Goal: Information Seeking & Learning: Find specific fact

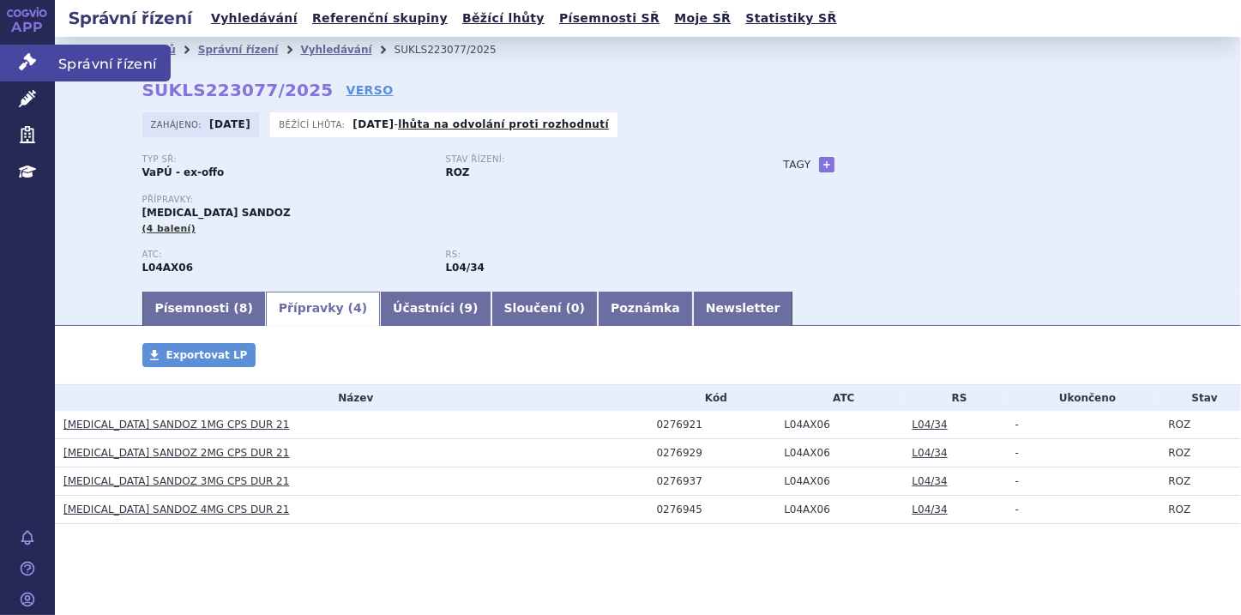
click at [26, 62] on icon at bounding box center [27, 61] width 17 height 17
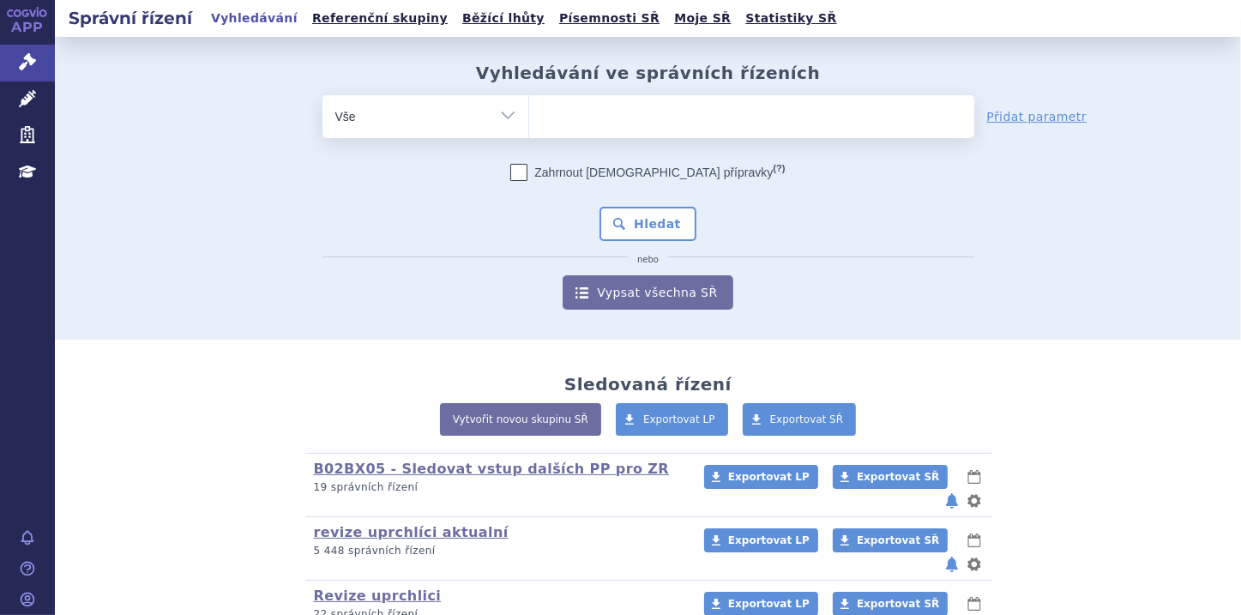
type input "0221771"
select select "0221771"
click at [662, 213] on button "Hledat" at bounding box center [647, 224] width 97 height 34
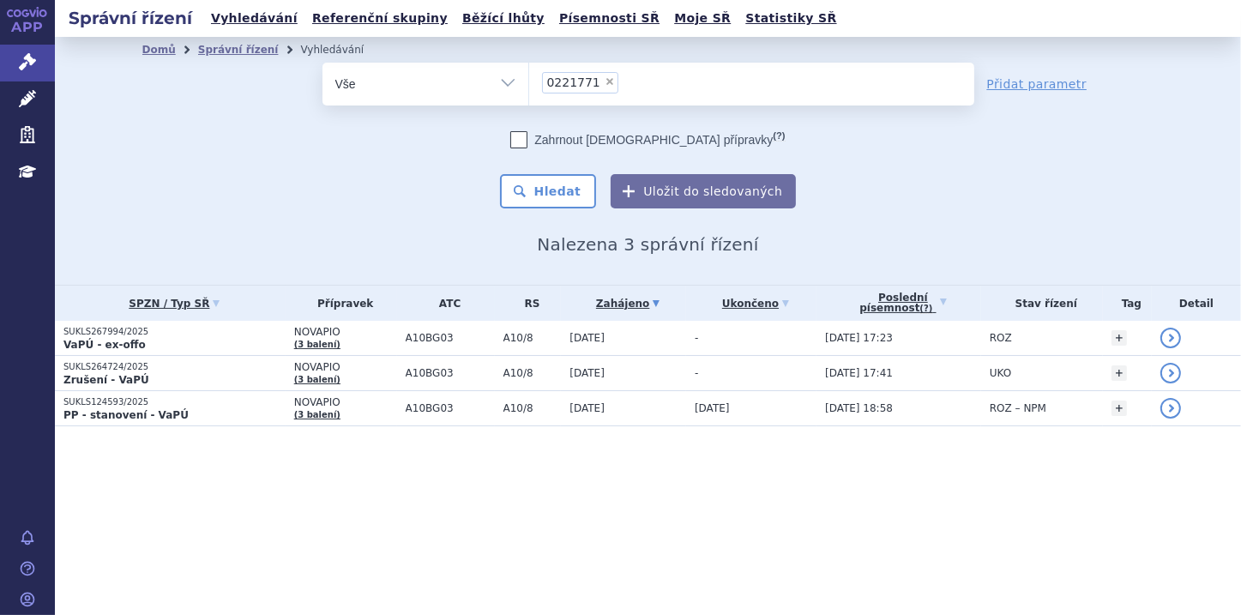
click at [605, 79] on span "×" at bounding box center [610, 81] width 10 height 10
click at [529, 79] on select "0221771" at bounding box center [528, 83] width 1 height 43
select select
click at [563, 80] on ul at bounding box center [751, 81] width 445 height 36
click at [529, 80] on select "0221771" at bounding box center [528, 83] width 1 height 43
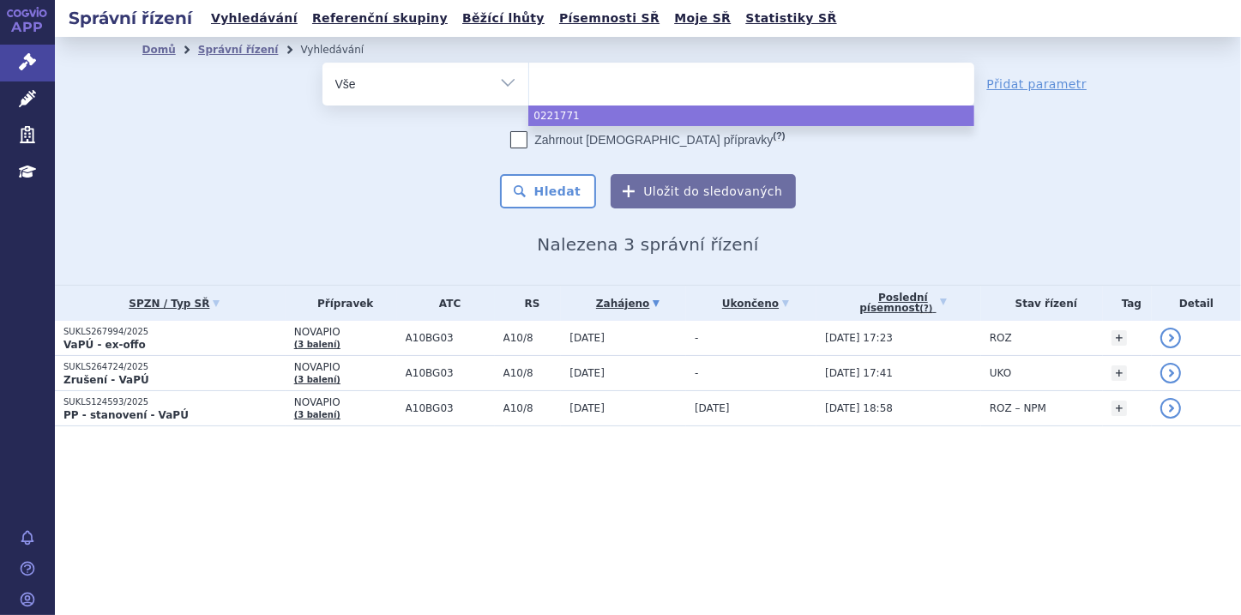
paste input "0193024"
type input "0193024"
select select "0193024"
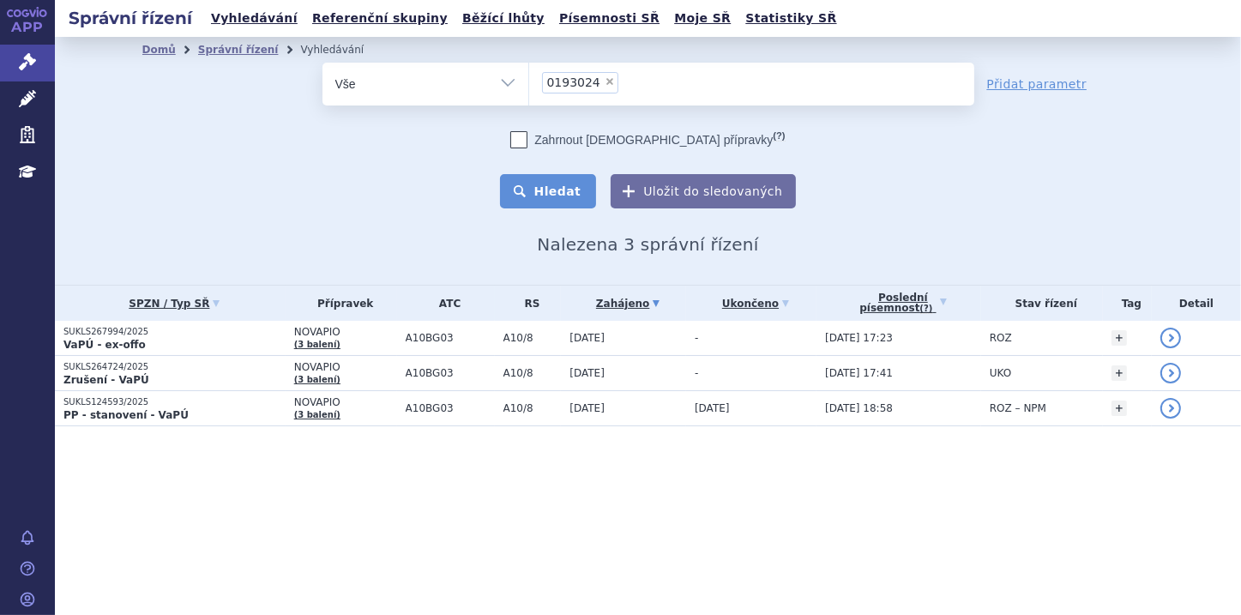
click at [553, 187] on button "Hledat" at bounding box center [548, 191] width 97 height 34
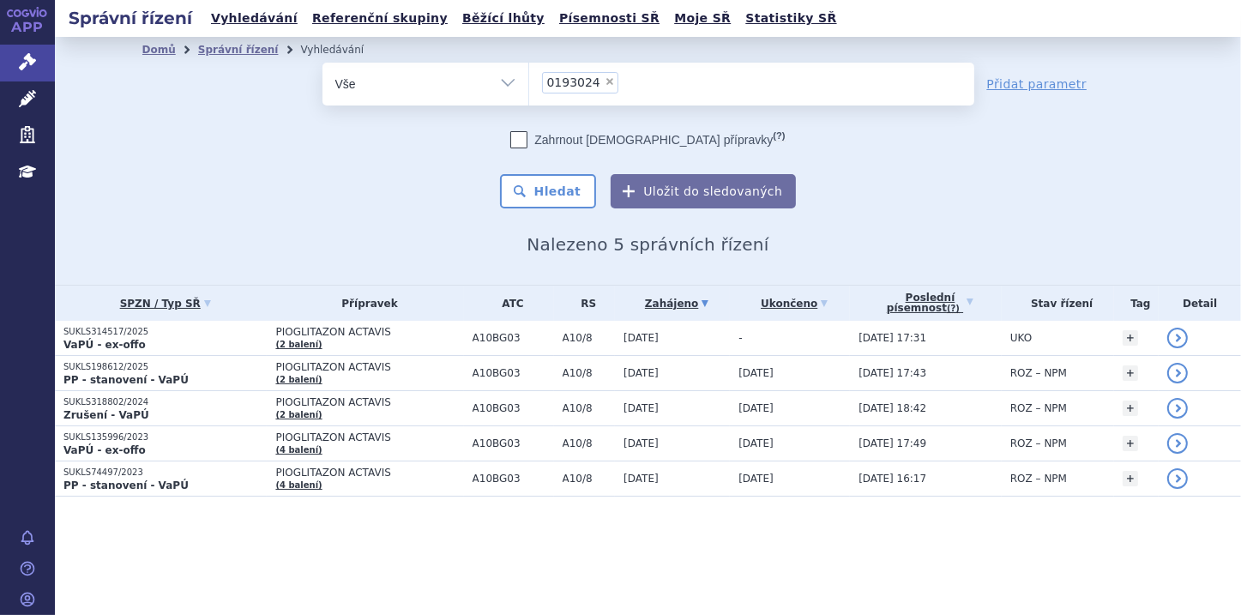
click at [605, 76] on span "×" at bounding box center [610, 81] width 10 height 10
click at [529, 76] on select "0193024" at bounding box center [528, 83] width 1 height 43
select select
type input "0193081"
select select "0193081"
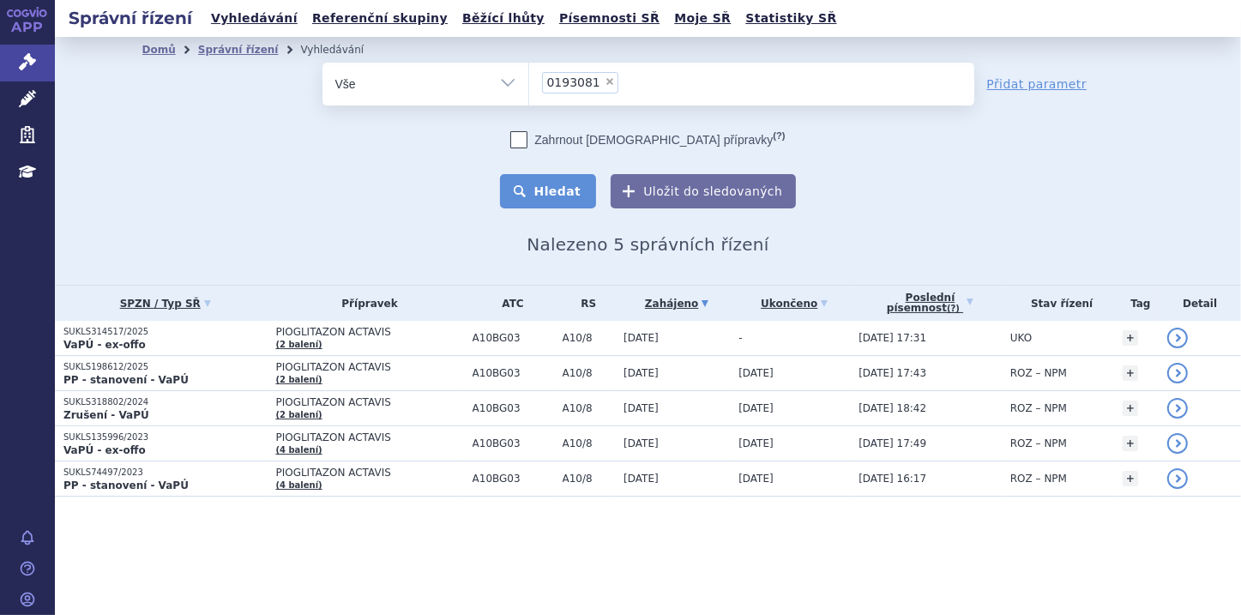
click at [573, 185] on button "Hledat" at bounding box center [548, 191] width 97 height 34
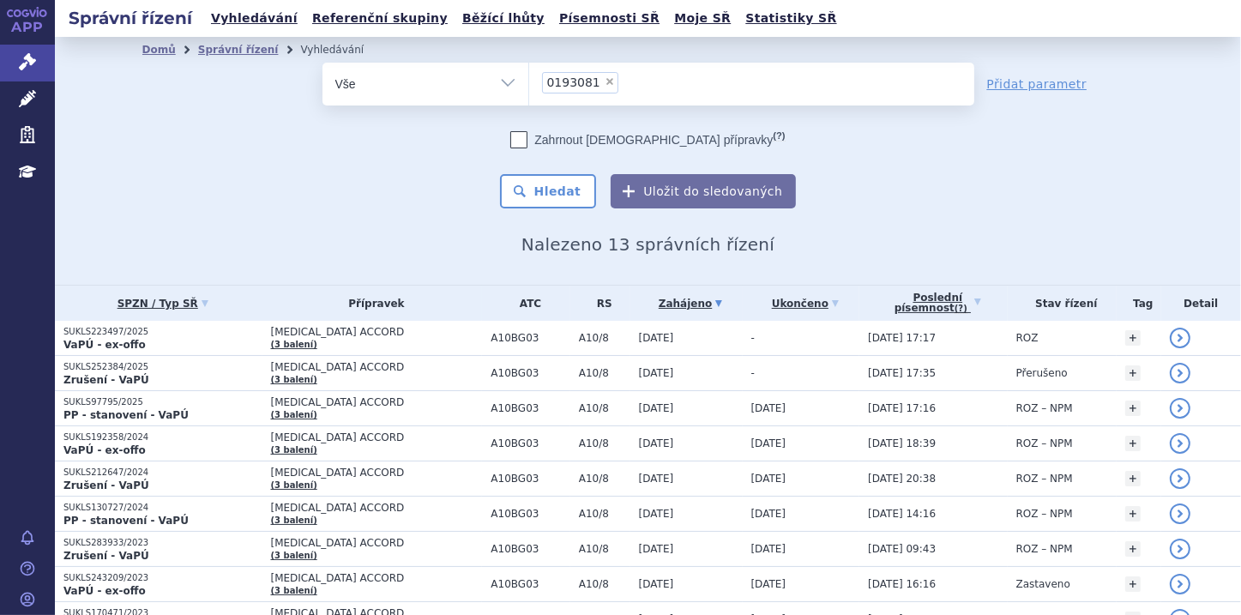
click at [605, 79] on span "×" at bounding box center [610, 81] width 10 height 10
click at [529, 79] on select "0193081" at bounding box center [528, 83] width 1 height 43
select select
type input "0248616"
select select "0248616"
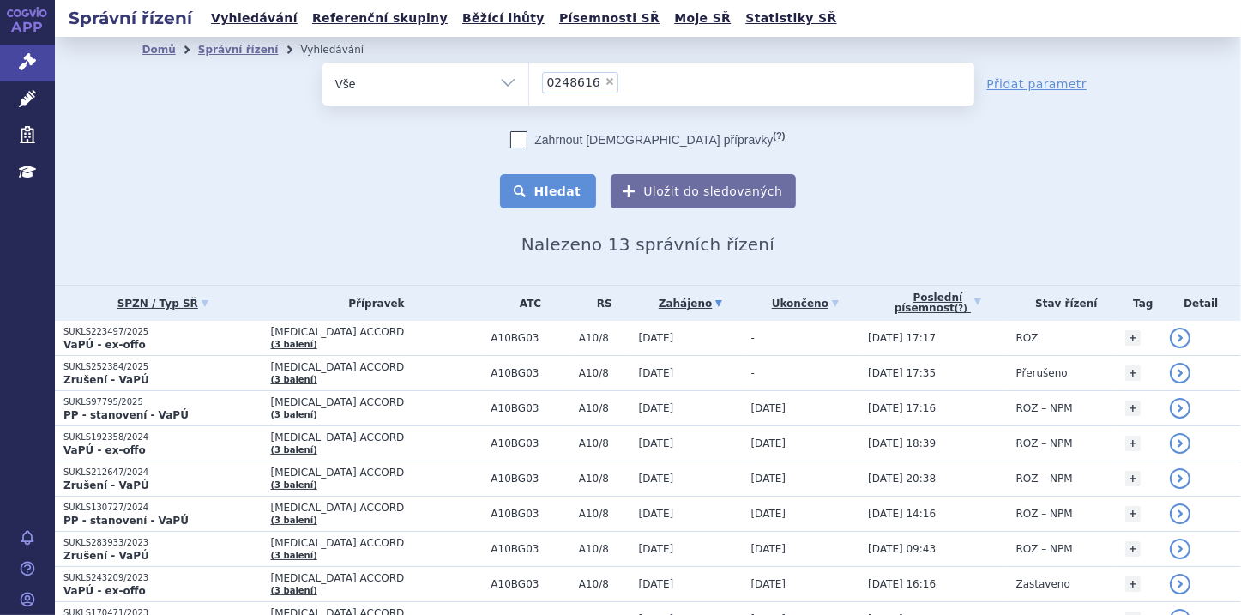
click at [563, 193] on button "Hledat" at bounding box center [548, 191] width 97 height 34
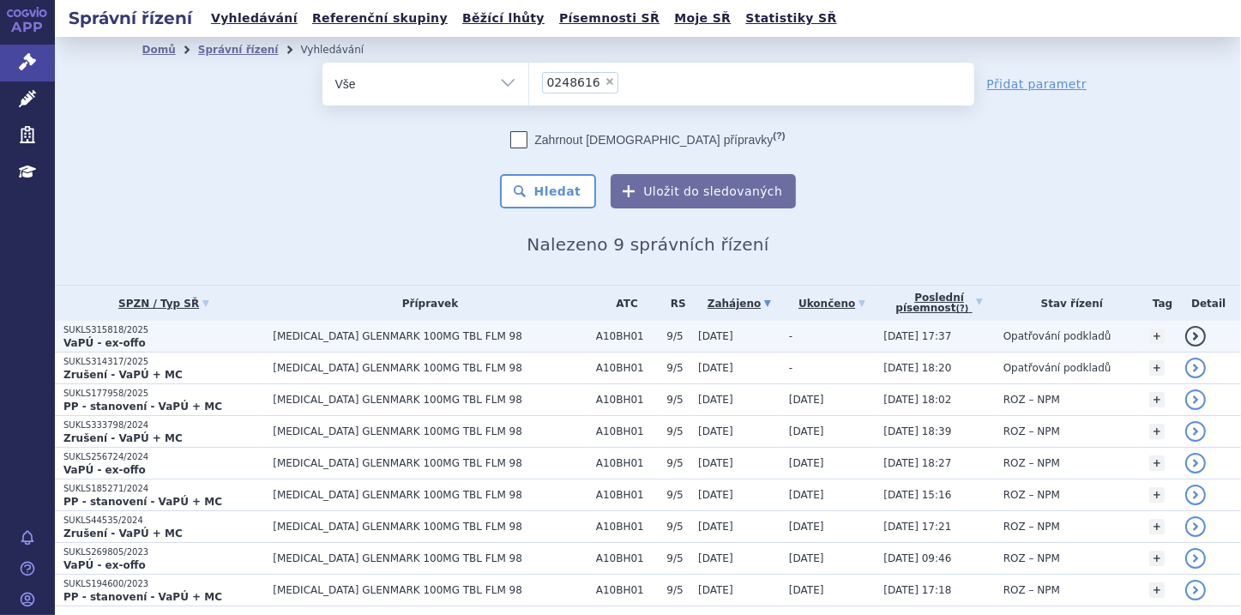
click at [132, 338] on strong "VaPÚ - ex-offo" at bounding box center [104, 343] width 82 height 12
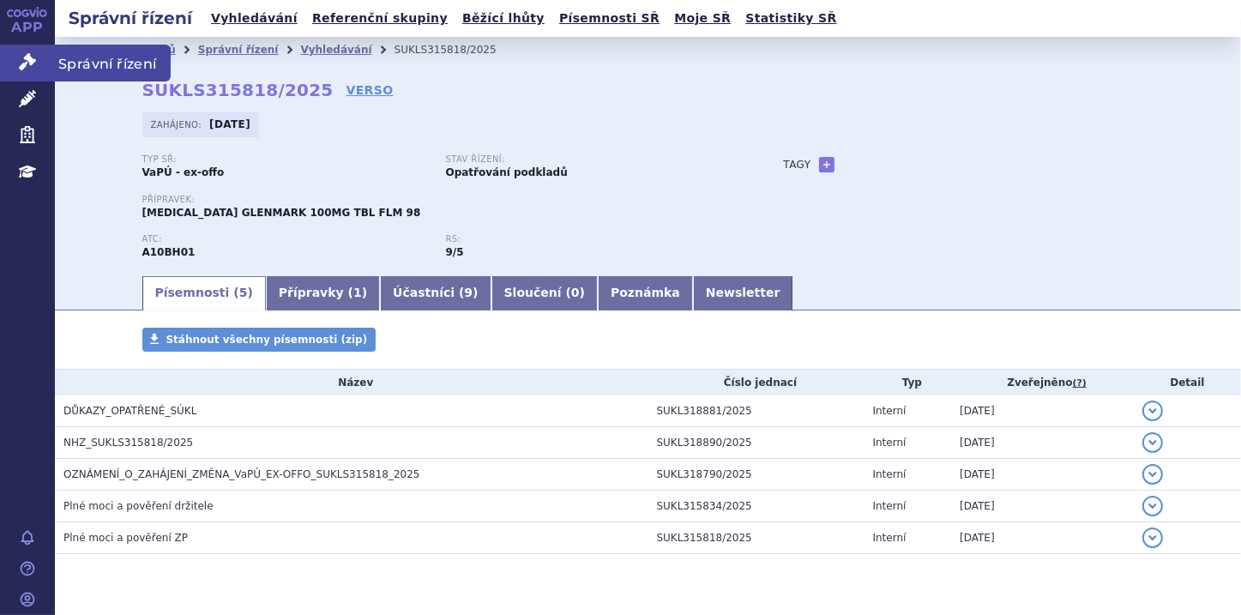
click at [14, 51] on link "Správní řízení" at bounding box center [27, 63] width 55 height 36
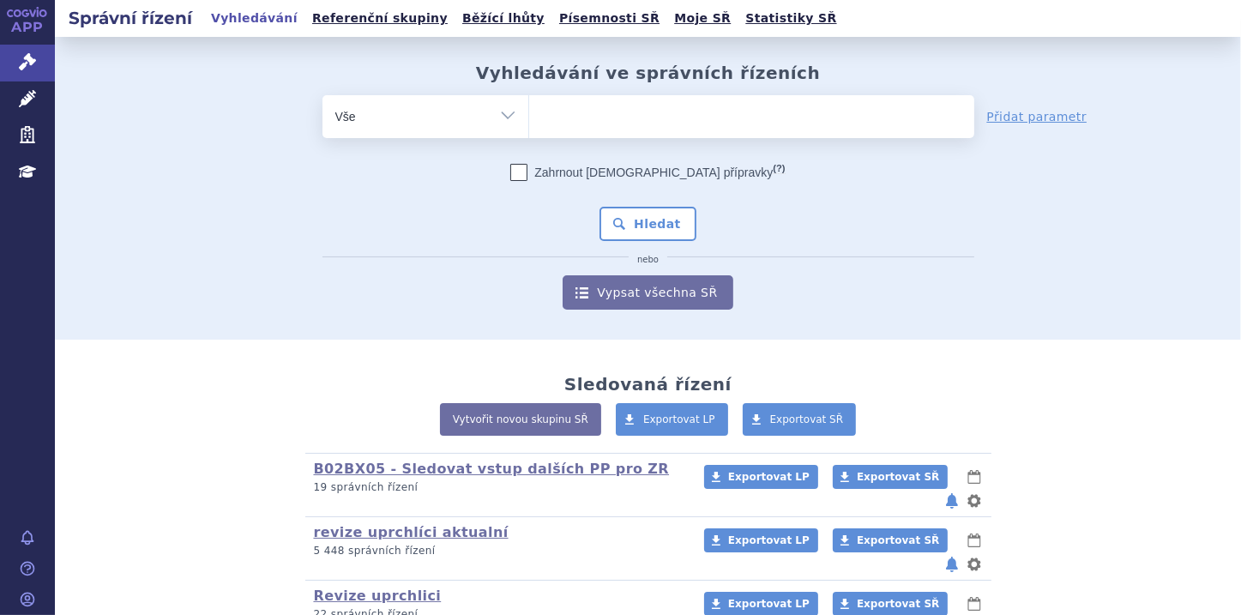
click at [557, 113] on ul at bounding box center [751, 113] width 445 height 36
click at [529, 113] on select at bounding box center [528, 115] width 1 height 43
paste input "0242771"
type input "0242771"
select select "0242771"
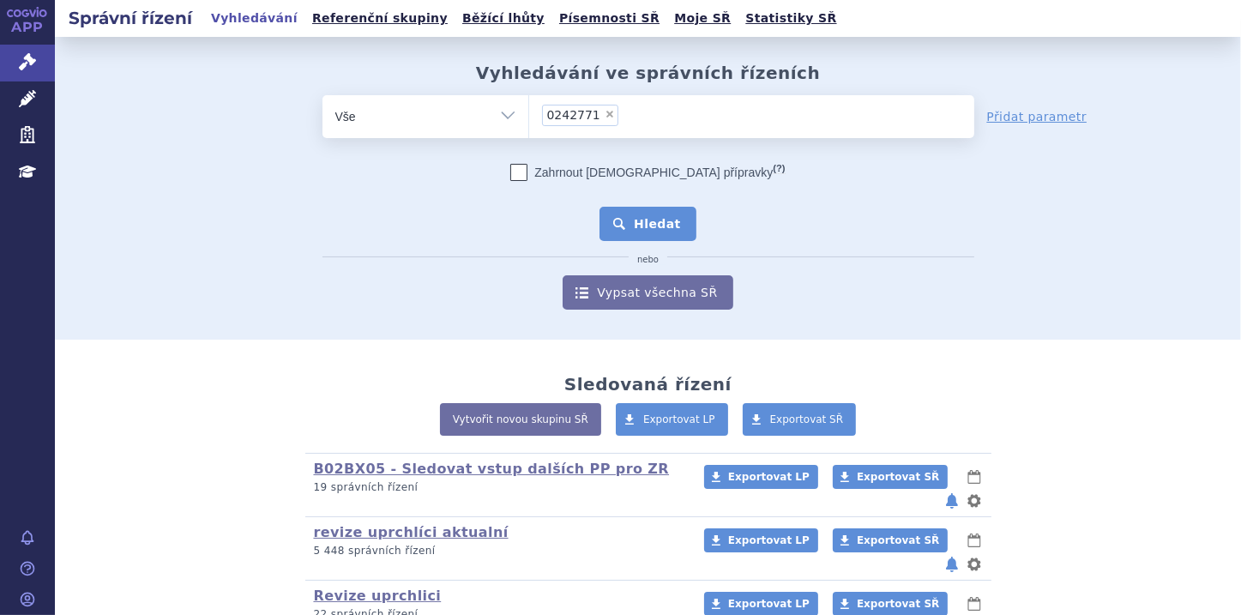
click at [652, 220] on button "Hledat" at bounding box center [647, 224] width 97 height 34
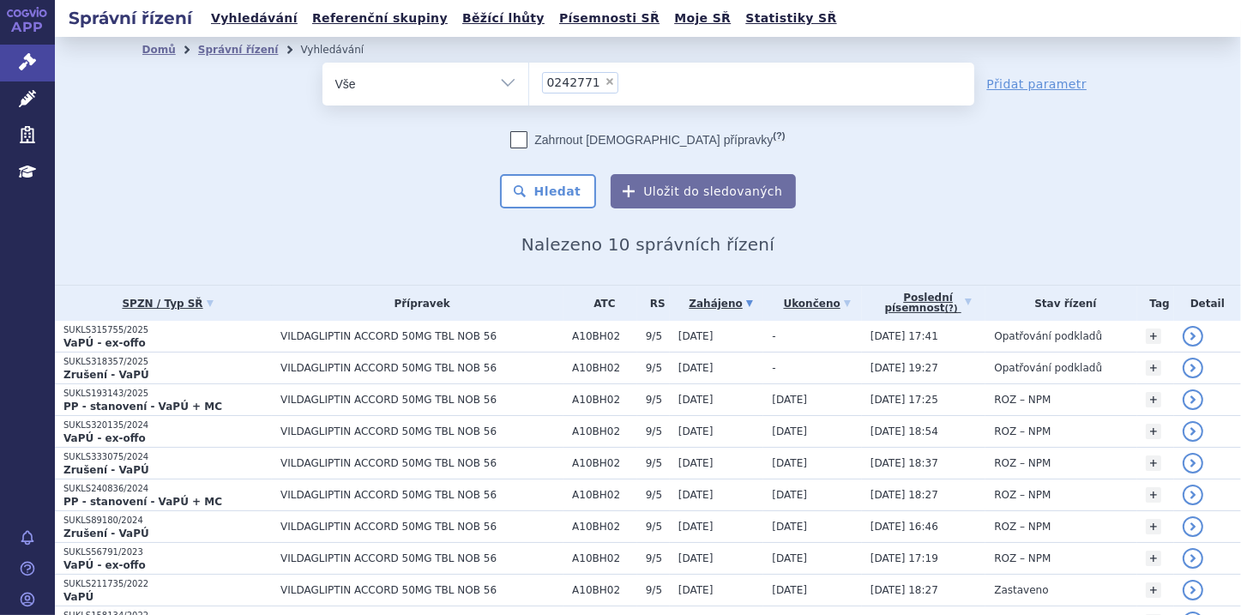
click at [598, 75] on li "× 0242771" at bounding box center [580, 82] width 76 height 21
click at [529, 75] on select "0242771" at bounding box center [528, 83] width 1 height 43
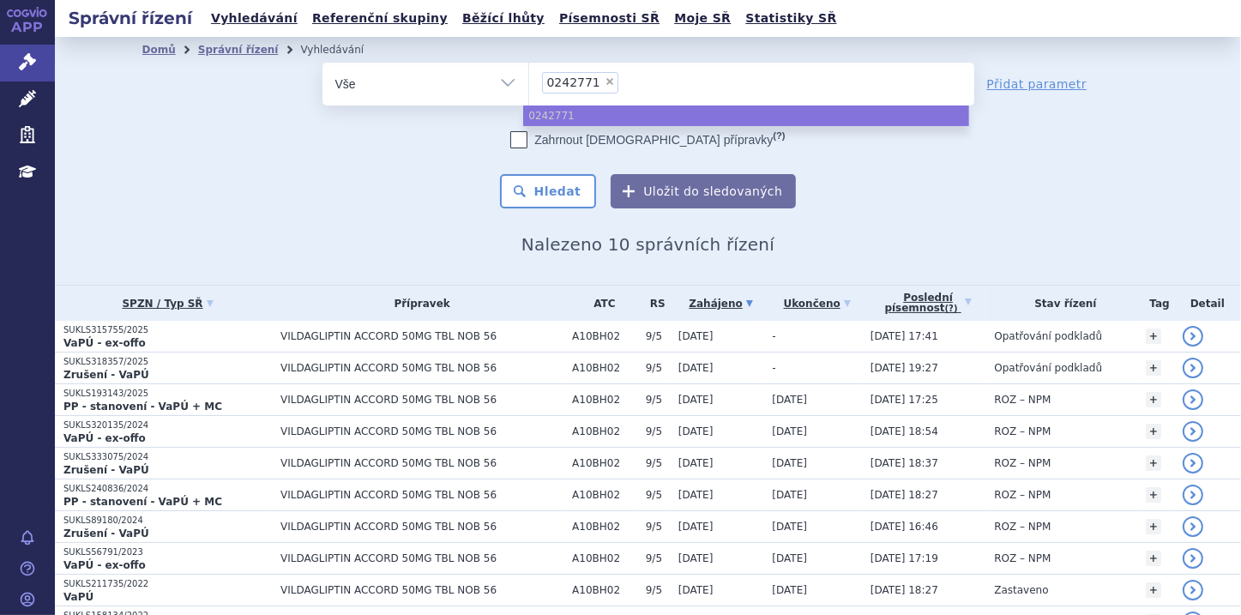
click at [605, 79] on span "×" at bounding box center [610, 81] width 10 height 10
click at [529, 79] on select "0242771" at bounding box center [528, 83] width 1 height 43
select select
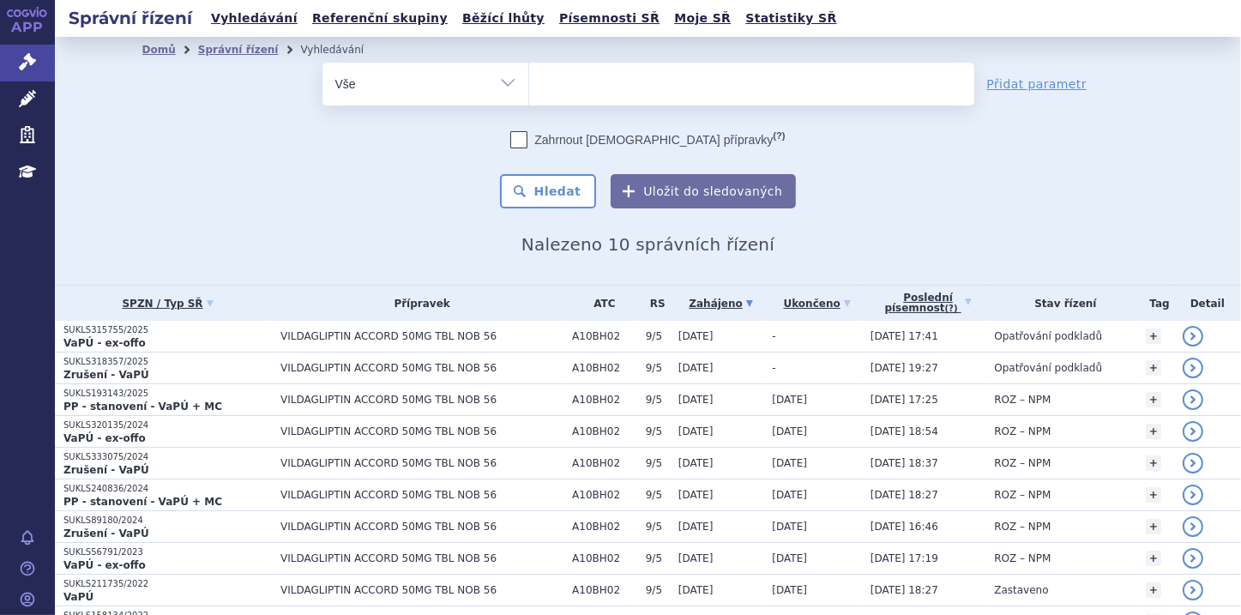
type input "0238925"
select select "0238925"
click at [539, 188] on button "Hledat" at bounding box center [548, 191] width 97 height 34
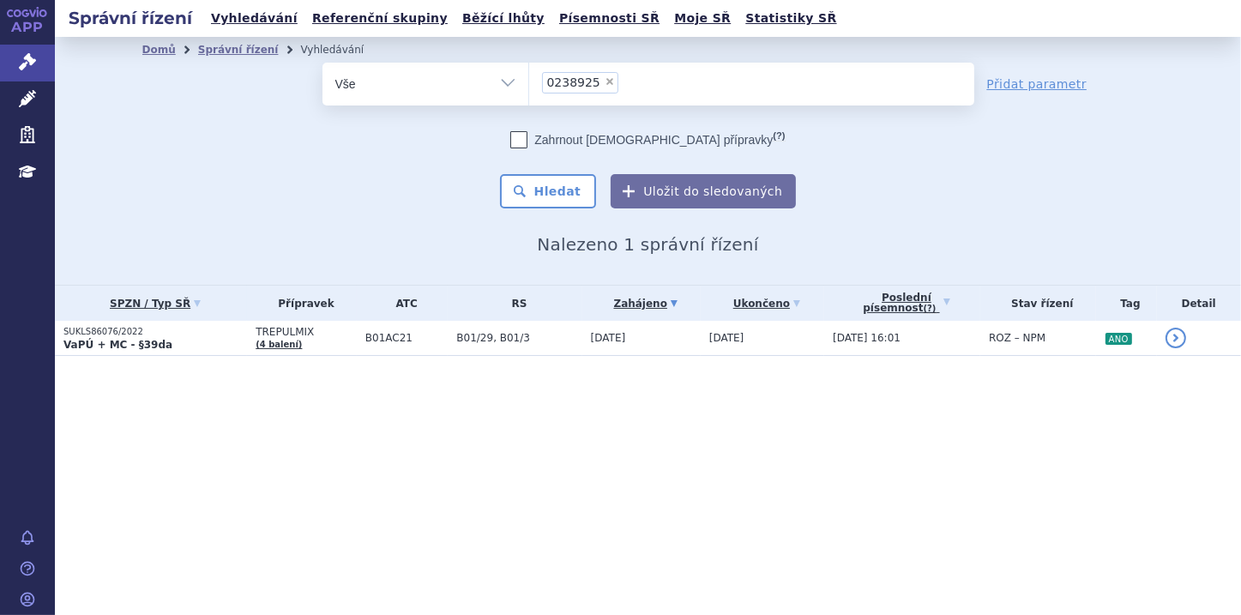
click at [605, 79] on span "×" at bounding box center [610, 81] width 10 height 10
click at [529, 79] on select "0238925" at bounding box center [528, 83] width 1 height 43
select select
type input "0271738"
select select "0271738"
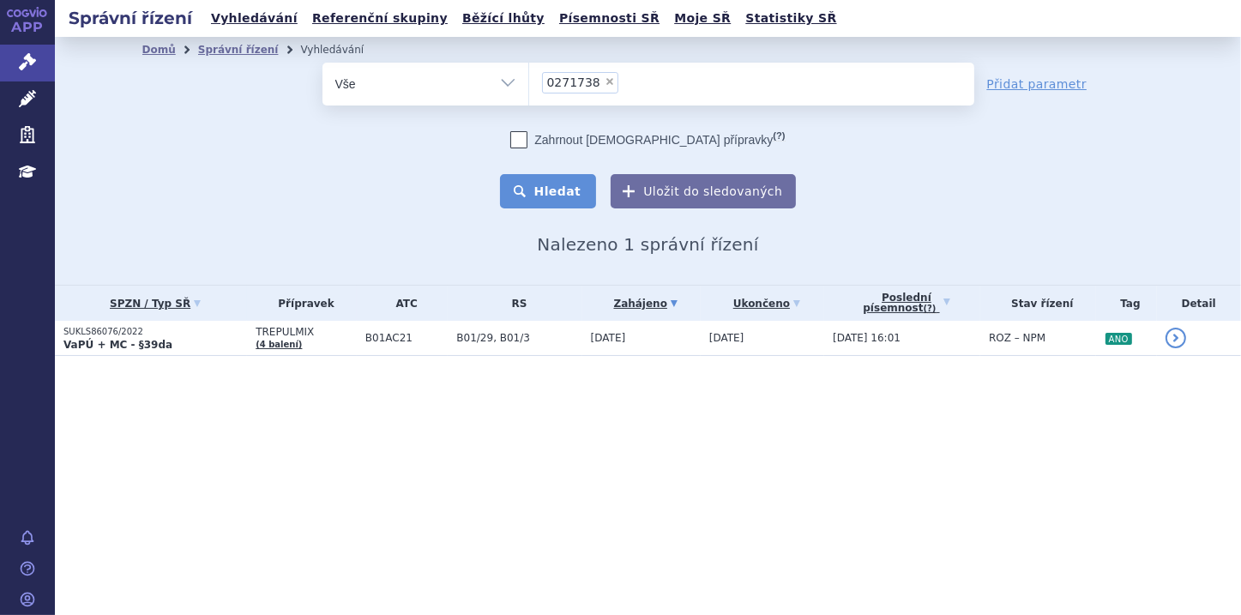
click at [580, 190] on button "Hledat" at bounding box center [548, 191] width 97 height 34
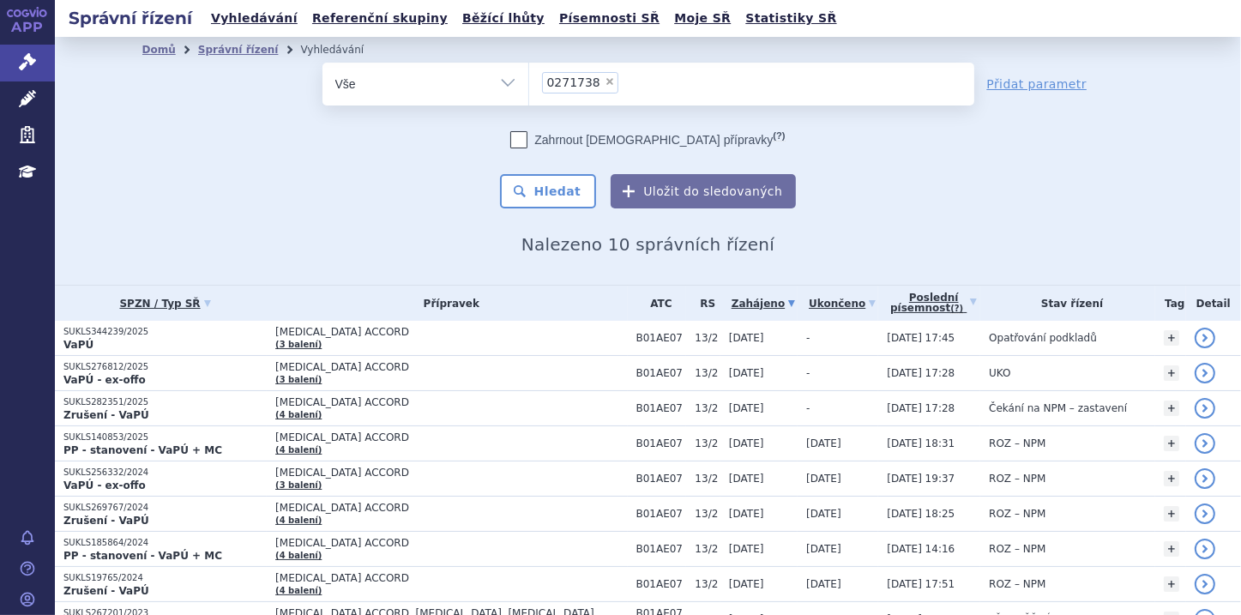
click at [605, 81] on span "×" at bounding box center [610, 81] width 10 height 10
click at [529, 81] on select "0271738" at bounding box center [528, 83] width 1 height 43
select select
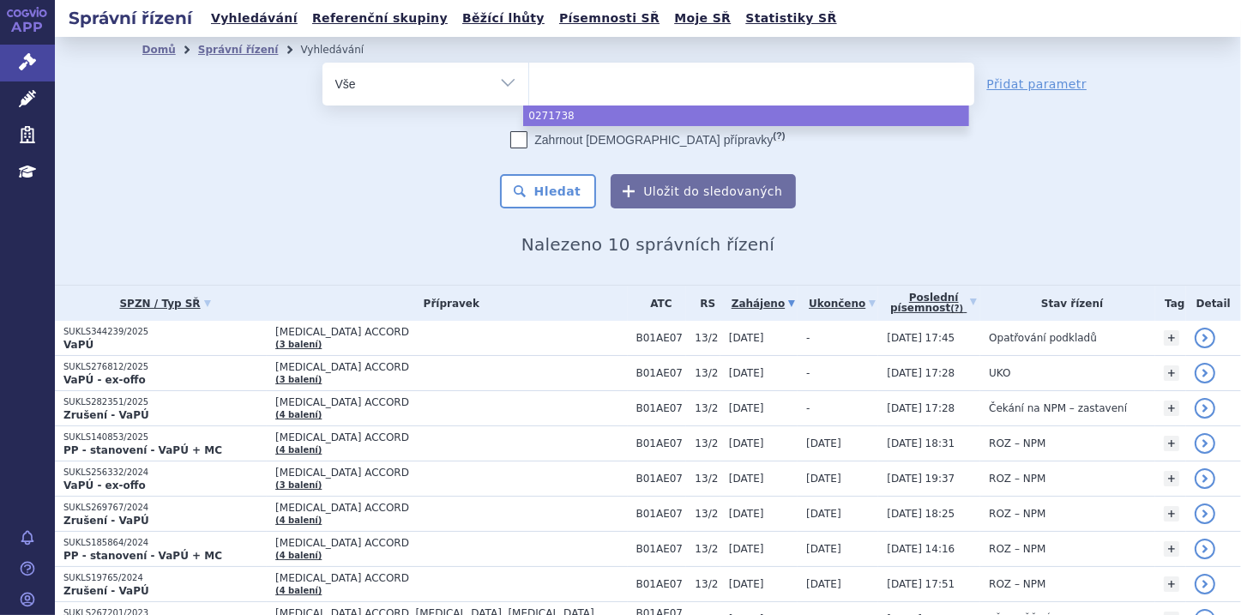
type input "0270613"
select select "0270613"
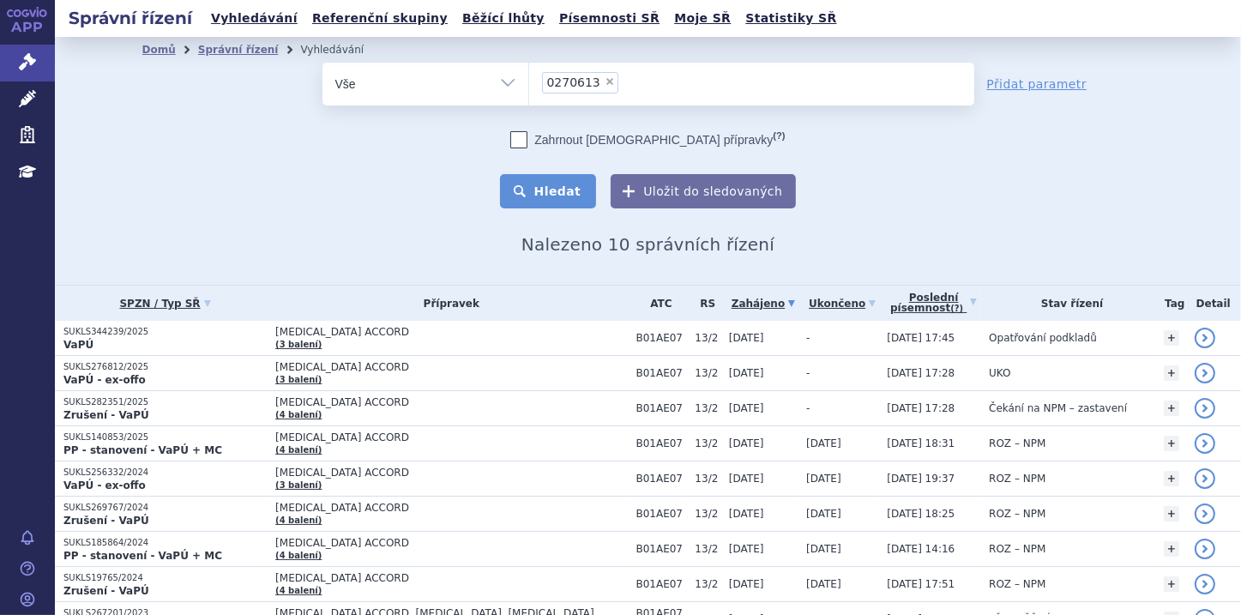
click at [569, 191] on button "Hledat" at bounding box center [548, 191] width 97 height 34
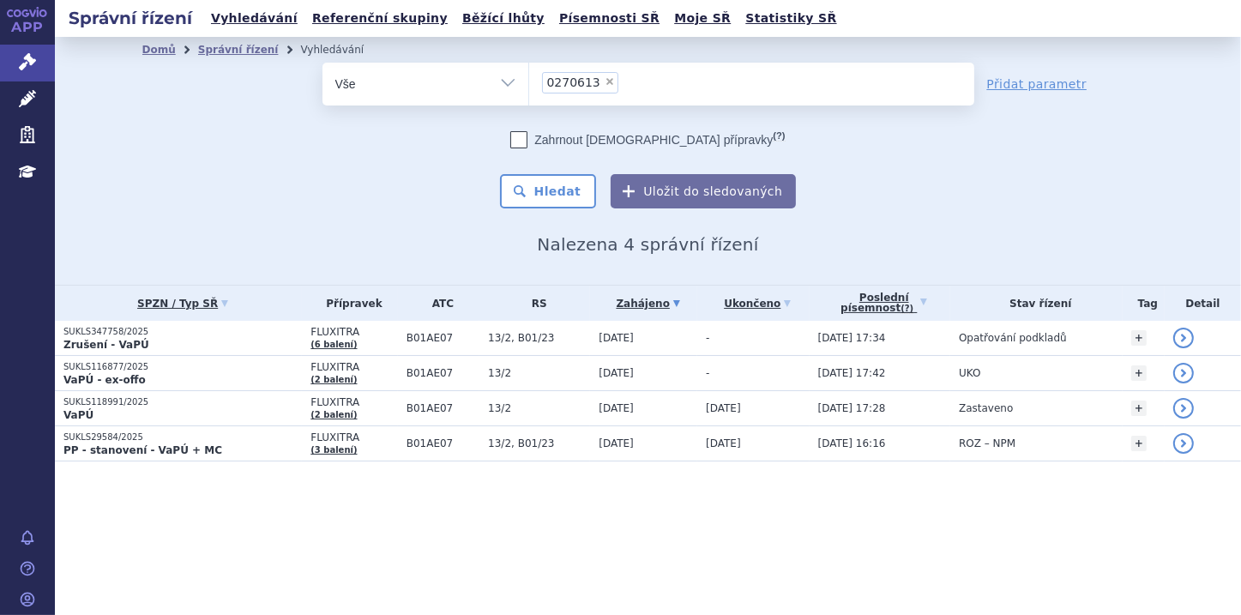
click at [605, 79] on span "×" at bounding box center [610, 81] width 10 height 10
click at [529, 79] on select "0270613" at bounding box center [528, 83] width 1 height 43
select select
type input "0270181"
select select "0270181"
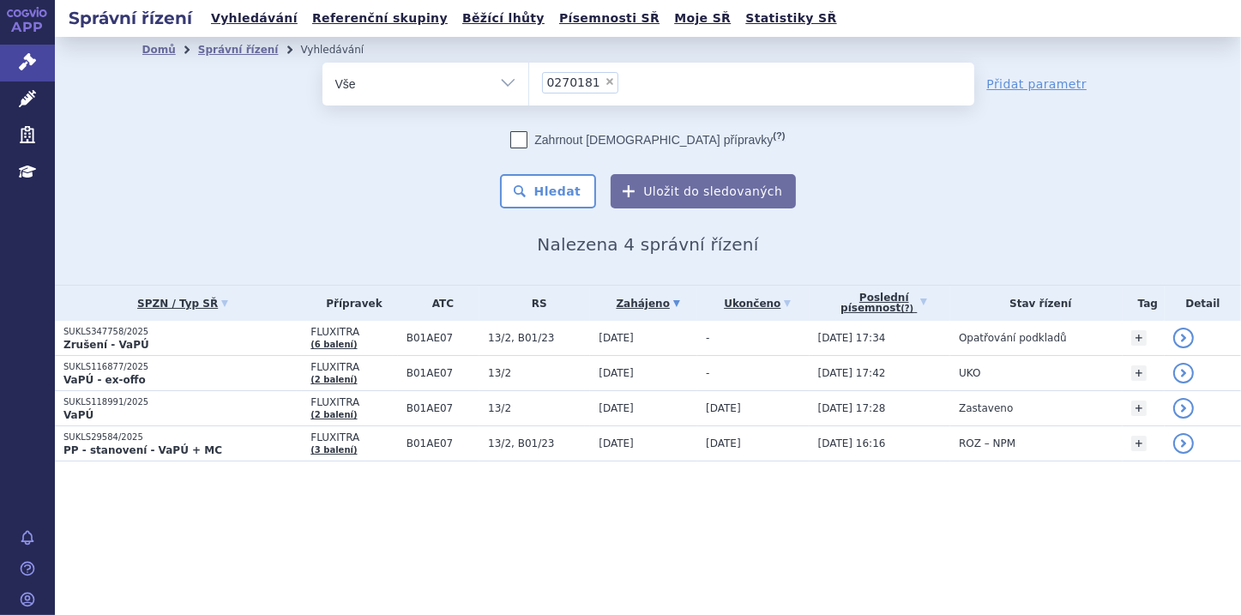
click at [508, 186] on div "Zahrnout bratrské přípravky (?) Hledat Uložit do sledovaných" at bounding box center [648, 169] width 652 height 77
click at [541, 190] on button "Hledat" at bounding box center [548, 191] width 97 height 34
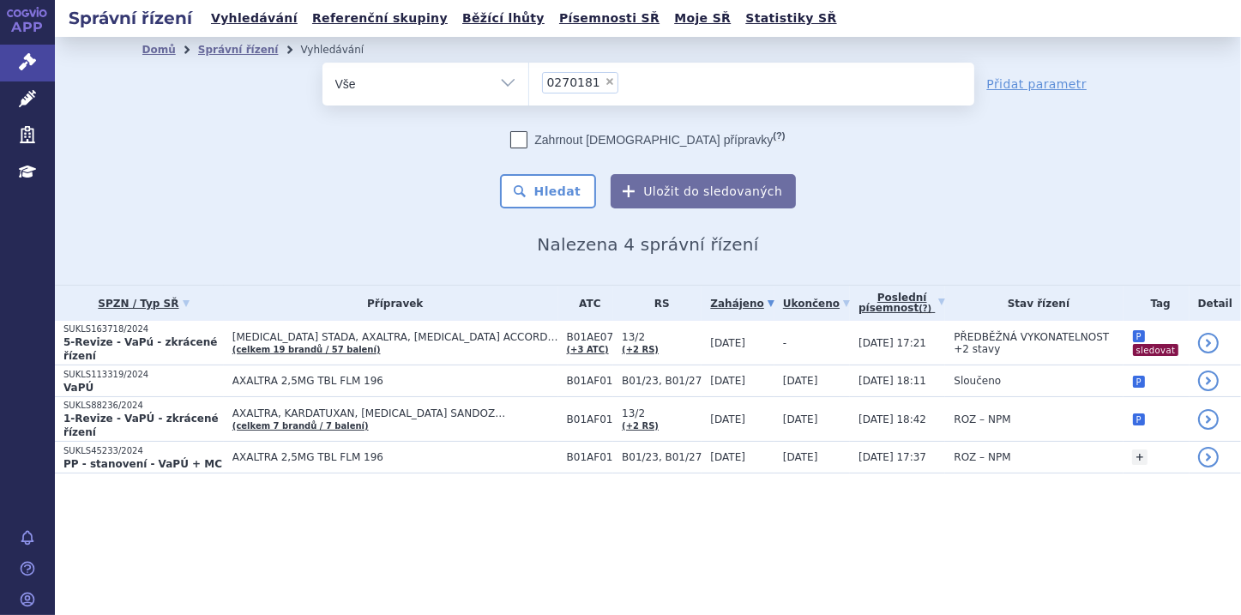
click at [605, 85] on span "×" at bounding box center [610, 81] width 10 height 10
click at [529, 85] on select "0270181" at bounding box center [528, 83] width 1 height 43
select select
type input "0230686"
select select "0230686"
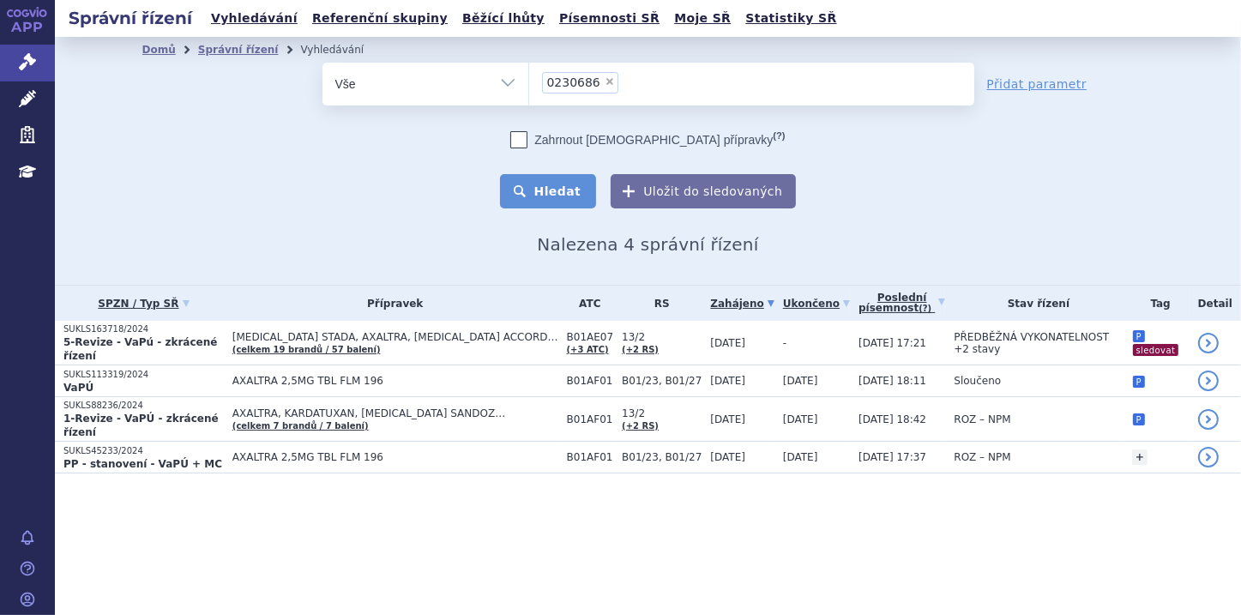
click at [570, 190] on button "Hledat" at bounding box center [548, 191] width 97 height 34
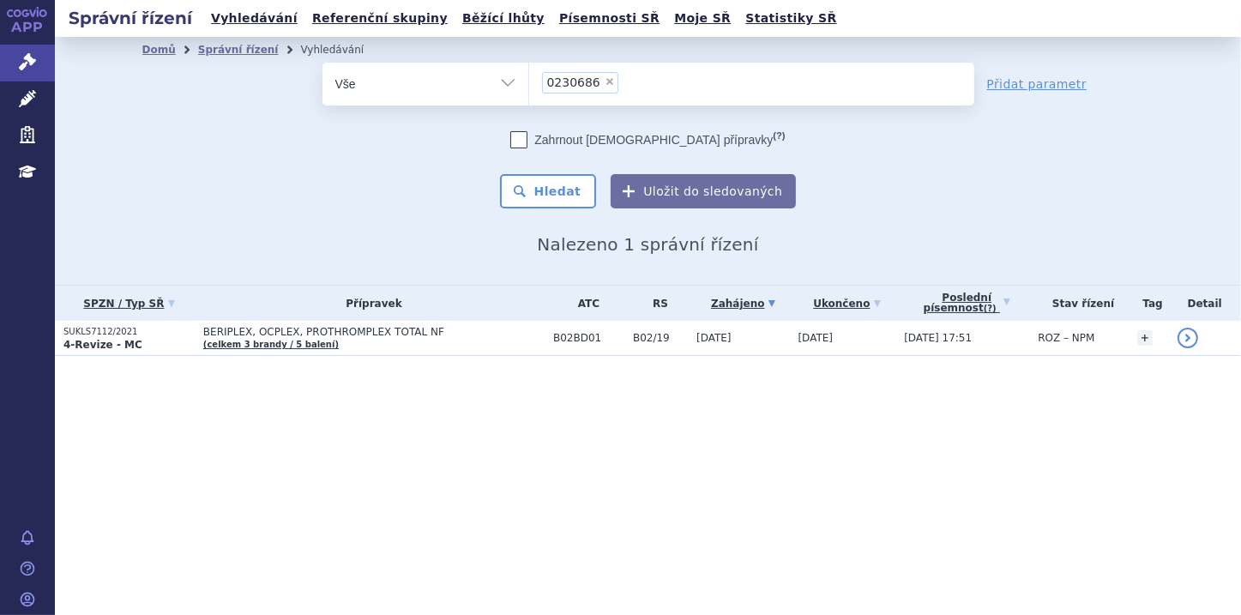
click at [605, 86] on span "×" at bounding box center [610, 81] width 10 height 10
click at [529, 86] on select "0230686" at bounding box center [528, 83] width 1 height 43
select select
type input "0278238"
select select "0278238"
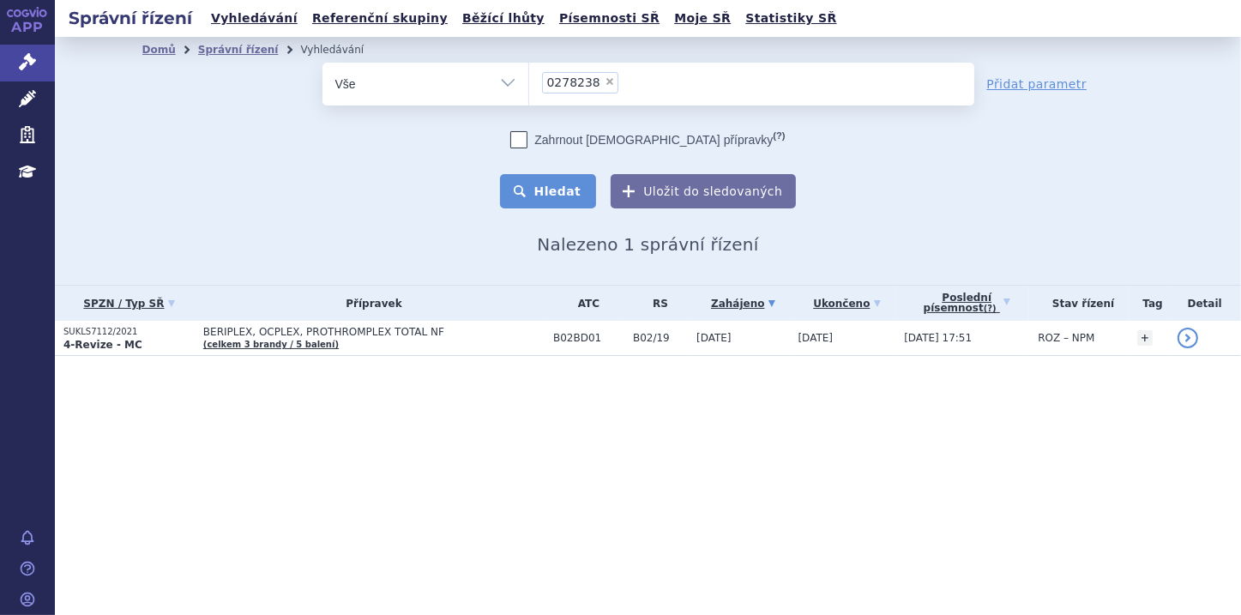
click at [543, 189] on button "Hledat" at bounding box center [548, 191] width 97 height 34
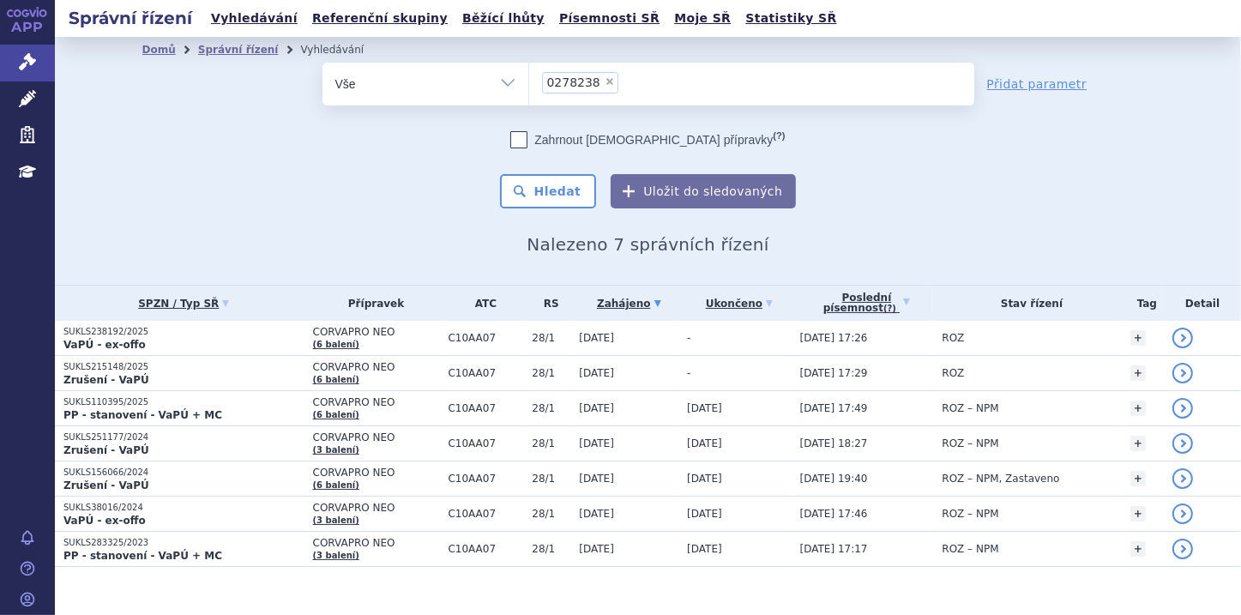
click at [605, 79] on span "×" at bounding box center [610, 81] width 10 height 10
click at [529, 79] on select "0278238" at bounding box center [528, 83] width 1 height 43
select select
type input "0221154"
select select "0221154"
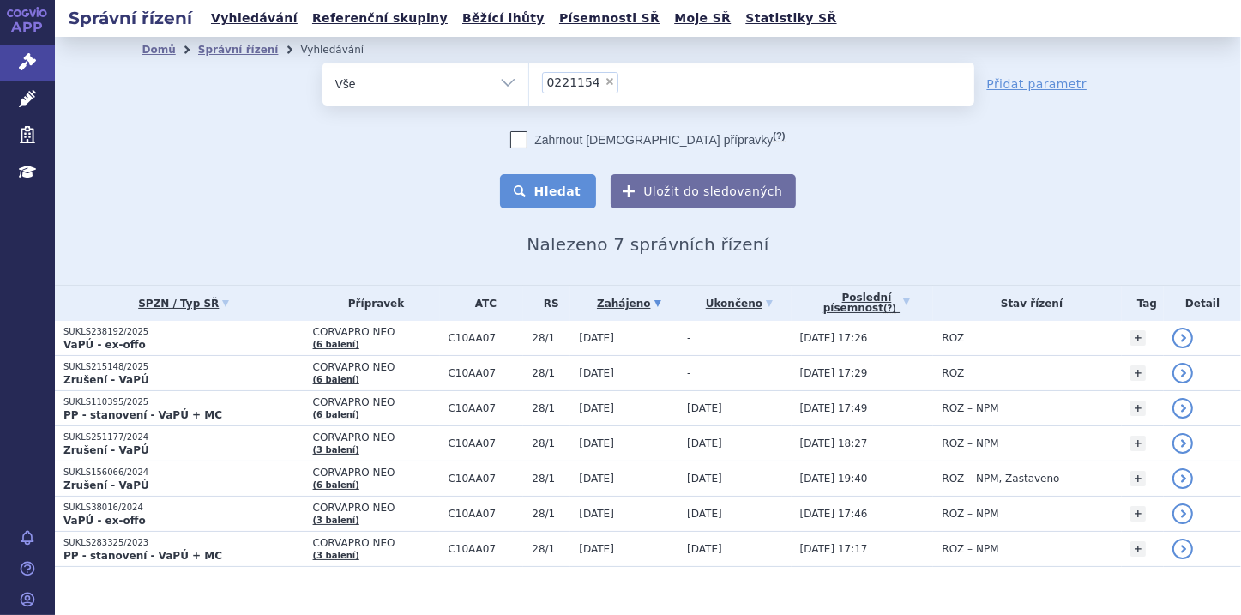
click at [563, 196] on button "Hledat" at bounding box center [548, 191] width 97 height 34
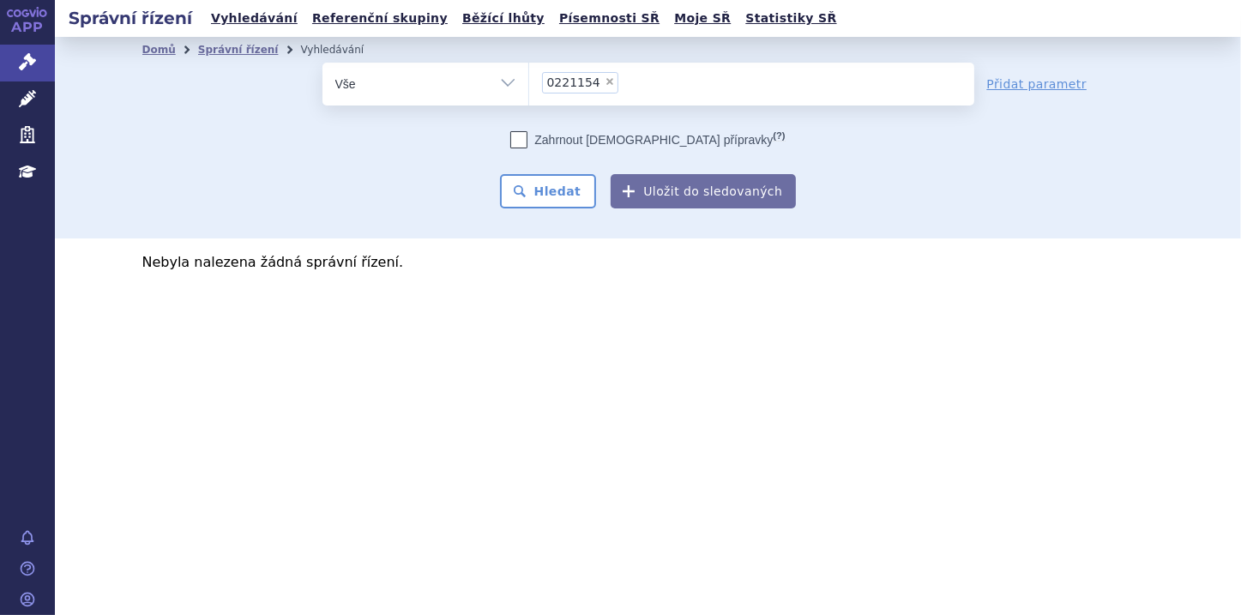
click at [605, 81] on span "×" at bounding box center [610, 81] width 10 height 10
click at [529, 81] on select "0221154" at bounding box center [528, 83] width 1 height 43
select select
click at [549, 79] on input "0221154" at bounding box center [546, 81] width 9 height 21
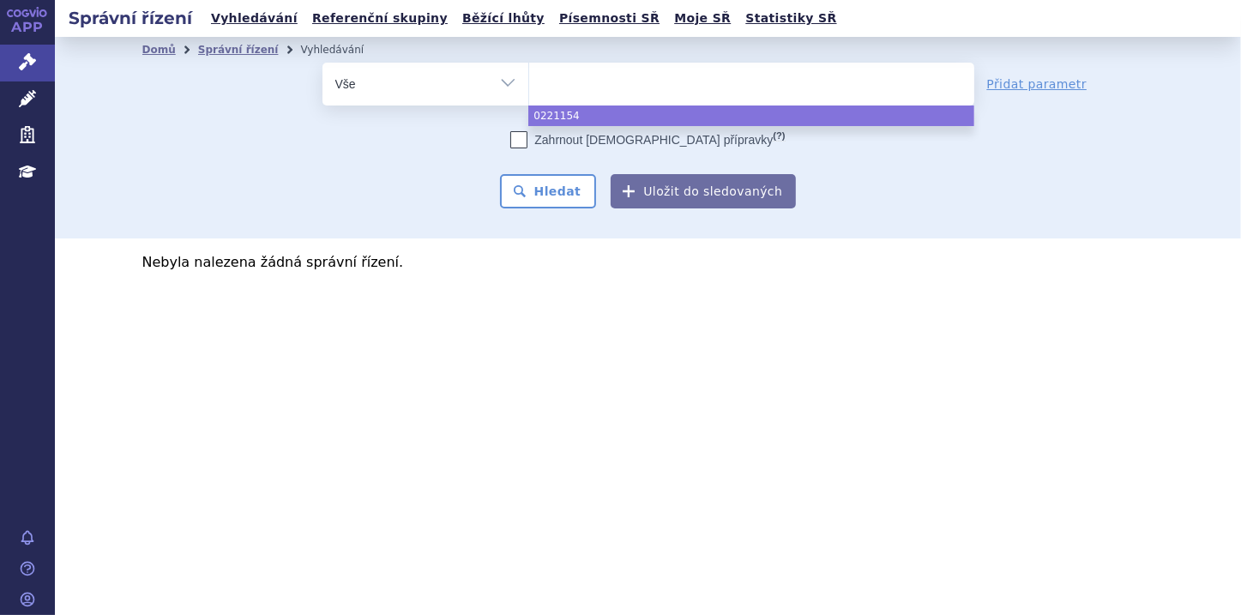
paste input "0001066"
type input "0001066"
select select "0001066"
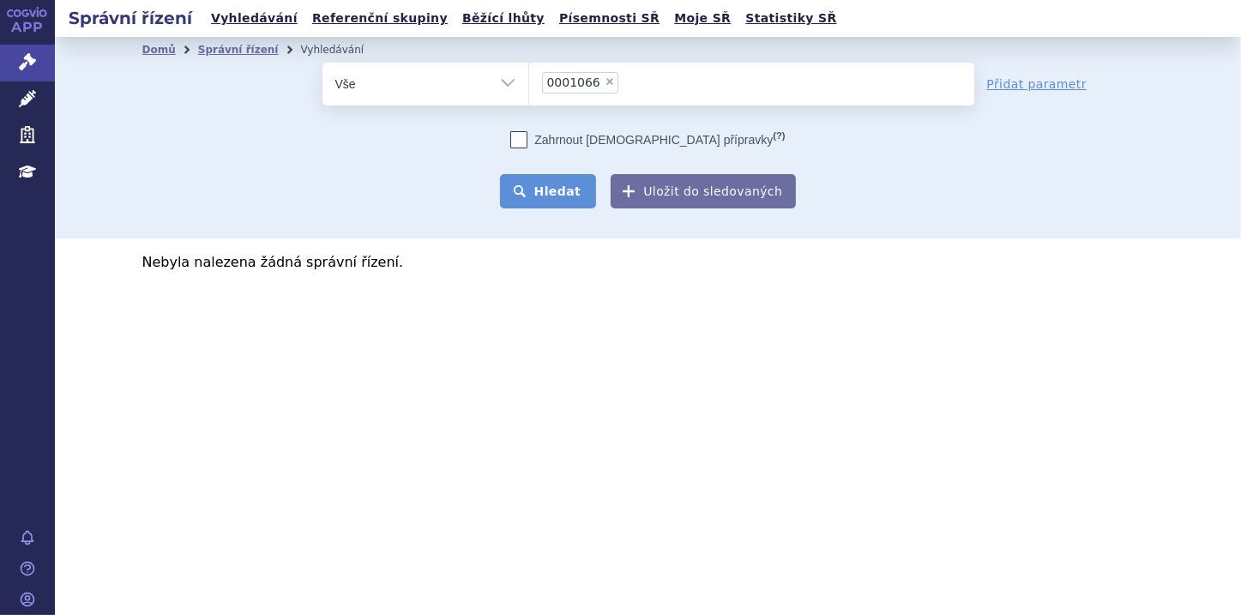
click at [552, 184] on button "Hledat" at bounding box center [548, 191] width 97 height 34
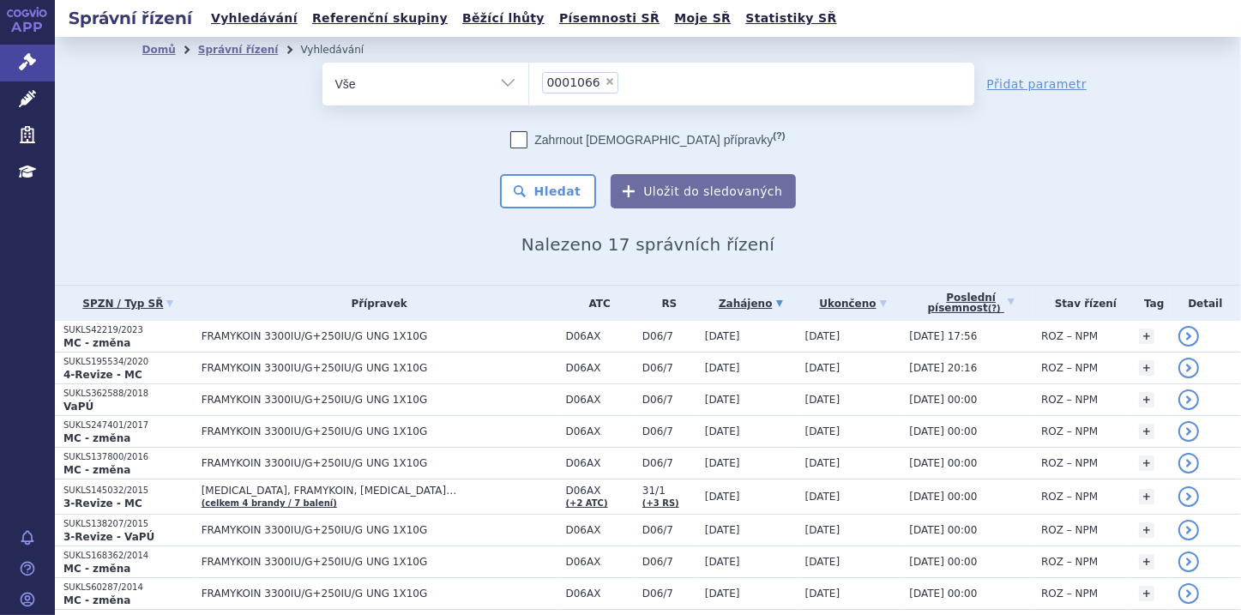
click at [605, 84] on span "×" at bounding box center [610, 81] width 10 height 10
click at [529, 84] on select "0001066" at bounding box center [528, 83] width 1 height 43
select select
type input "0268249"
select select "0268249"
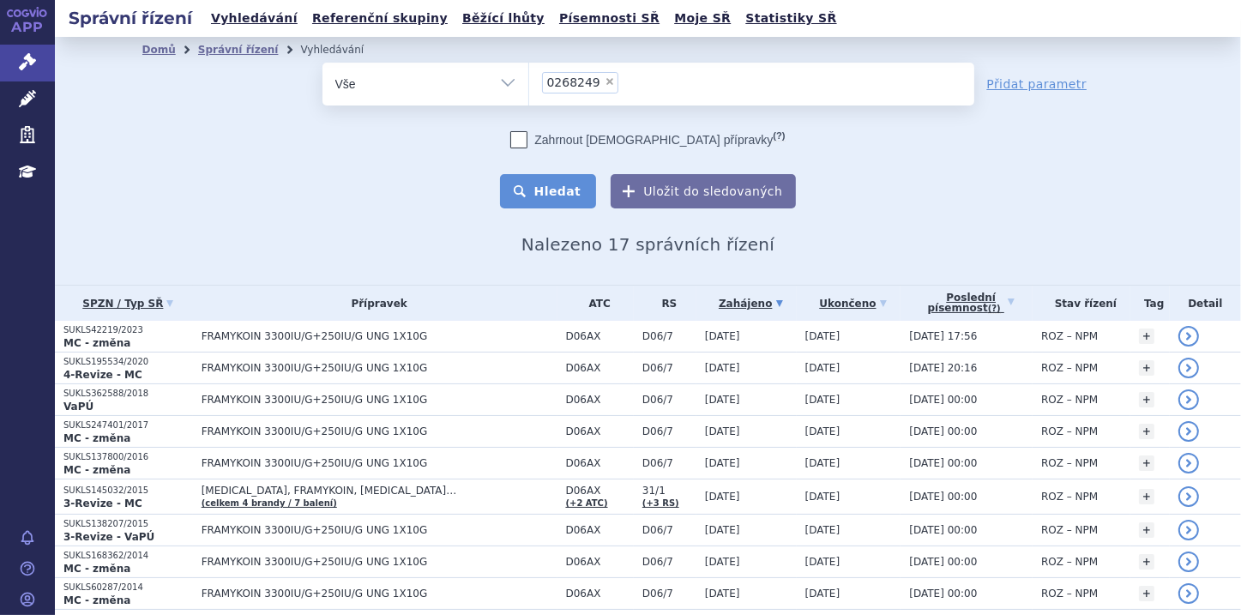
click at [547, 199] on button "Hledat" at bounding box center [548, 191] width 97 height 34
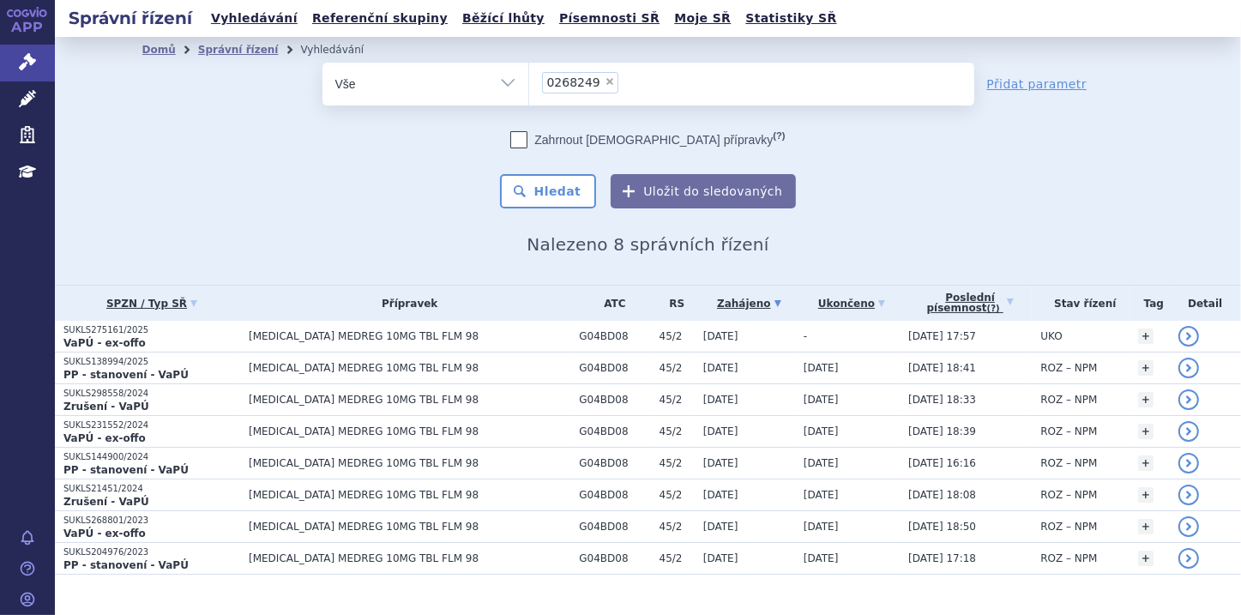
click at [605, 84] on span "×" at bounding box center [610, 81] width 10 height 10
click at [529, 84] on select "0268249" at bounding box center [528, 83] width 1 height 43
select select
type input "0228203"
select select "0228203"
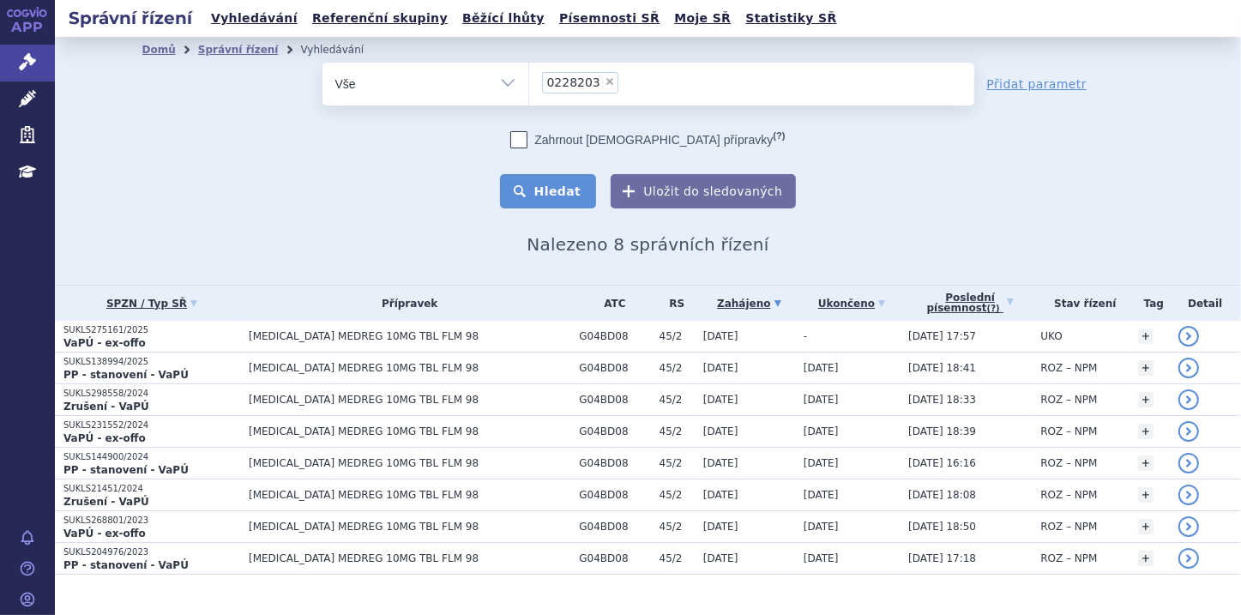
click at [554, 192] on button "Hledat" at bounding box center [548, 191] width 97 height 34
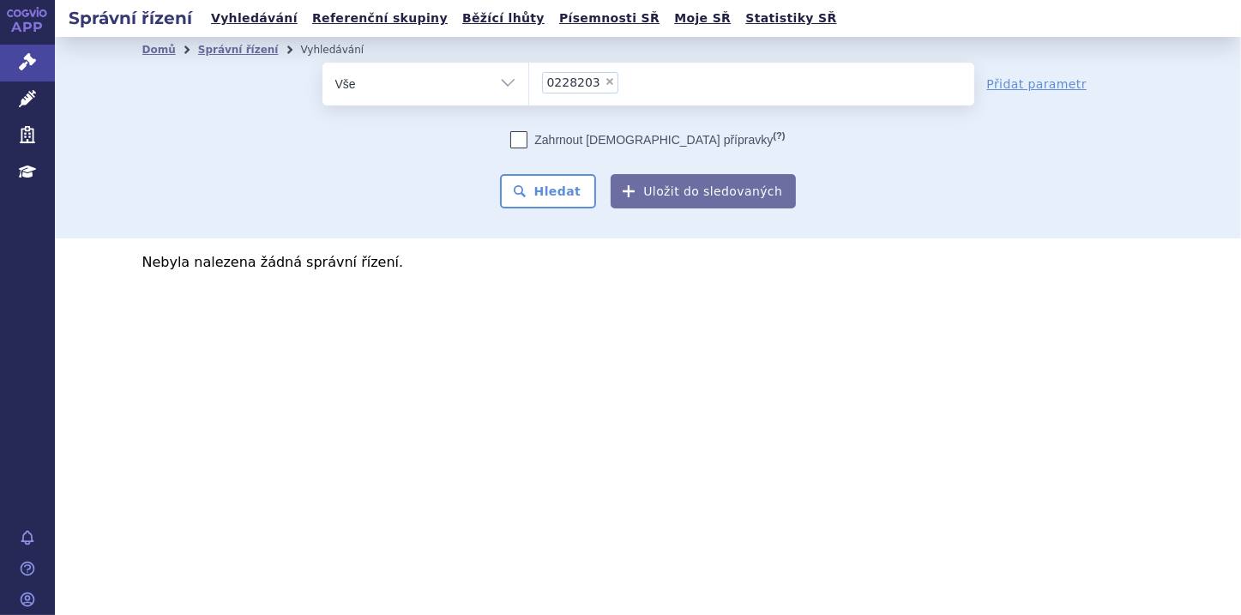
click at [605, 84] on span "×" at bounding box center [610, 81] width 10 height 10
click at [529, 84] on select "0228203" at bounding box center [528, 83] width 1 height 43
select select
click at [562, 86] on ul at bounding box center [751, 81] width 445 height 36
click at [529, 86] on select "0228203" at bounding box center [528, 83] width 1 height 43
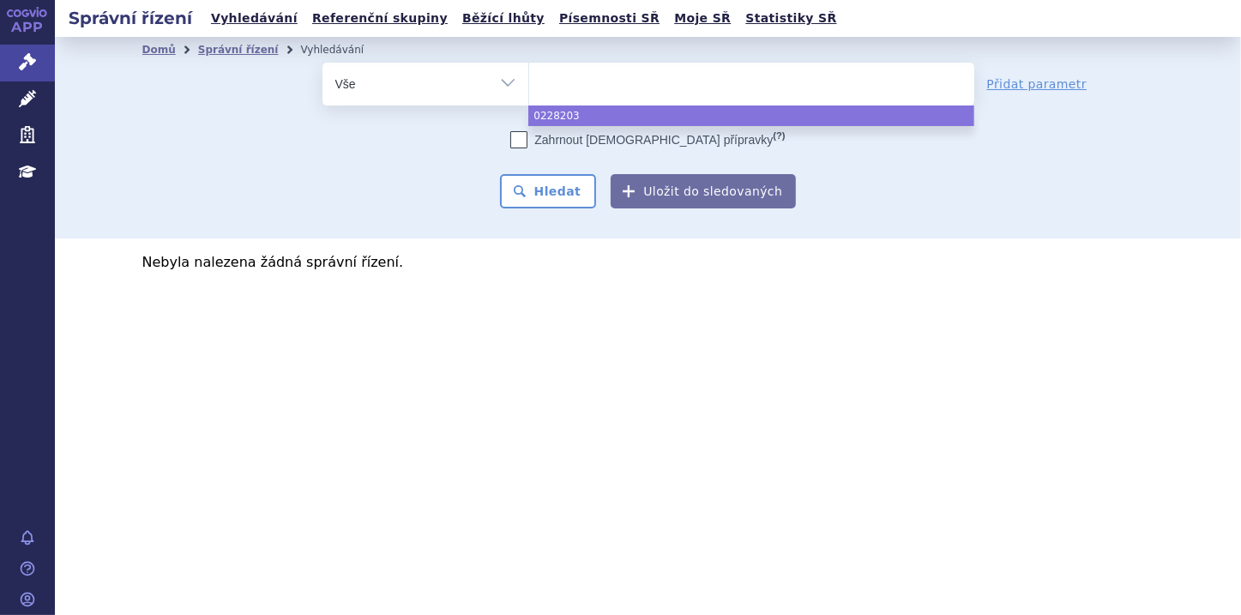
paste input "0278879"
type input "0278879"
select select "0278879"
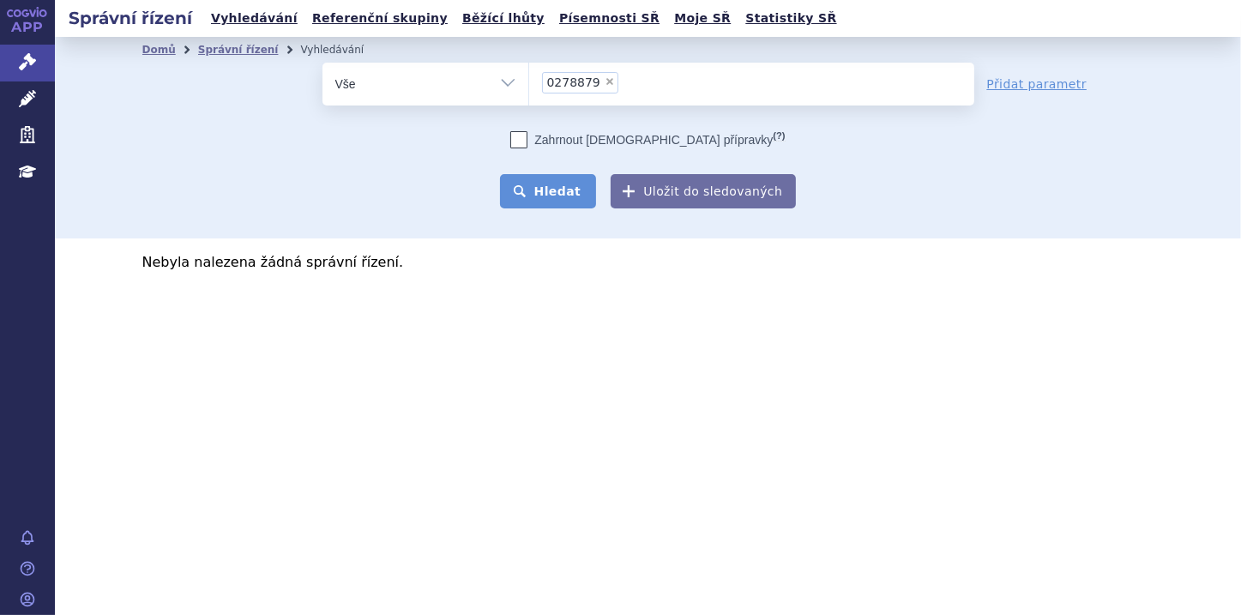
click at [563, 190] on button "Hledat" at bounding box center [548, 191] width 97 height 34
click at [605, 81] on span "×" at bounding box center [610, 81] width 10 height 10
click at [529, 81] on select "0278879" at bounding box center [528, 83] width 1 height 43
select select
type input "0228193"
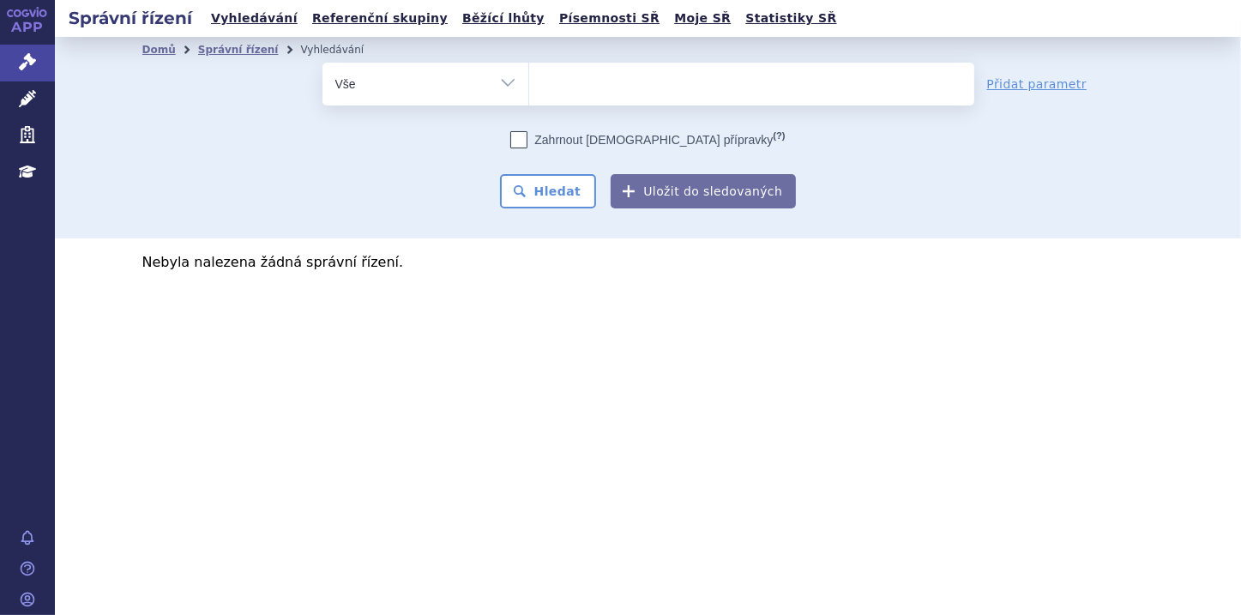
select select "0228193"
click at [581, 192] on button "Hledat" at bounding box center [548, 191] width 97 height 34
click at [605, 80] on span "×" at bounding box center [610, 81] width 10 height 10
click at [529, 80] on select "0228193" at bounding box center [528, 83] width 1 height 43
select select
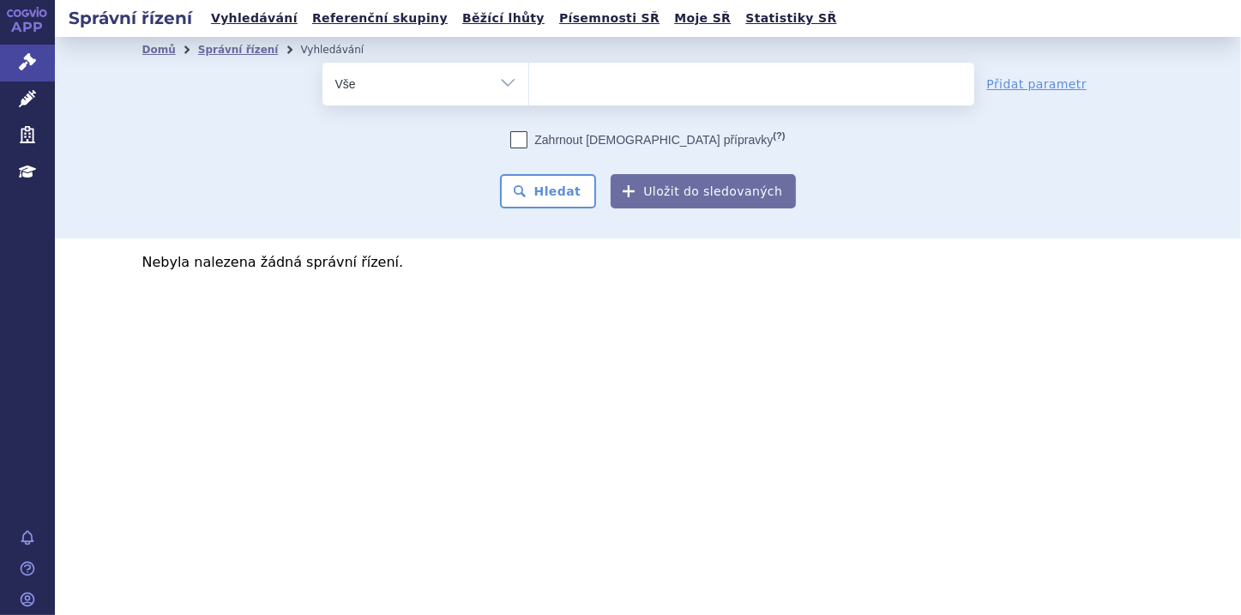
type input "0239258"
select select "0239258"
click at [568, 191] on button "Hledat" at bounding box center [548, 191] width 97 height 34
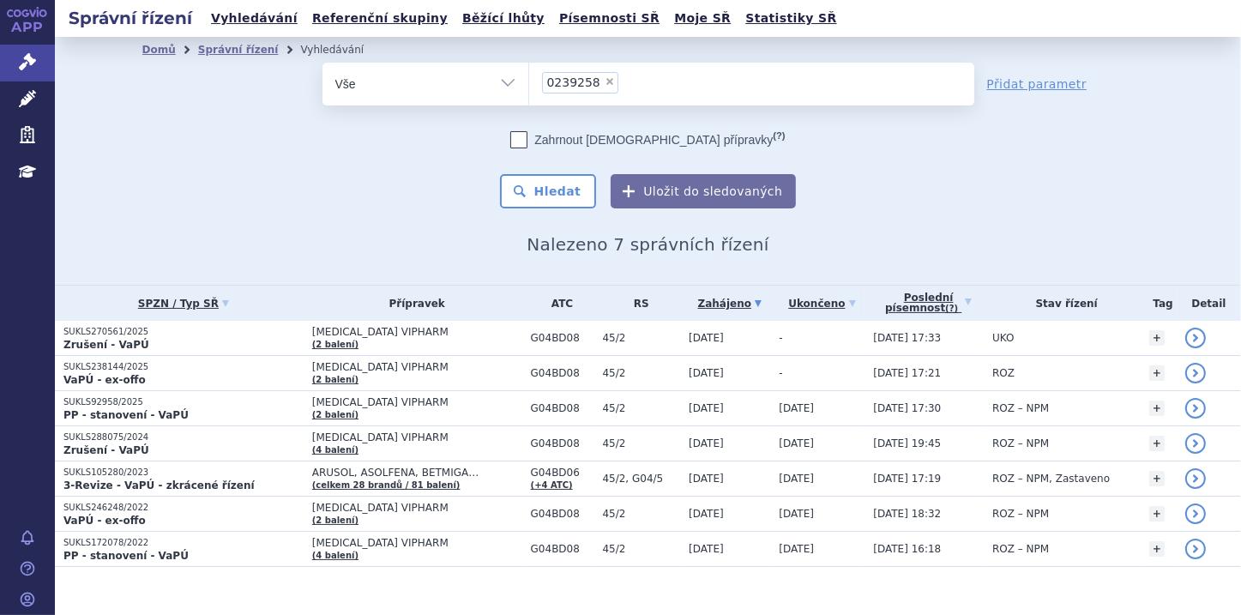
click at [605, 82] on span "×" at bounding box center [610, 81] width 10 height 10
click at [529, 82] on select "0239258" at bounding box center [528, 83] width 1 height 43
select select
type input "0159339"
select select "0159339"
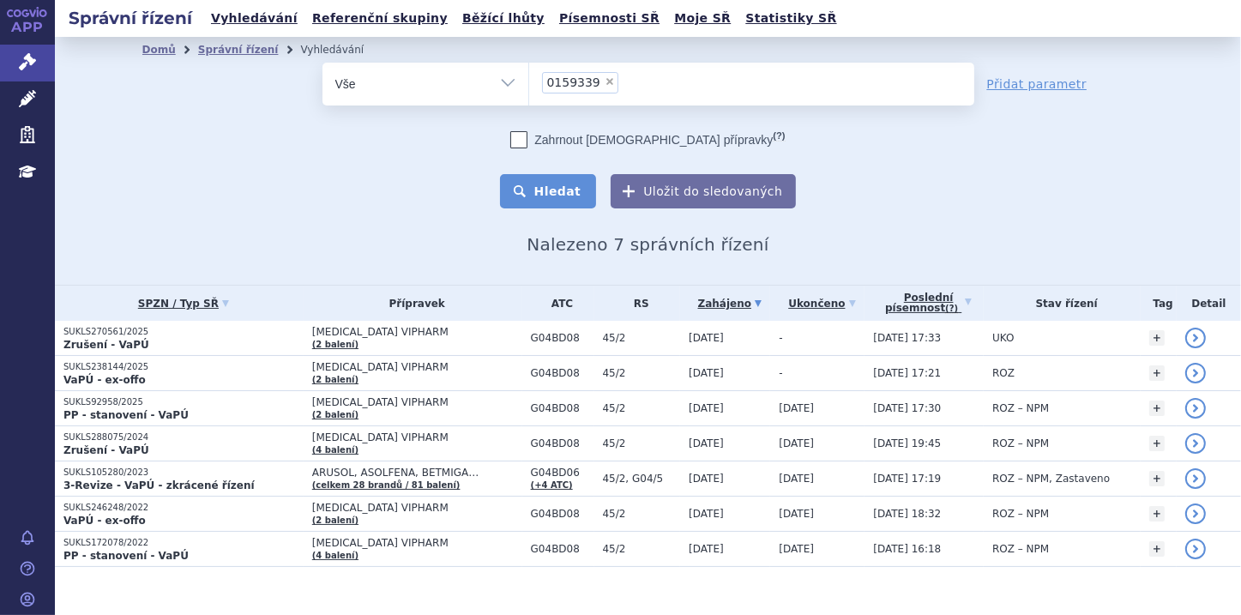
click at [568, 186] on button "Hledat" at bounding box center [548, 191] width 97 height 34
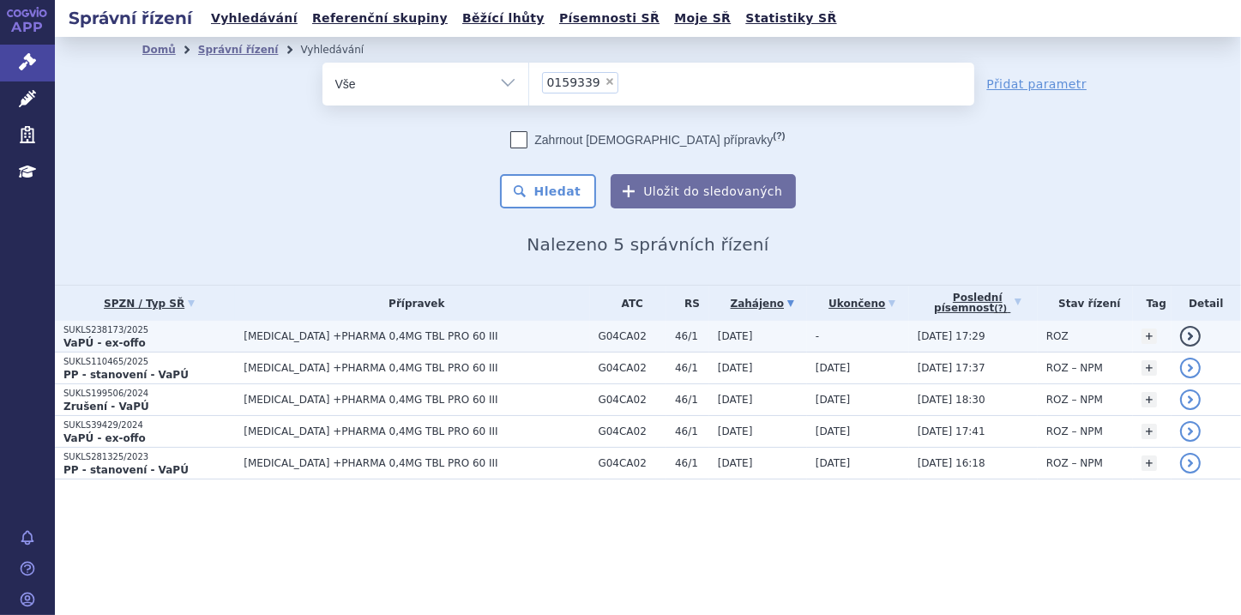
click at [123, 330] on p "SUKLS238173/2025" at bounding box center [149, 330] width 172 height 12
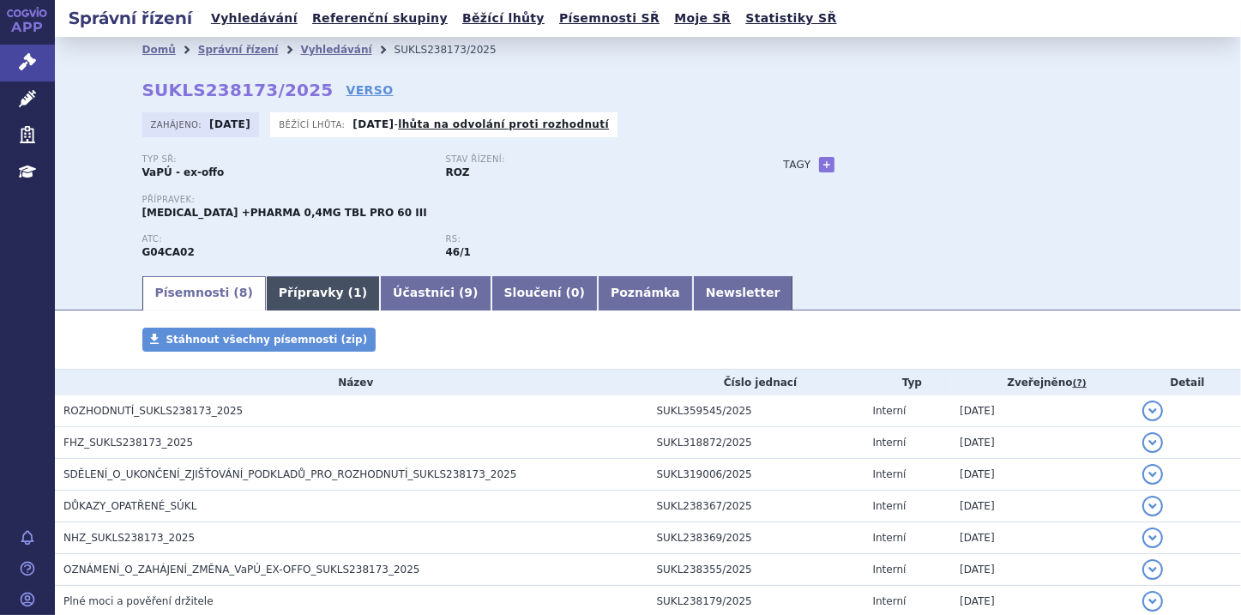
click at [277, 302] on link "Přípravky ( 1 )" at bounding box center [323, 293] width 114 height 34
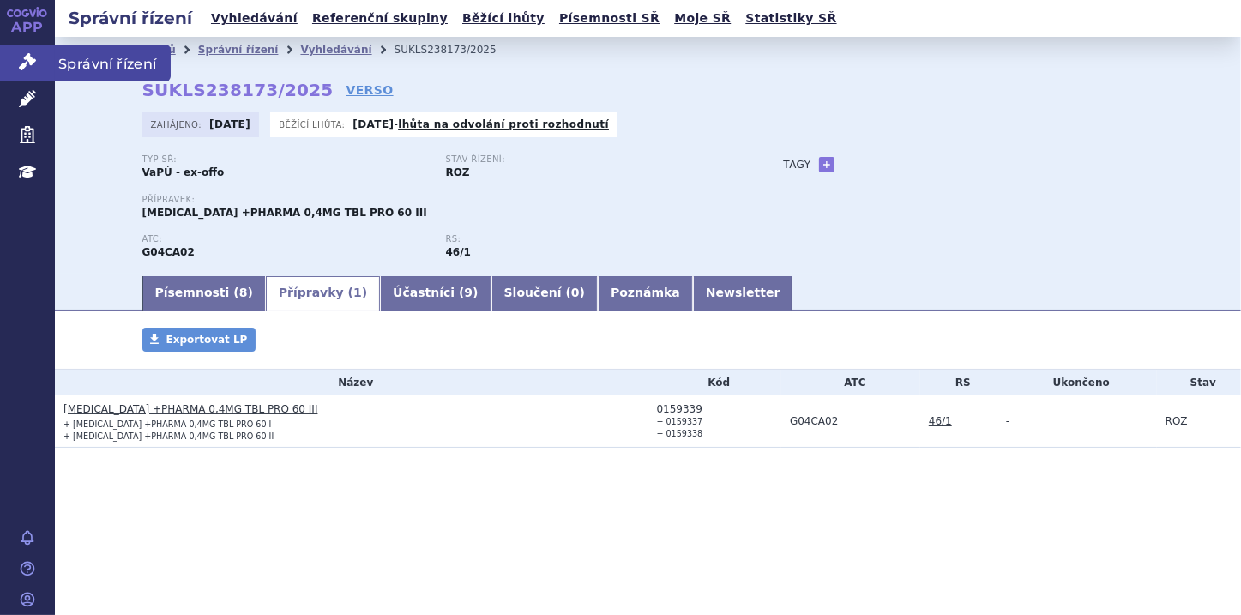
click at [27, 59] on icon at bounding box center [27, 61] width 17 height 17
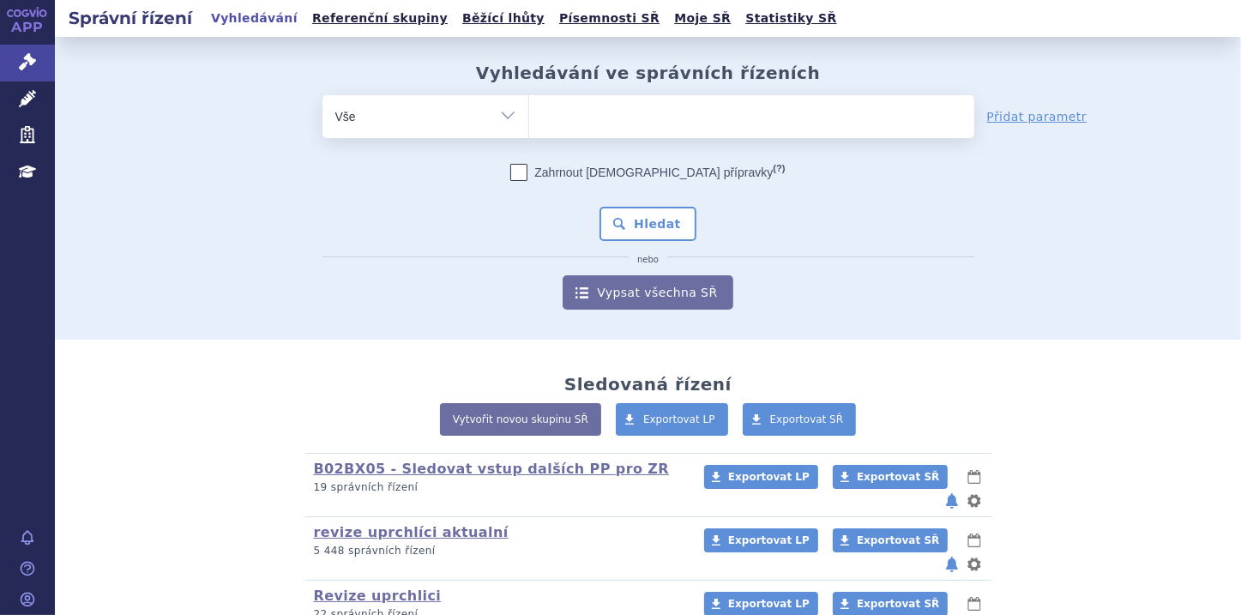
click at [551, 105] on ul at bounding box center [751, 113] width 445 height 36
click at [529, 105] on select at bounding box center [528, 115] width 1 height 43
paste input "0051824"
type input "0051824"
select select "0051824"
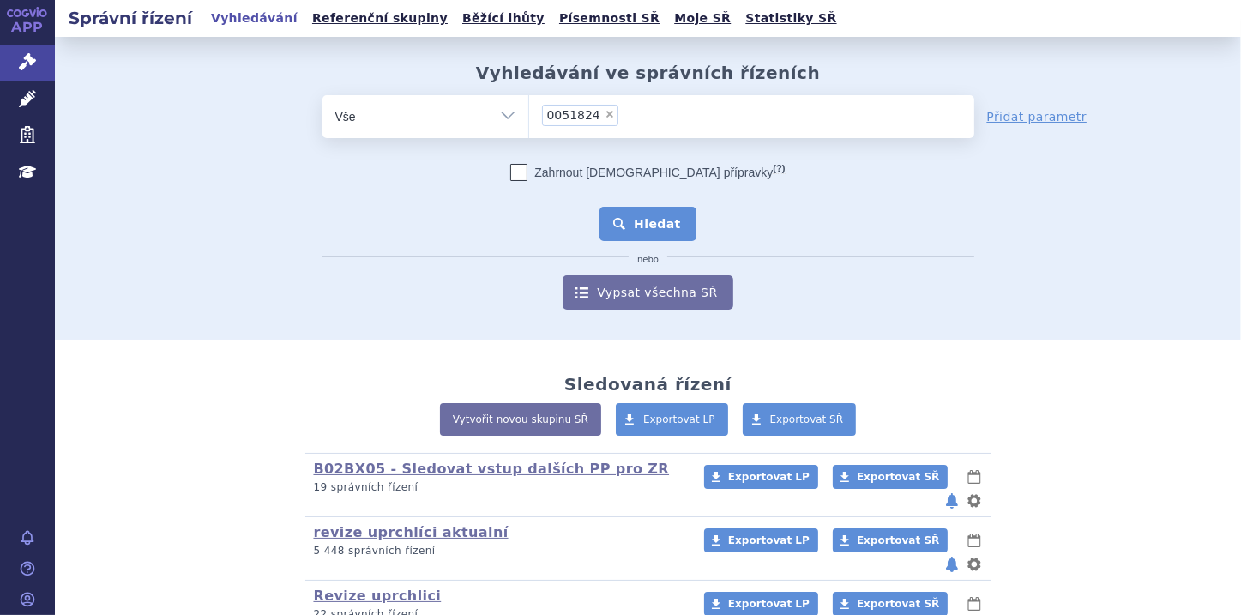
click at [629, 223] on button "Hledat" at bounding box center [647, 224] width 97 height 34
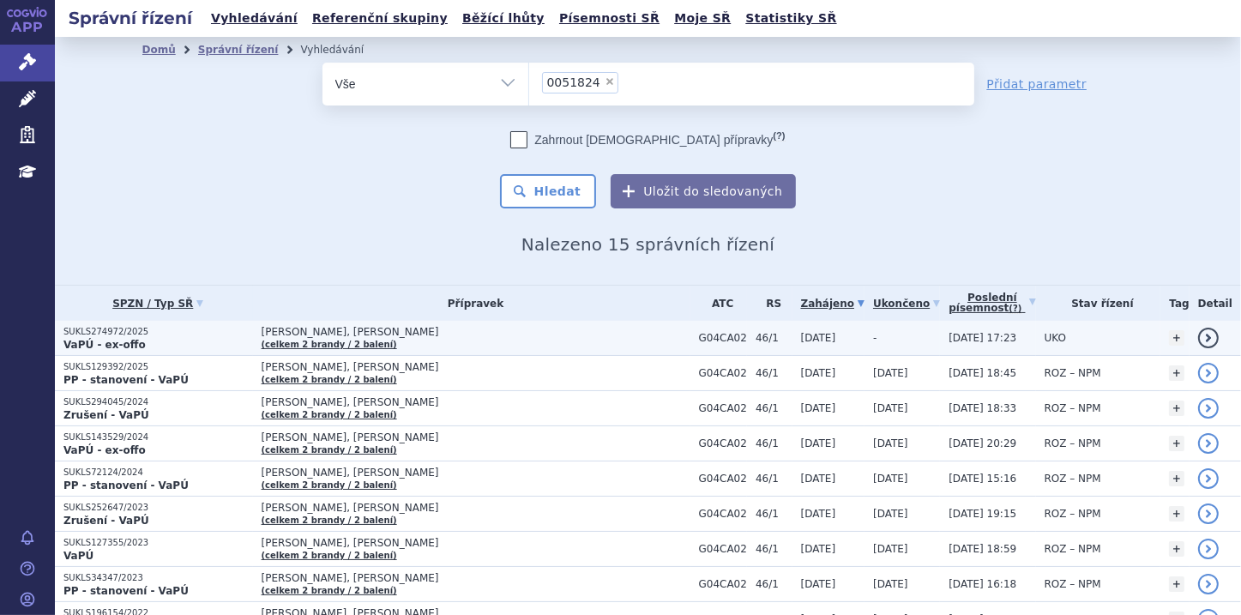
click at [130, 339] on strong "VaPÚ - ex-offo" at bounding box center [104, 345] width 82 height 12
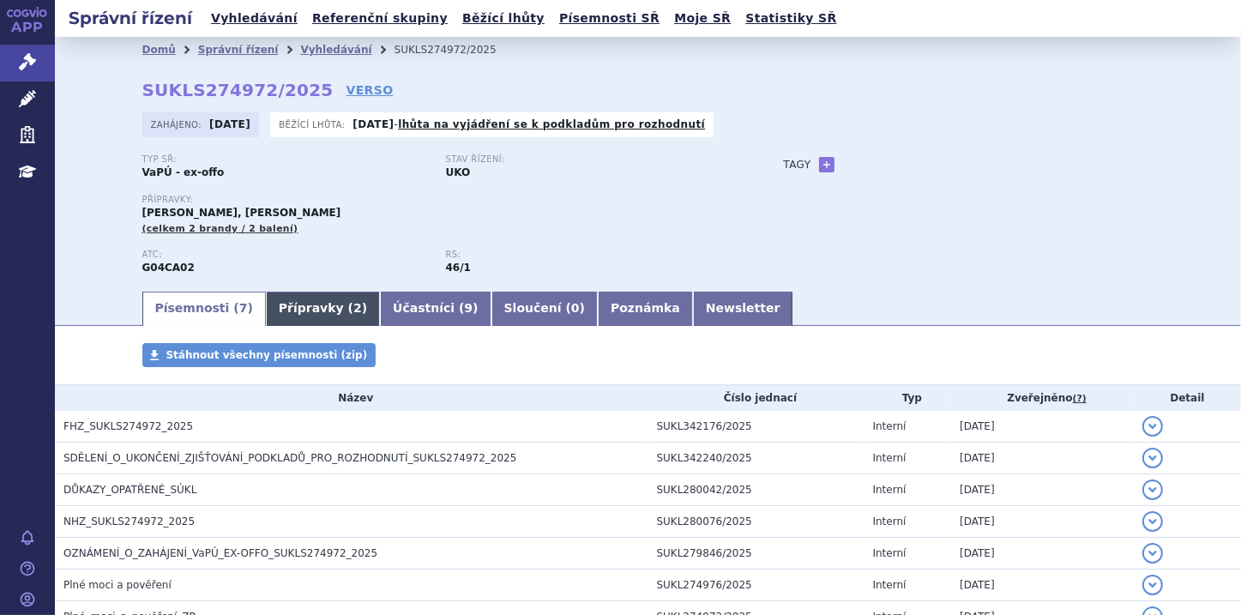
click at [266, 311] on link "Přípravky ( 2 )" at bounding box center [323, 309] width 114 height 34
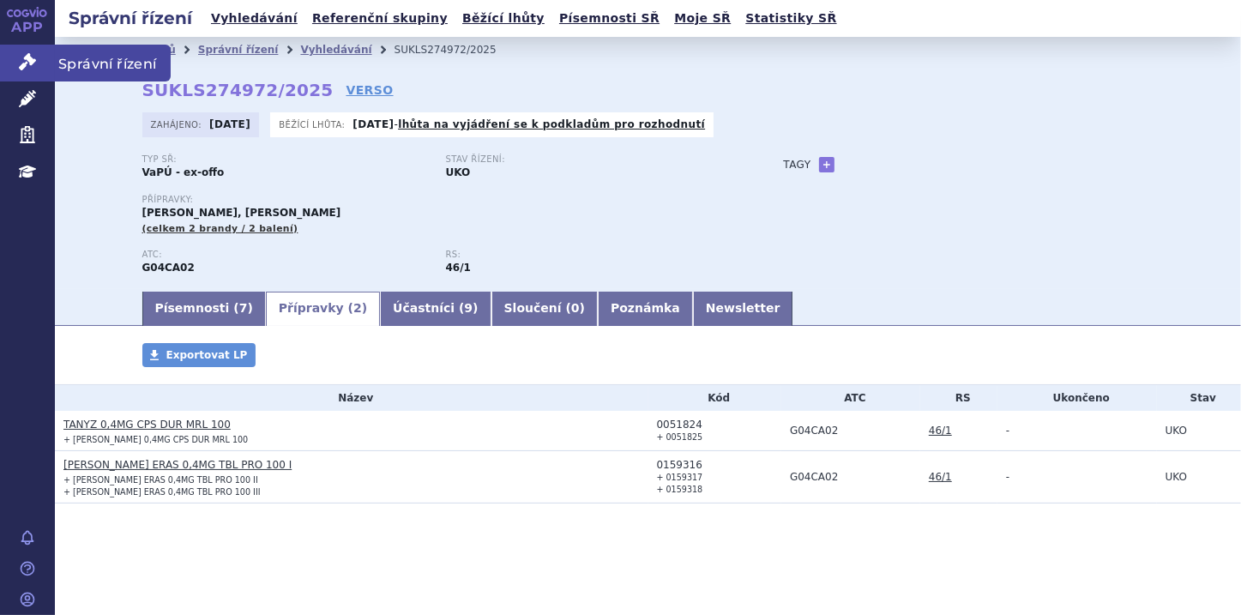
click at [22, 68] on icon at bounding box center [27, 61] width 17 height 17
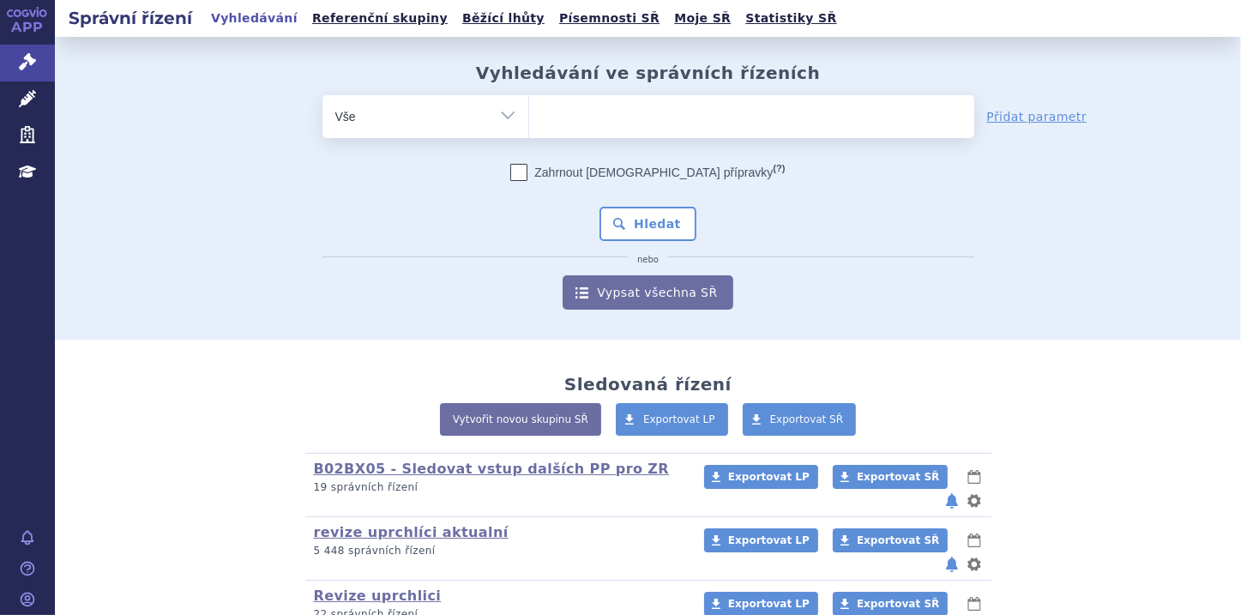
click at [542, 107] on input "search" at bounding box center [546, 114] width 9 height 21
paste input "0238904"
type input "0238904"
select select "0238904"
click at [635, 225] on button "Hledat" at bounding box center [647, 224] width 97 height 34
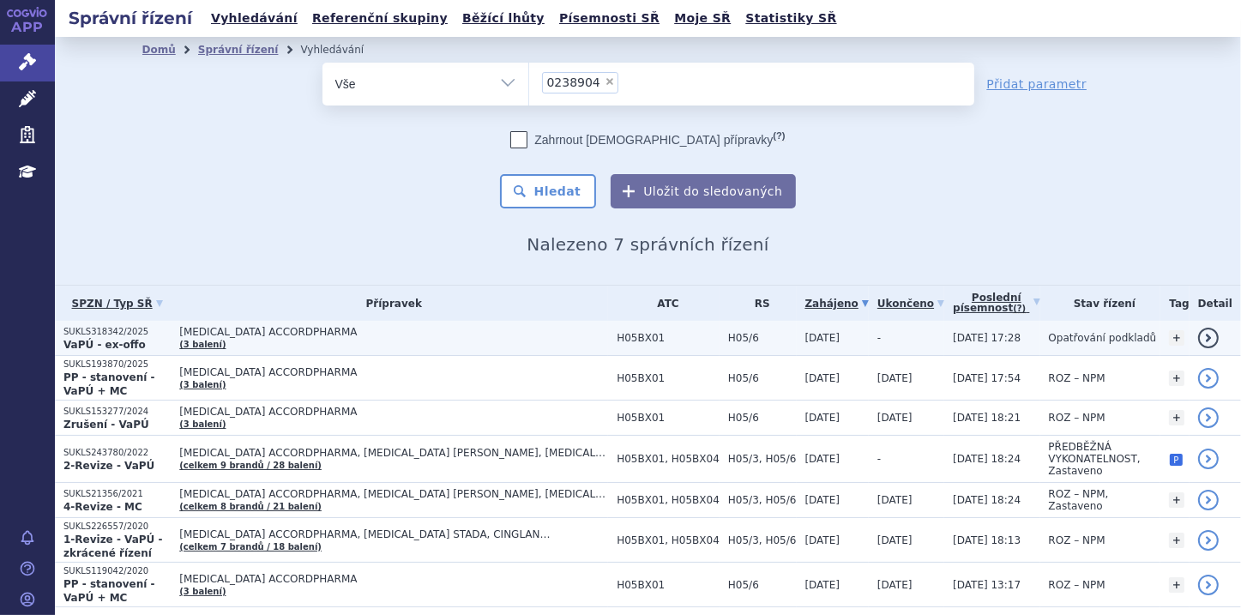
click at [148, 338] on p "VaPÚ - ex-offo" at bounding box center [116, 345] width 107 height 14
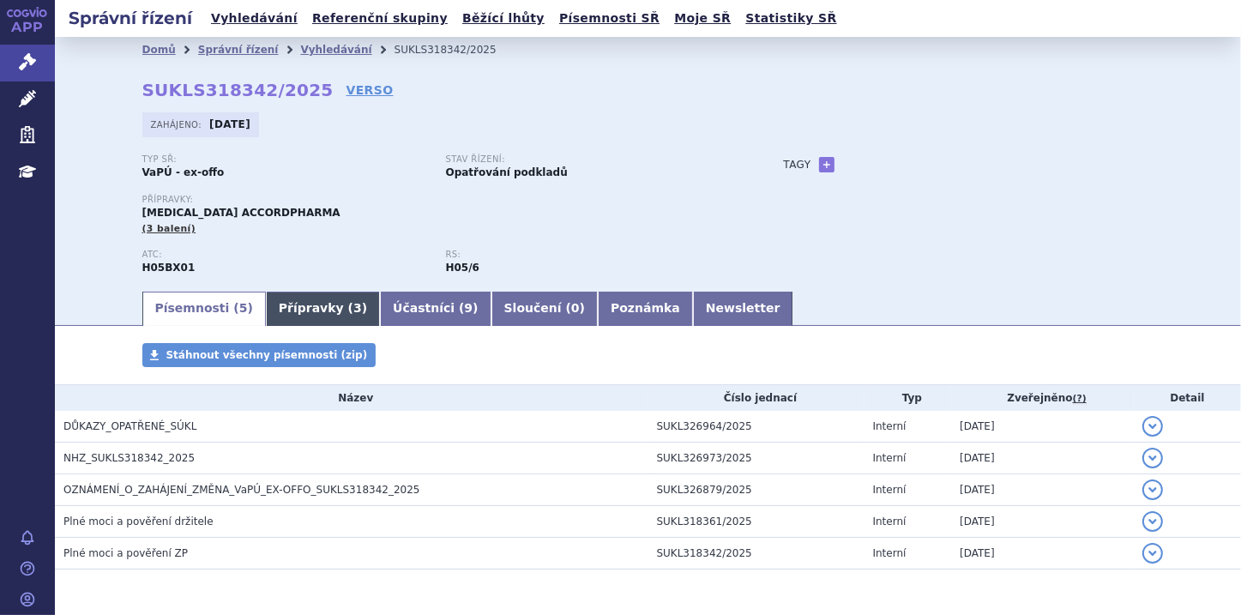
click at [298, 299] on link "Přípravky ( 3 )" at bounding box center [323, 309] width 114 height 34
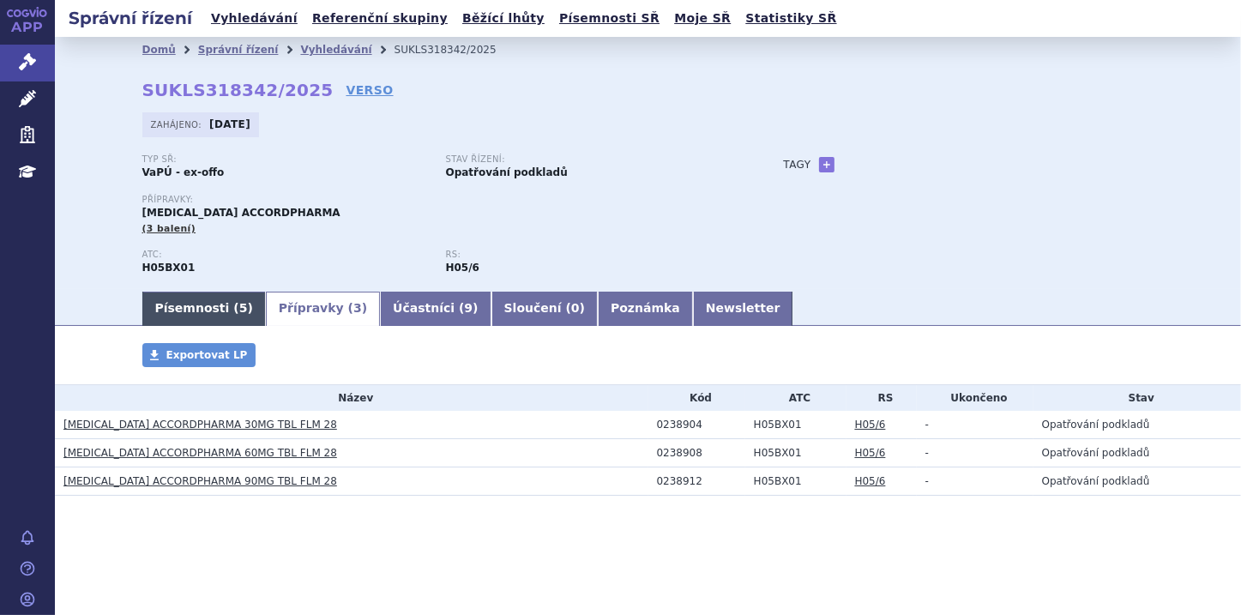
click at [209, 320] on link "Písemnosti ( 5 )" at bounding box center [203, 309] width 123 height 34
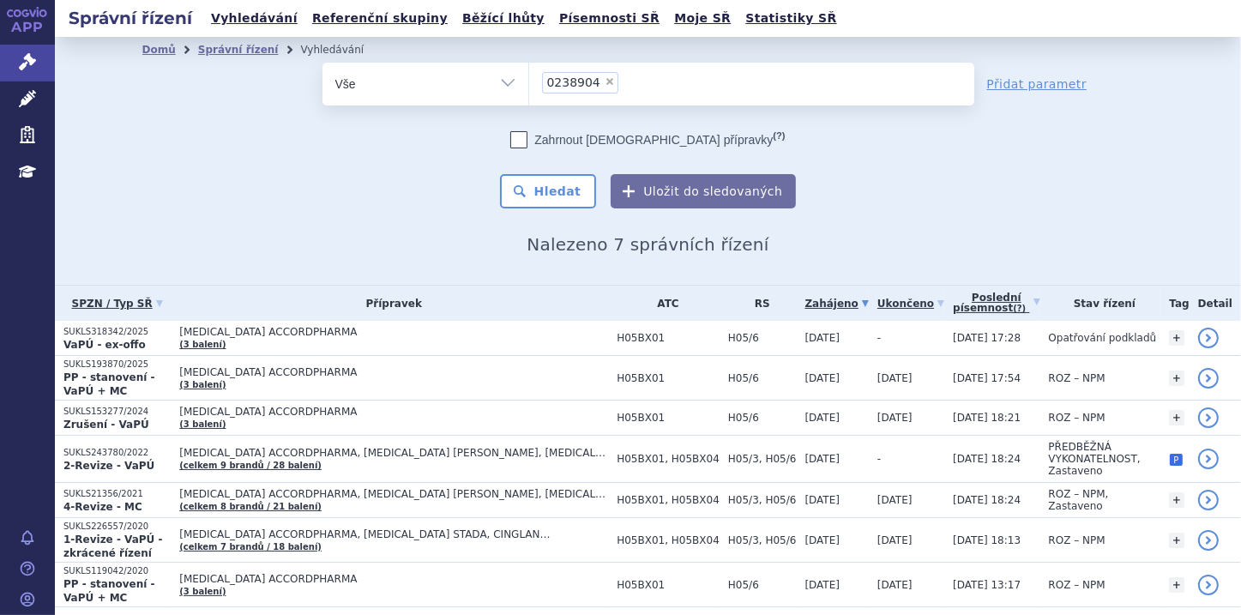
click at [605, 84] on span "×" at bounding box center [610, 81] width 10 height 10
click at [529, 84] on select "0238904" at bounding box center [528, 83] width 1 height 43
select select
type input "0029631"
select select "0029631"
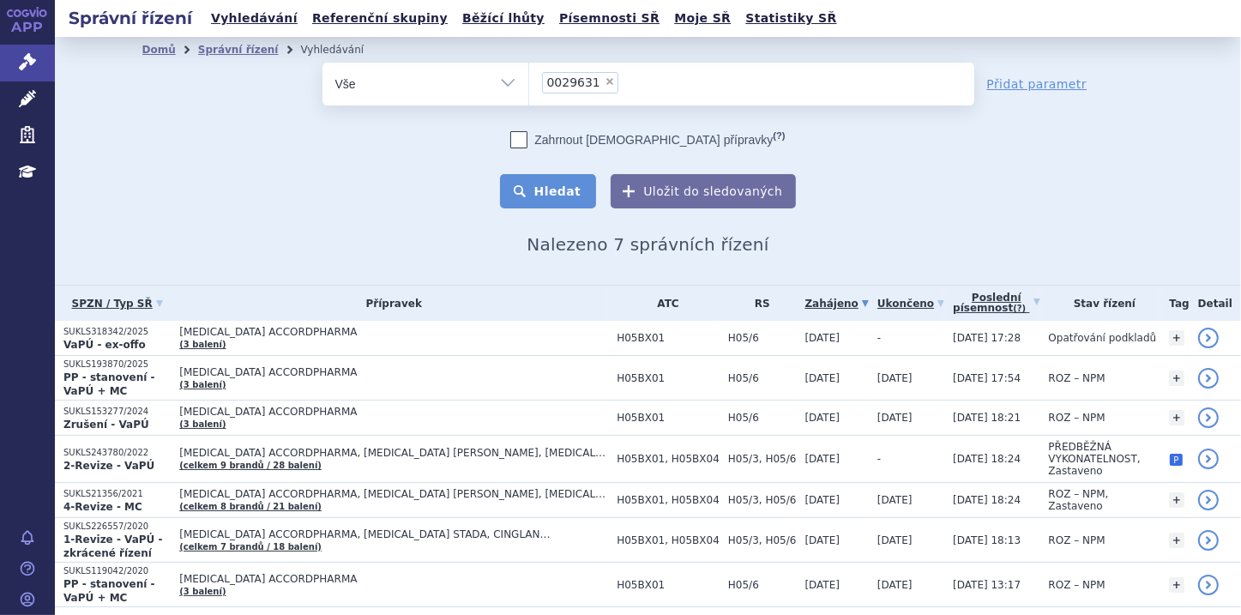
click at [549, 192] on button "Hledat" at bounding box center [548, 191] width 97 height 34
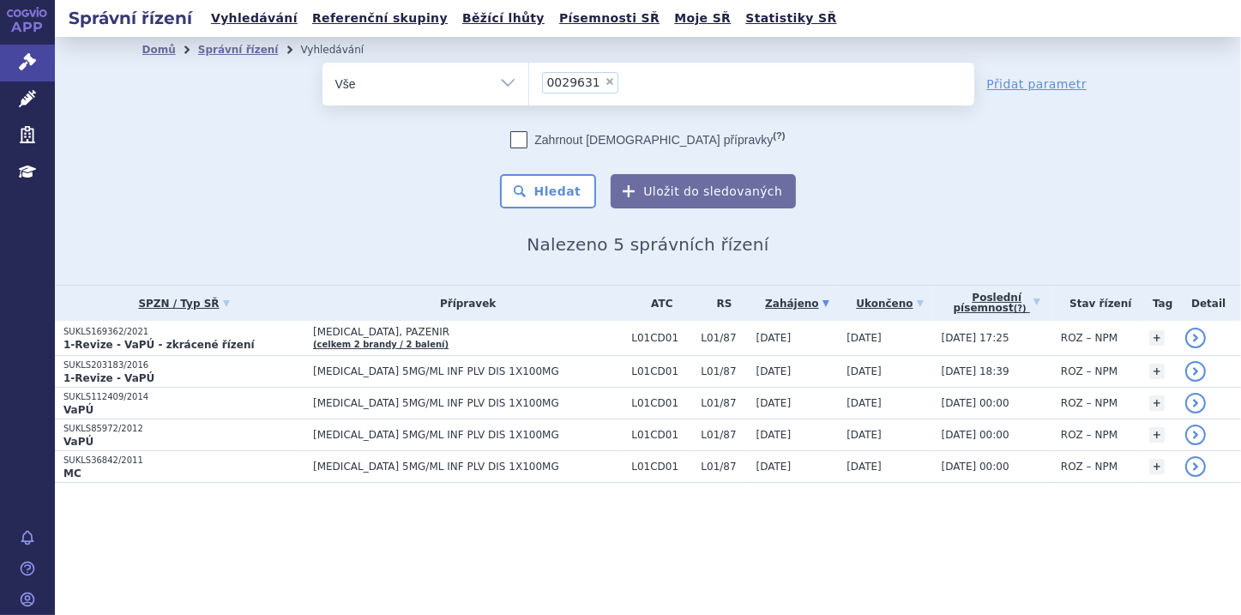
click at [605, 81] on span "×" at bounding box center [610, 81] width 10 height 10
click at [529, 81] on select "0029631" at bounding box center [528, 83] width 1 height 43
select select
type input "0272467"
select select "0272467"
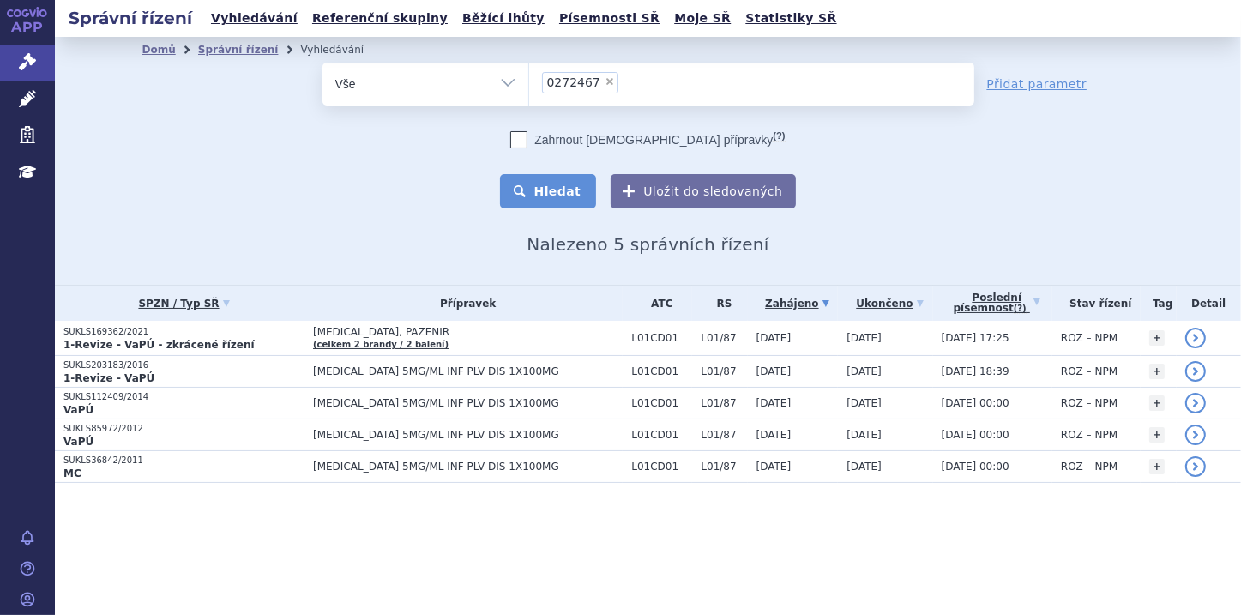
click at [545, 191] on button "Hledat" at bounding box center [548, 191] width 97 height 34
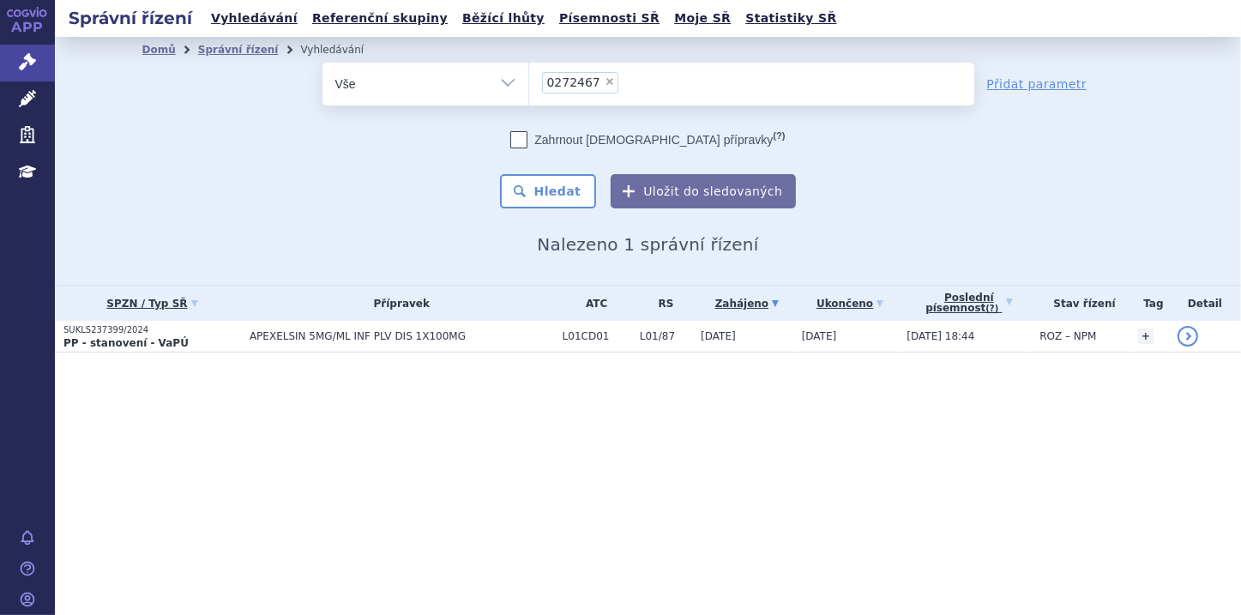
click at [605, 82] on span "×" at bounding box center [610, 81] width 10 height 10
click at [529, 82] on select "0272467" at bounding box center [528, 83] width 1 height 43
select select
type input "0272159"
select select "0272159"
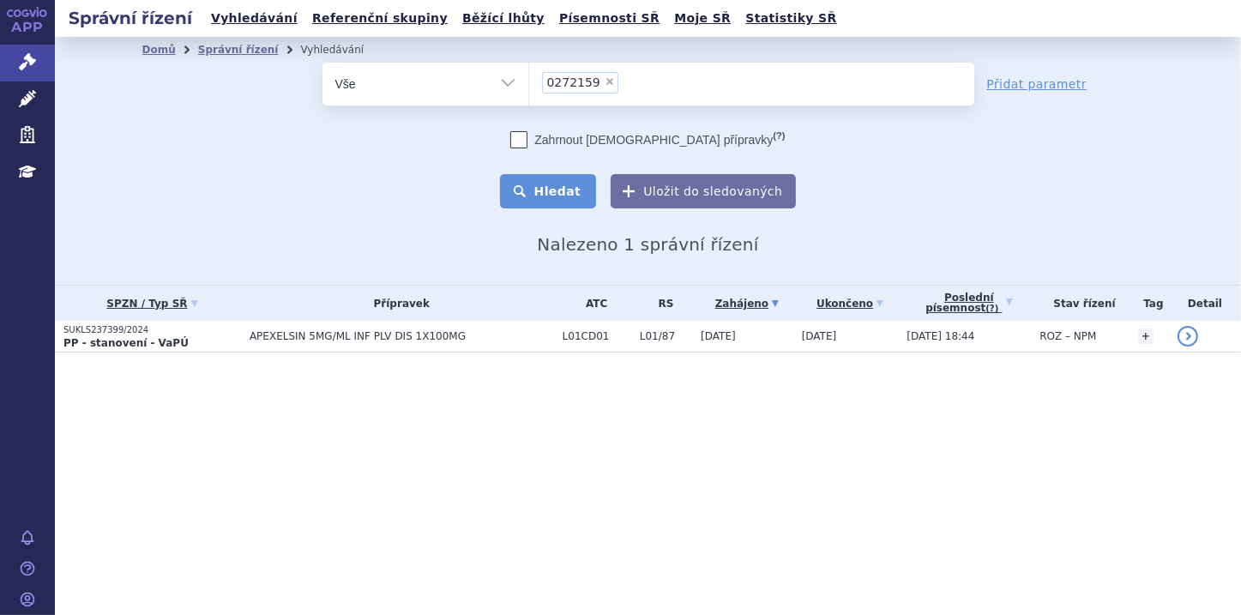
click at [537, 182] on button "Hledat" at bounding box center [548, 191] width 97 height 34
click at [605, 77] on span "×" at bounding box center [610, 81] width 10 height 10
click at [529, 77] on select "0272159" at bounding box center [528, 83] width 1 height 43
select select
type input "0149219"
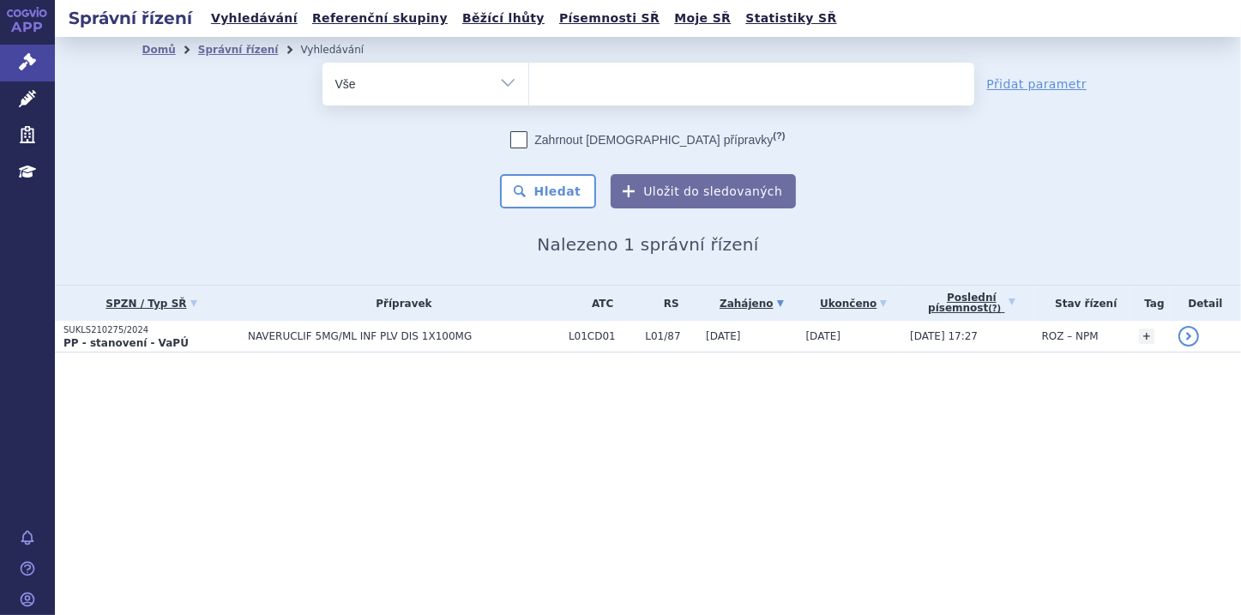
select select "0149219"
click at [560, 189] on button "Hledat" at bounding box center [548, 191] width 97 height 34
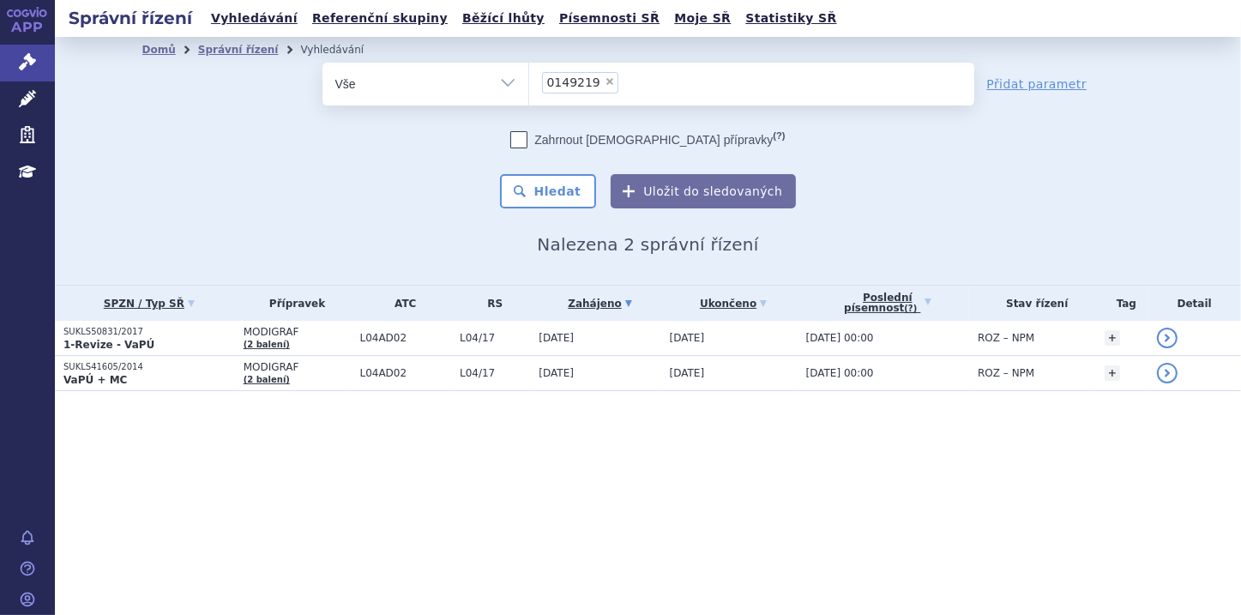
click at [605, 82] on span "×" at bounding box center [610, 81] width 10 height 10
click at [529, 82] on select "0149219" at bounding box center [528, 83] width 1 height 43
select select
type input "0249115"
select select "0249115"
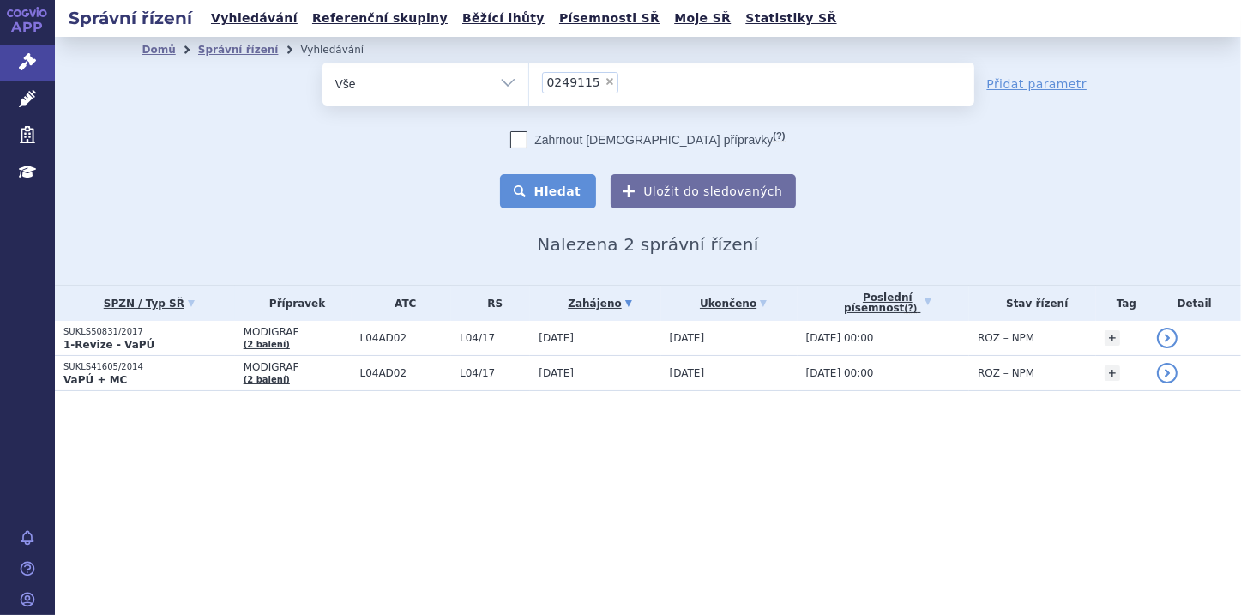
click at [557, 185] on button "Hledat" at bounding box center [548, 191] width 97 height 34
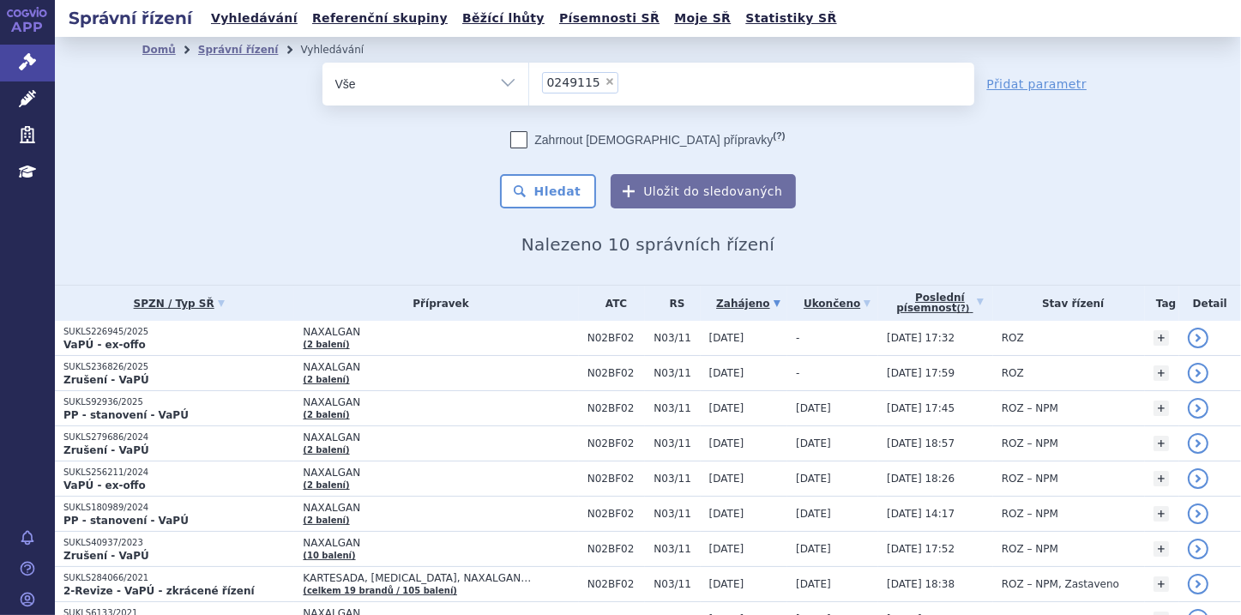
click at [605, 82] on span "×" at bounding box center [610, 81] width 10 height 10
click at [529, 82] on select "0249115" at bounding box center [528, 83] width 1 height 43
select select
type input "0246379"
select select "0246379"
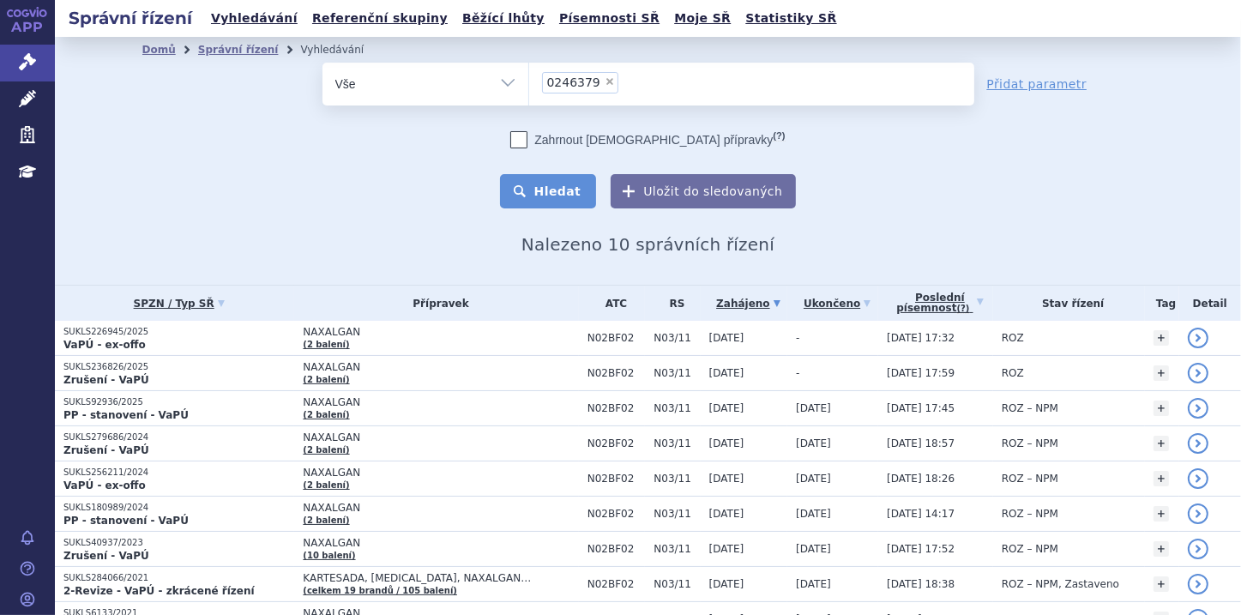
click at [547, 193] on button "Hledat" at bounding box center [548, 191] width 97 height 34
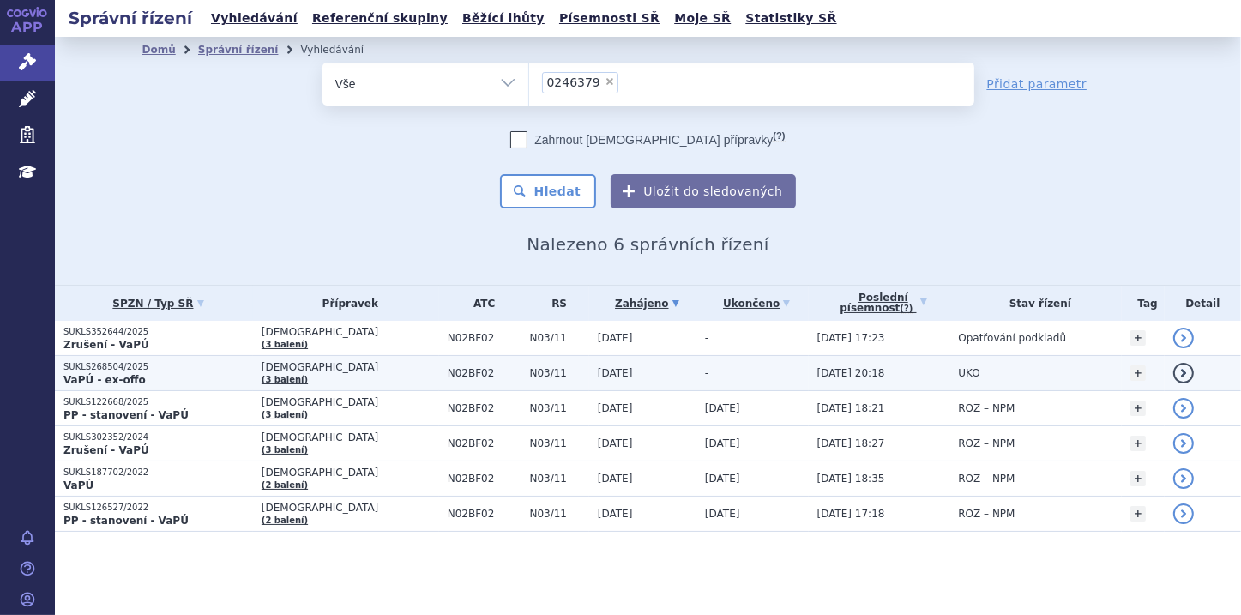
click at [165, 388] on td "SUKLS268504/2025 VaPÚ - ex-offo" at bounding box center [154, 373] width 198 height 35
click at [159, 376] on p "VaPÚ - ex-offo" at bounding box center [158, 380] width 190 height 14
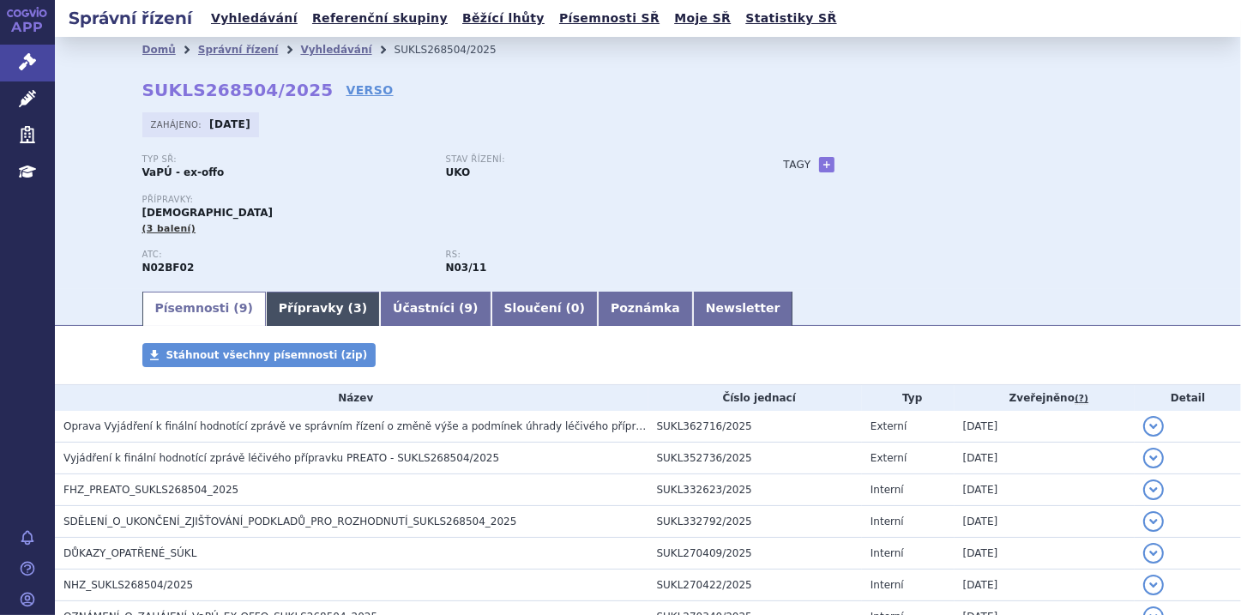
click at [293, 304] on link "Přípravky ( 3 )" at bounding box center [323, 309] width 114 height 34
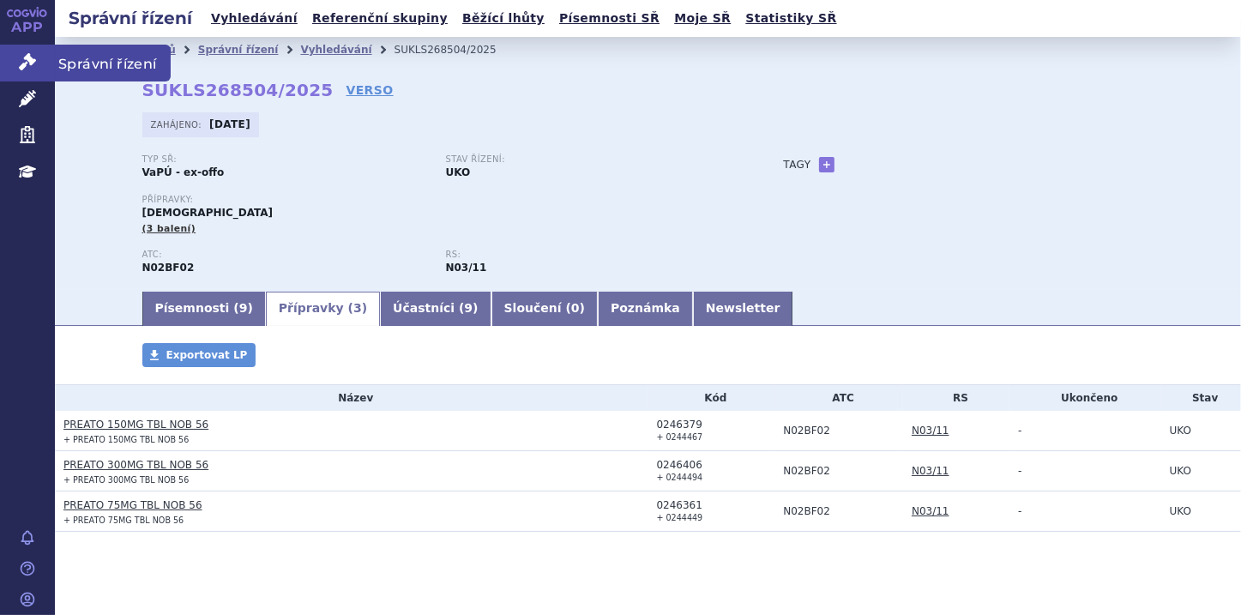
click at [31, 58] on icon at bounding box center [27, 61] width 17 height 17
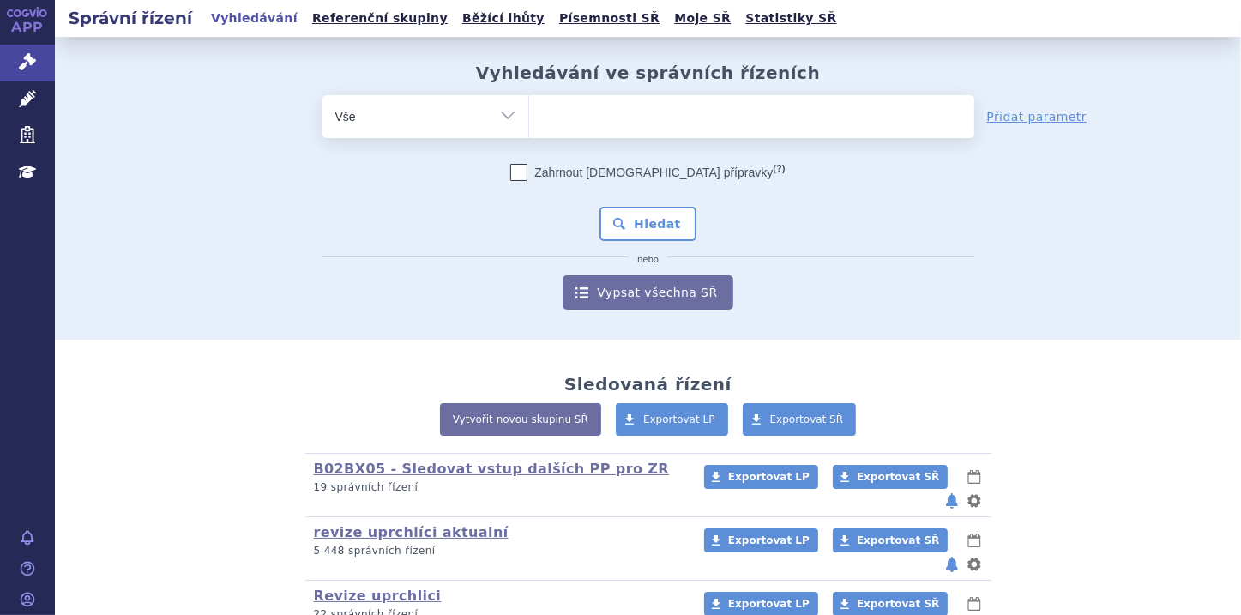
click at [563, 119] on ul at bounding box center [751, 113] width 445 height 36
click at [529, 119] on select at bounding box center [528, 115] width 1 height 43
paste input "0186843"
type input "0186843"
select select "0186843"
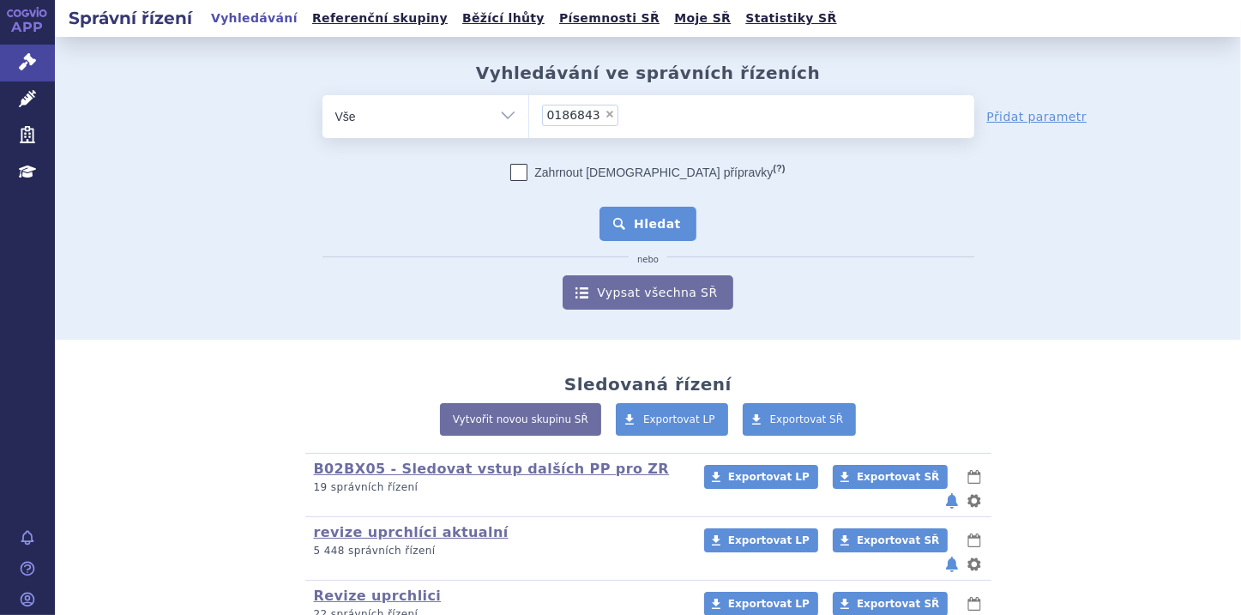
click at [648, 226] on button "Hledat" at bounding box center [647, 224] width 97 height 34
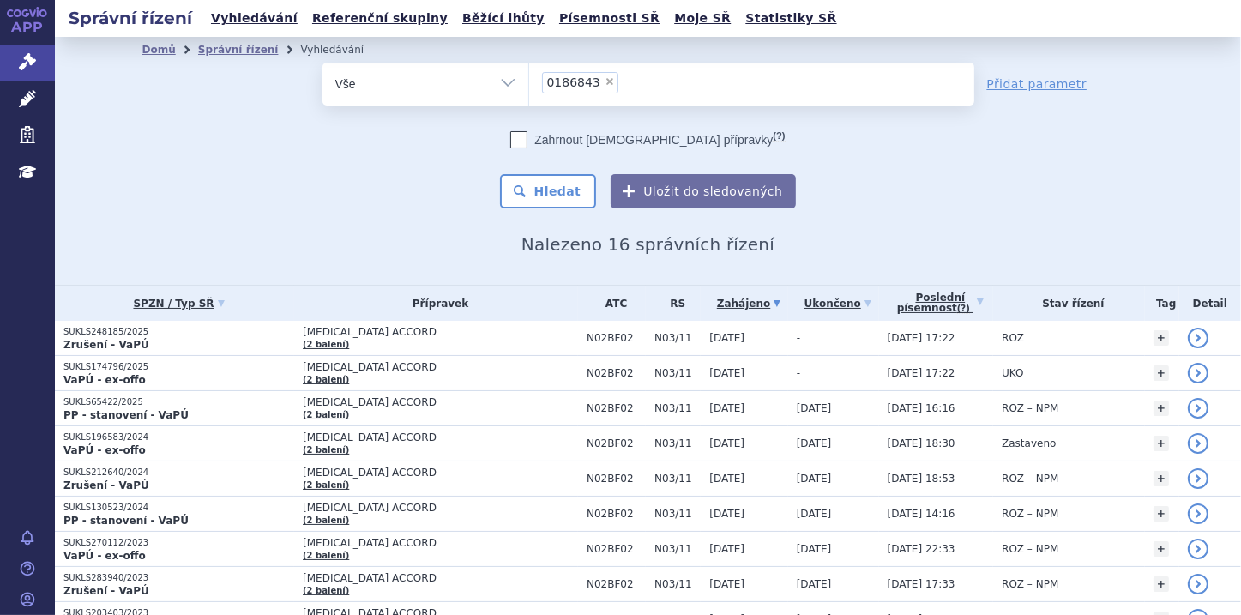
click at [605, 84] on span "×" at bounding box center [610, 81] width 10 height 10
click at [529, 84] on select "0186843" at bounding box center [528, 83] width 1 height 43
select select
type input "0211479"
select select "0211479"
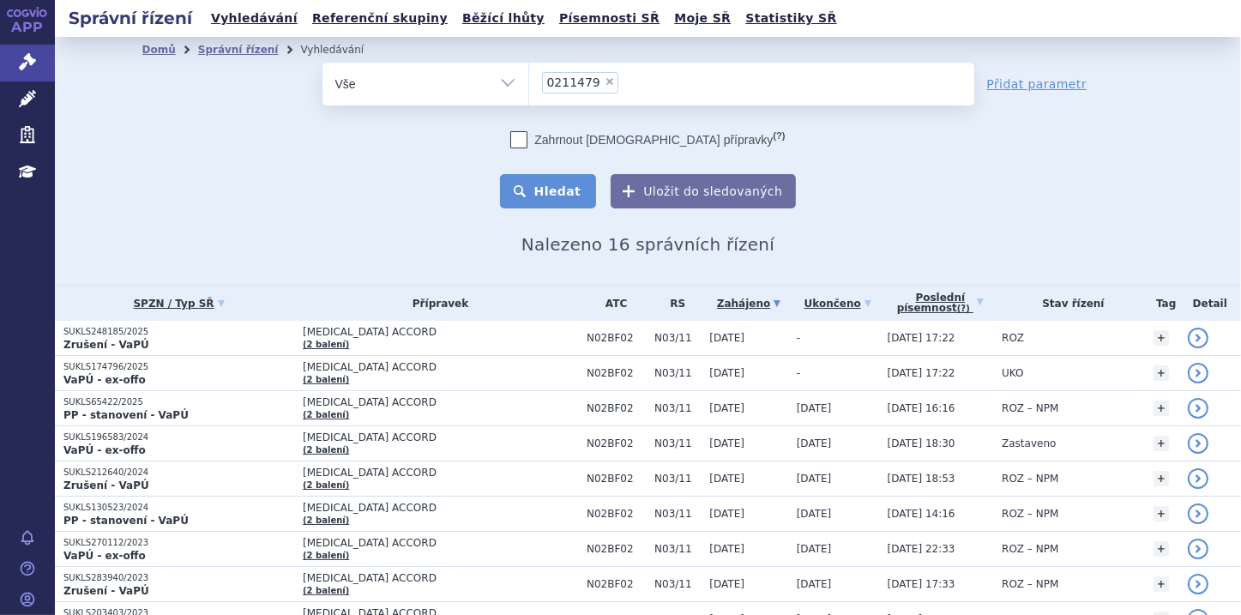
click at [559, 190] on button "Hledat" at bounding box center [548, 191] width 97 height 34
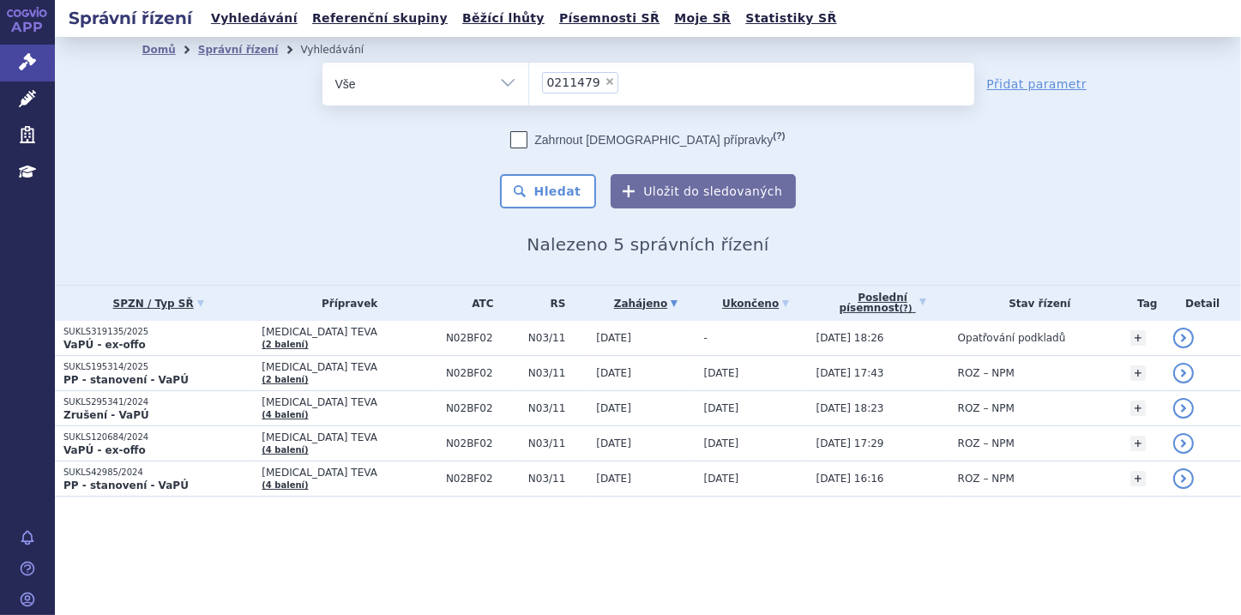
click at [598, 75] on li "× 0211479" at bounding box center [580, 82] width 76 height 21
click at [529, 75] on select "0211479" at bounding box center [528, 83] width 1 height 43
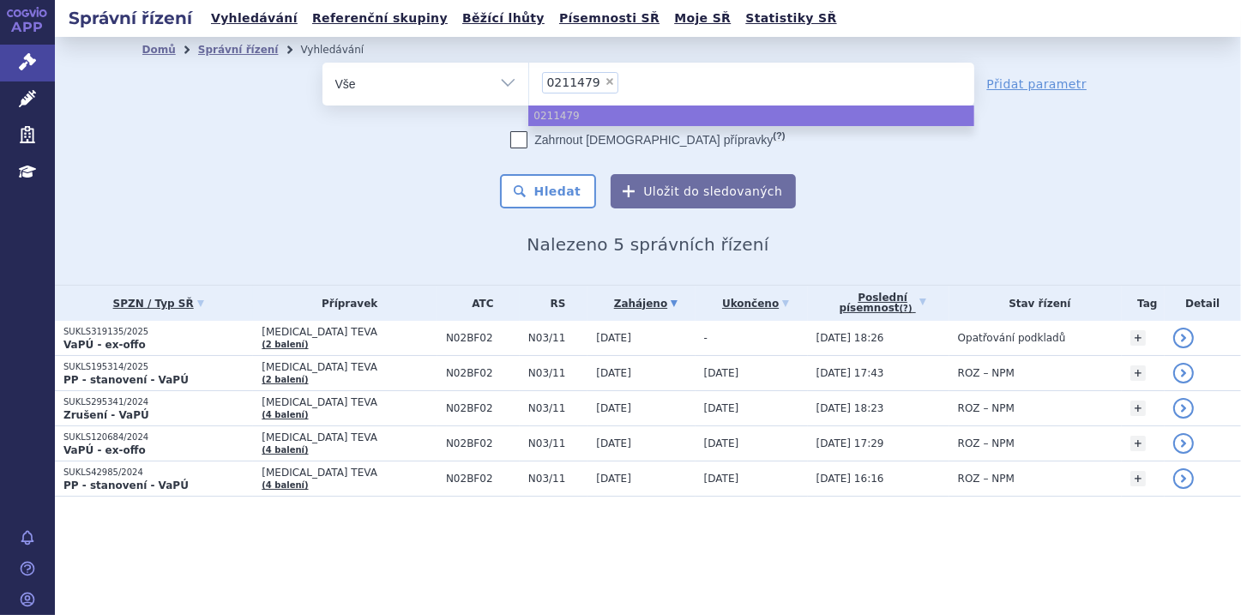
click at [605, 81] on span "×" at bounding box center [610, 81] width 10 height 10
click at [529, 81] on select "0211479" at bounding box center [528, 83] width 1 height 43
select select
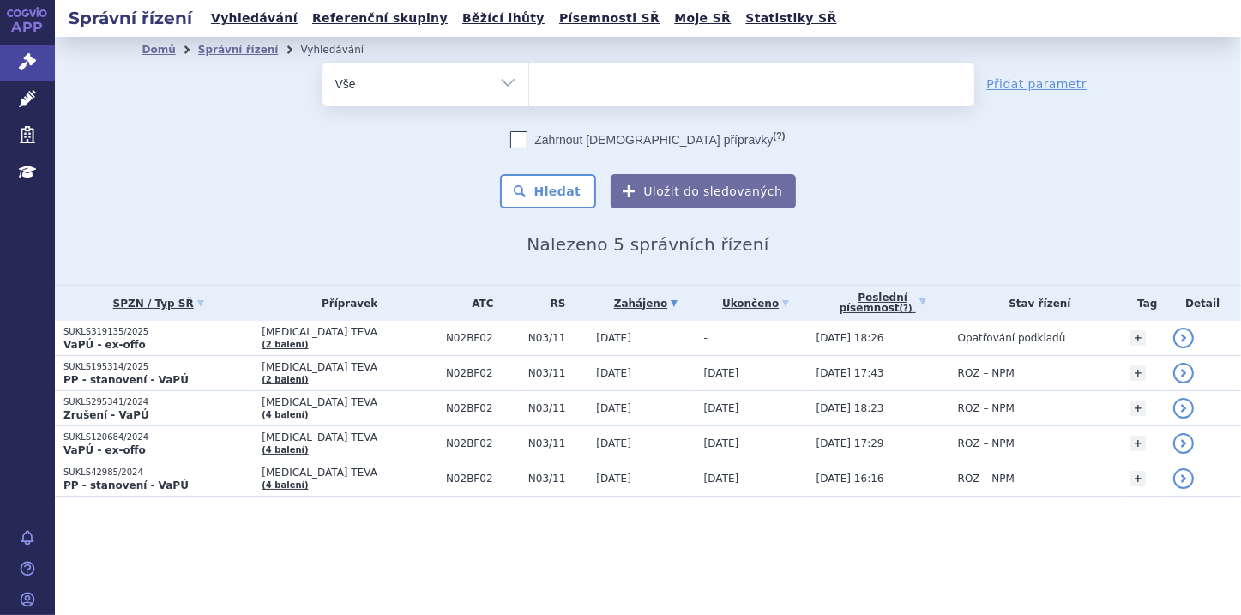
type input "0211469"
select select "0211469"
click at [565, 193] on button "Hledat" at bounding box center [548, 191] width 97 height 34
click at [605, 83] on span "×" at bounding box center [610, 81] width 10 height 10
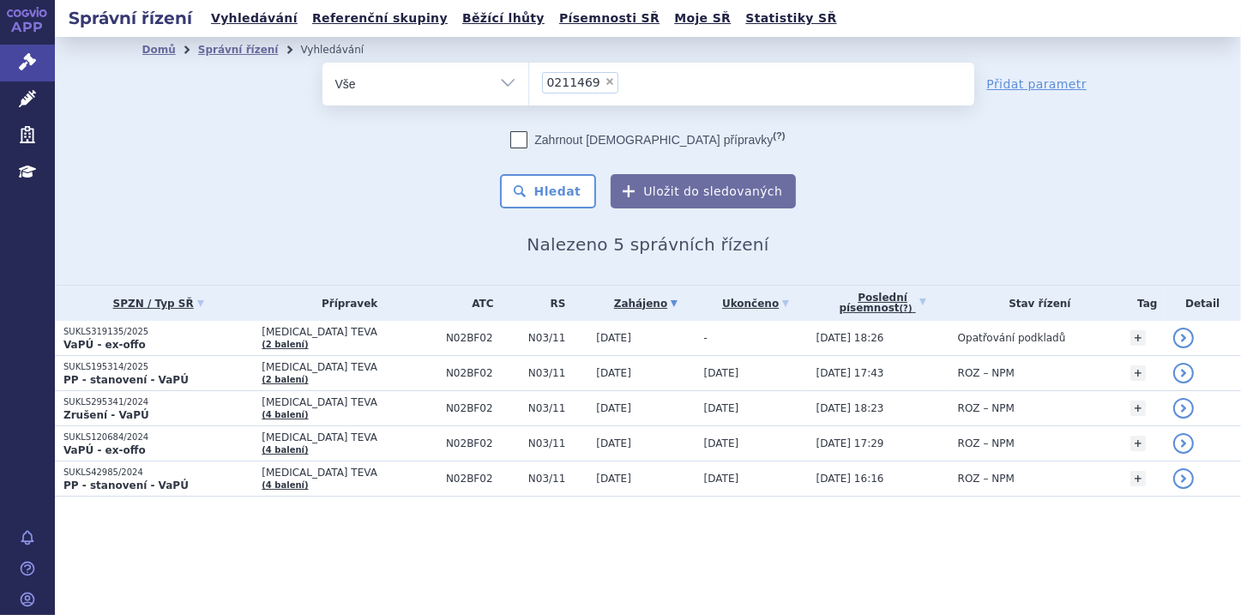
click at [529, 83] on select "0211469" at bounding box center [528, 83] width 1 height 43
select select
type input "0238443"
select select "0238443"
click at [580, 184] on button "Hledat" at bounding box center [548, 191] width 97 height 34
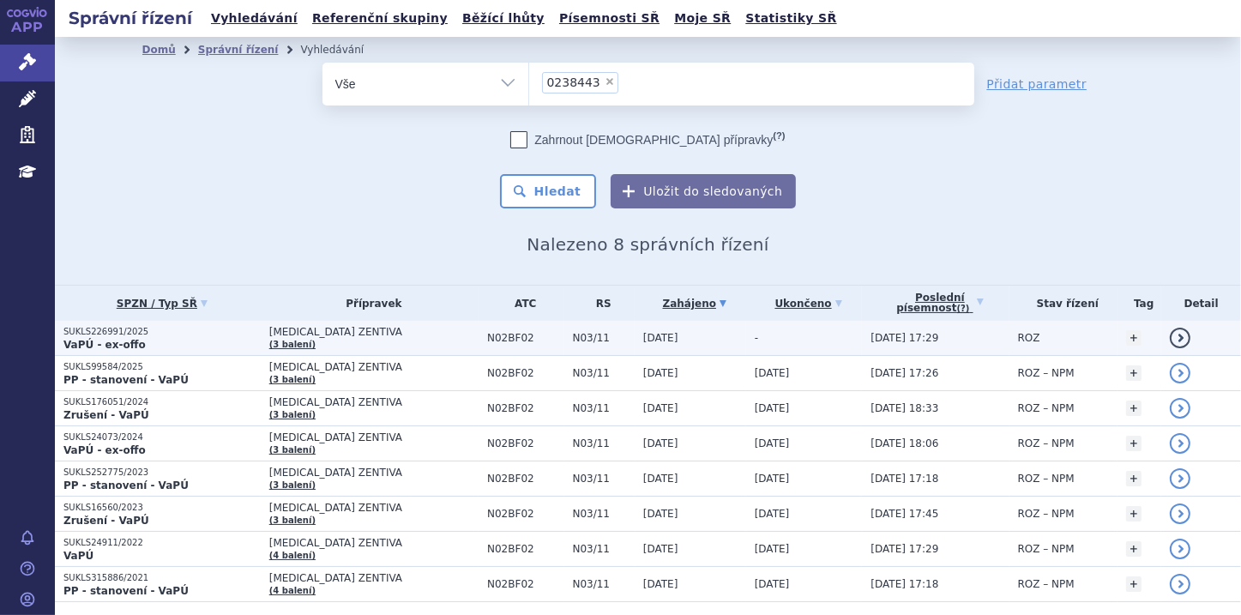
click at [106, 331] on p "SUKLS226991/2025" at bounding box center [161, 332] width 197 height 12
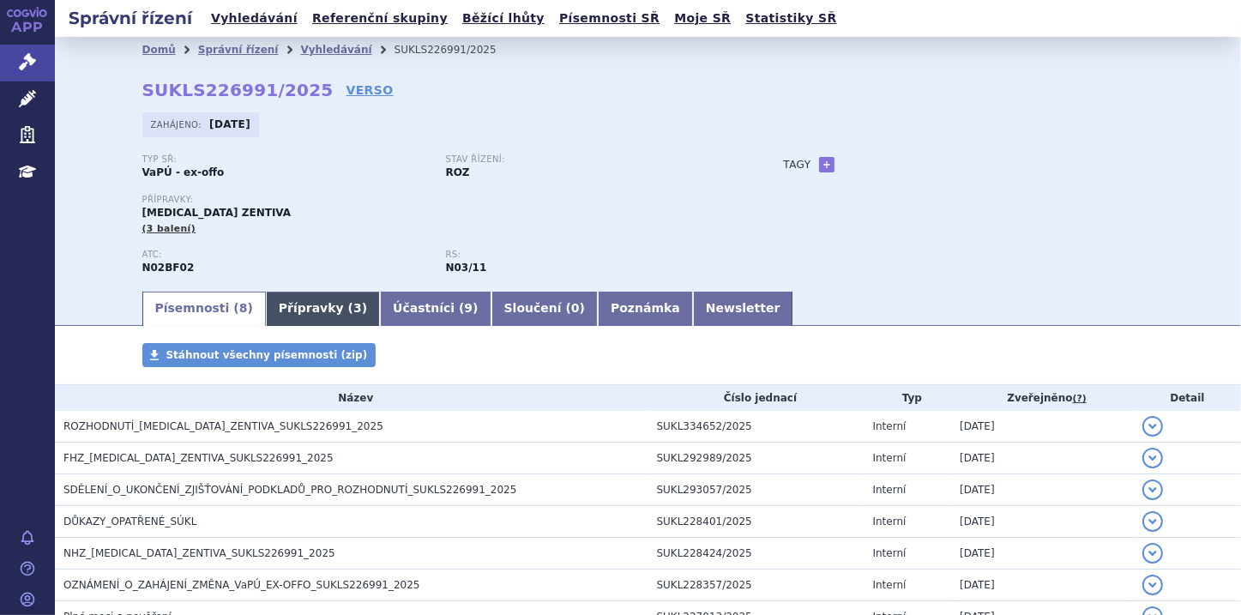
click at [301, 310] on link "Přípravky ( 3 )" at bounding box center [323, 309] width 114 height 34
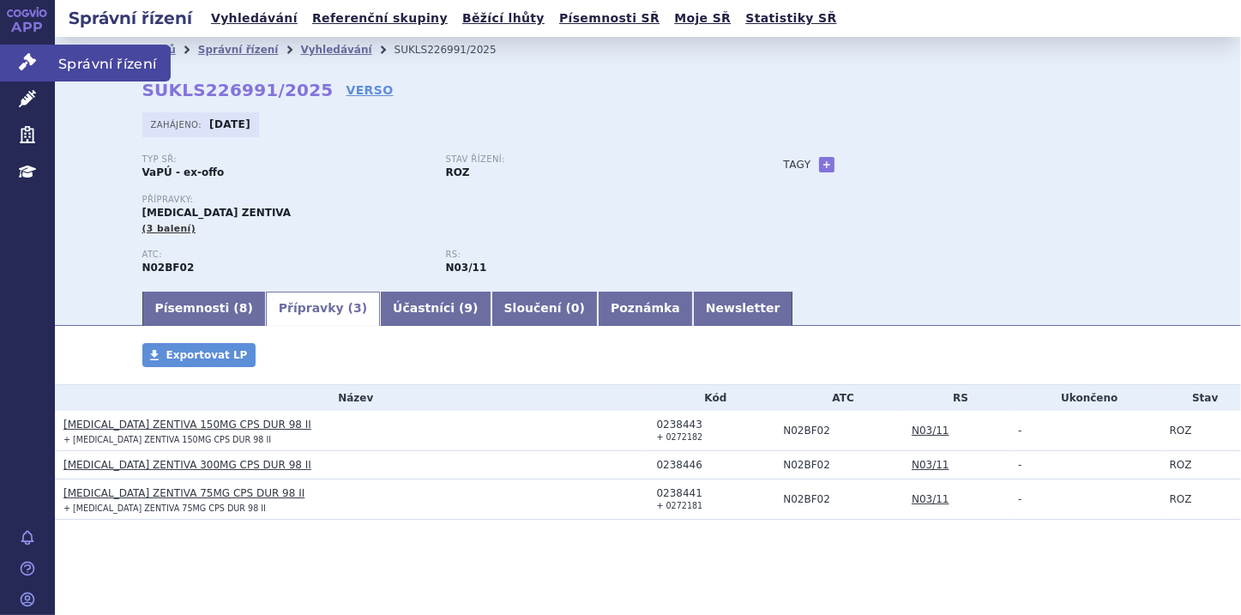
click at [27, 56] on icon at bounding box center [27, 61] width 17 height 17
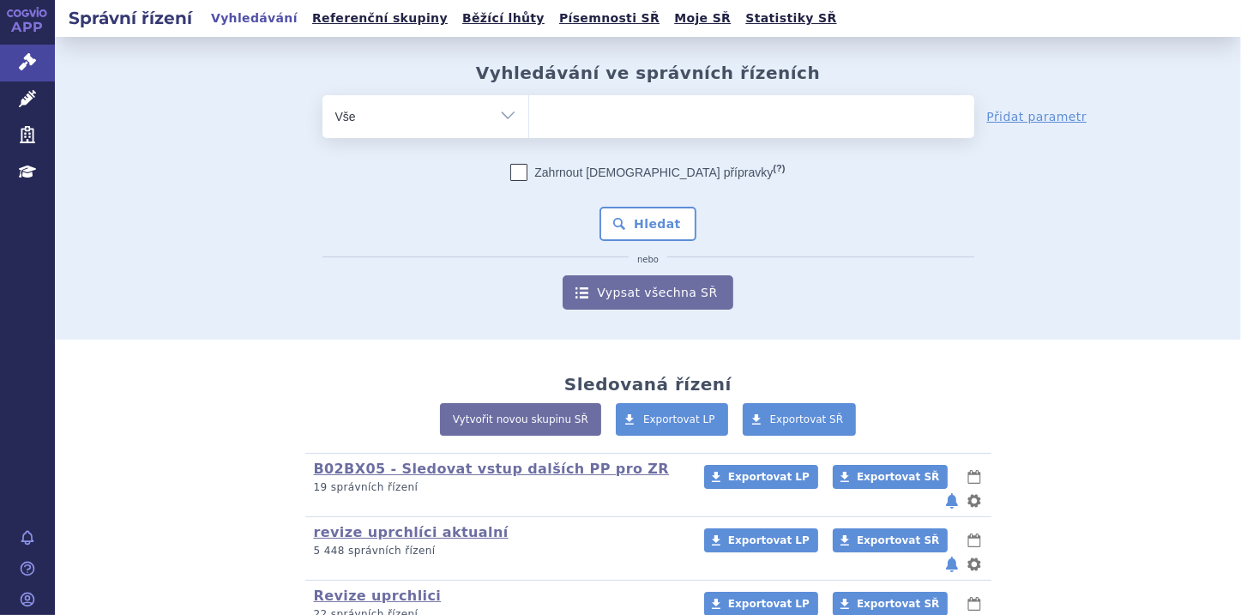
click at [553, 118] on ul at bounding box center [751, 113] width 445 height 36
click at [529, 118] on select at bounding box center [528, 115] width 1 height 43
paste input "0211883"
type input "0211883"
select select "0211883"
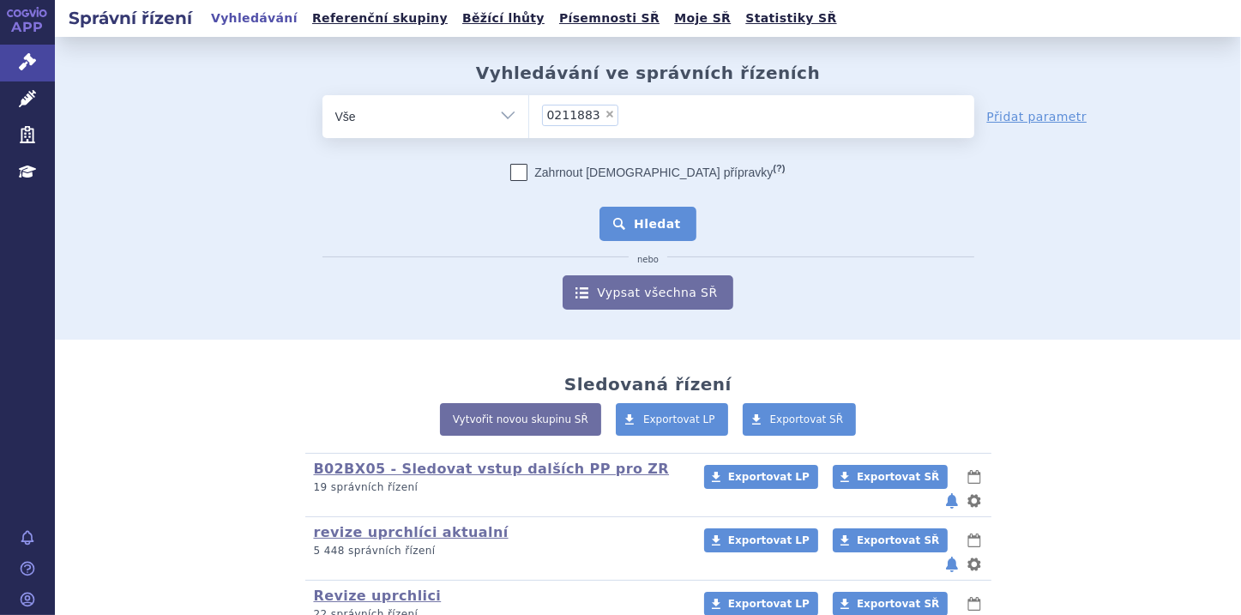
click at [632, 226] on button "Hledat" at bounding box center [647, 224] width 97 height 34
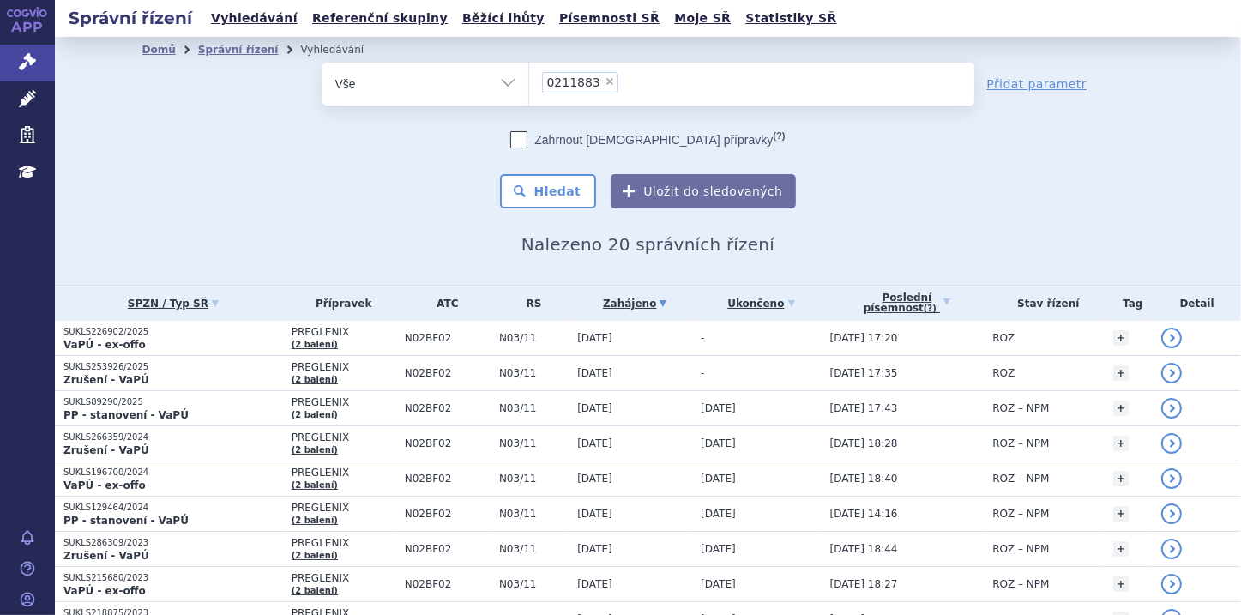
click at [605, 83] on span "×" at bounding box center [610, 81] width 10 height 10
click at [529, 83] on select "0211883" at bounding box center [528, 83] width 1 height 43
select select
type input "0237905"
select select "0237905"
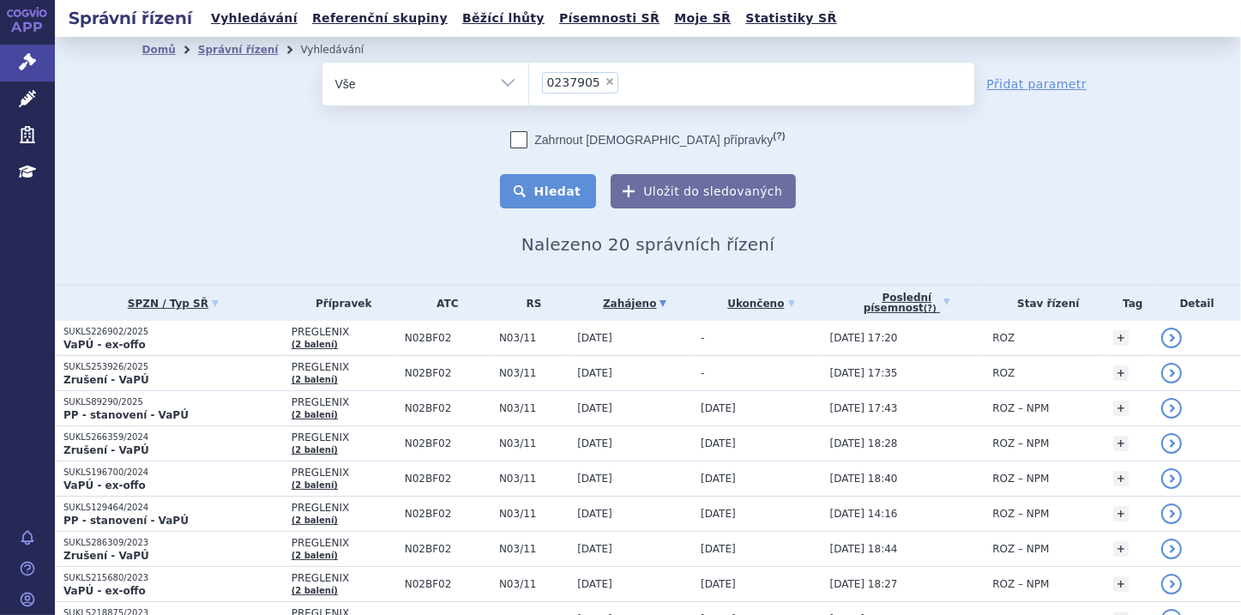
click at [571, 190] on button "Hledat" at bounding box center [548, 191] width 97 height 34
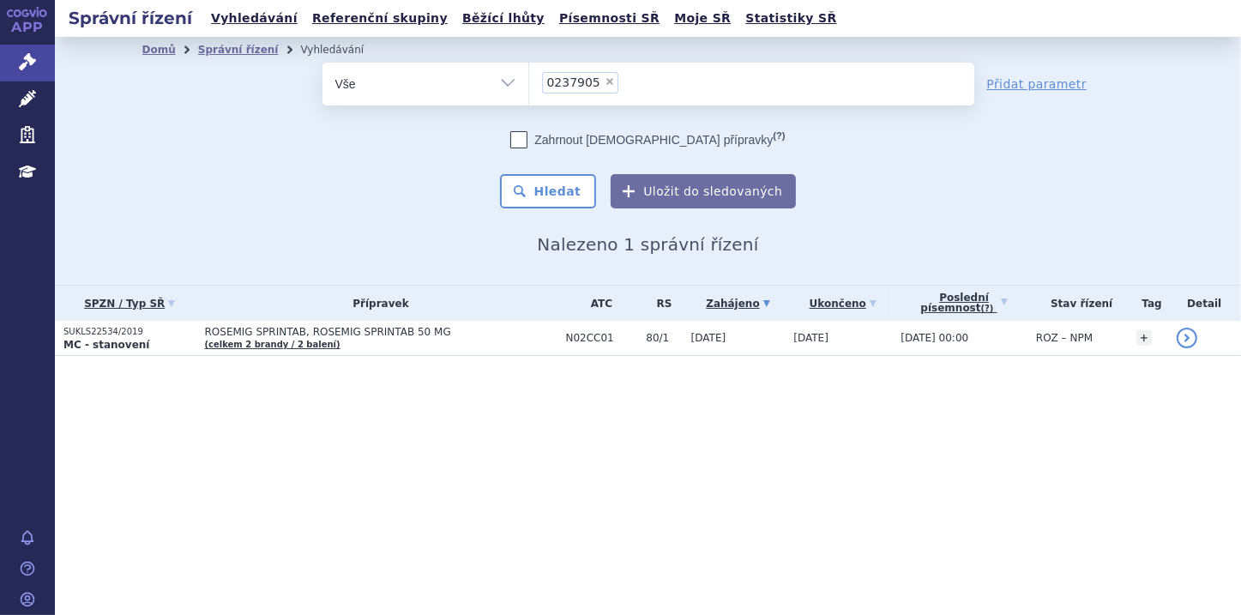
click at [605, 80] on span "×" at bounding box center [610, 81] width 10 height 10
click at [529, 80] on select "0237905" at bounding box center [528, 83] width 1 height 43
select select
type input "0220312"
select select "0220312"
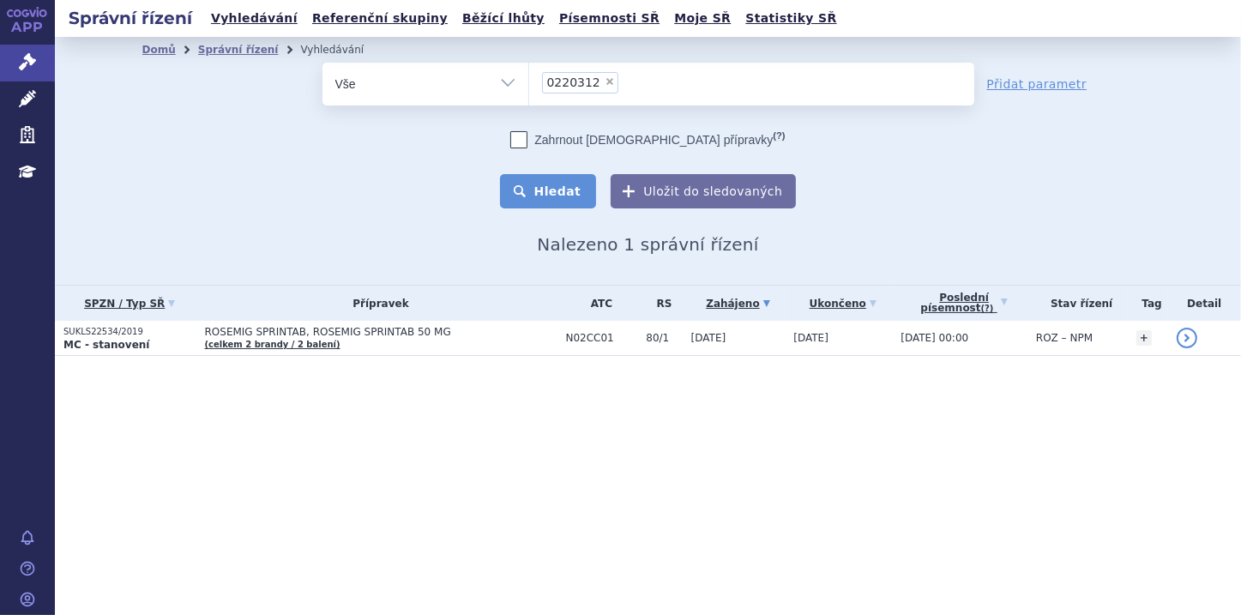
click at [580, 184] on button "Hledat" at bounding box center [548, 191] width 97 height 34
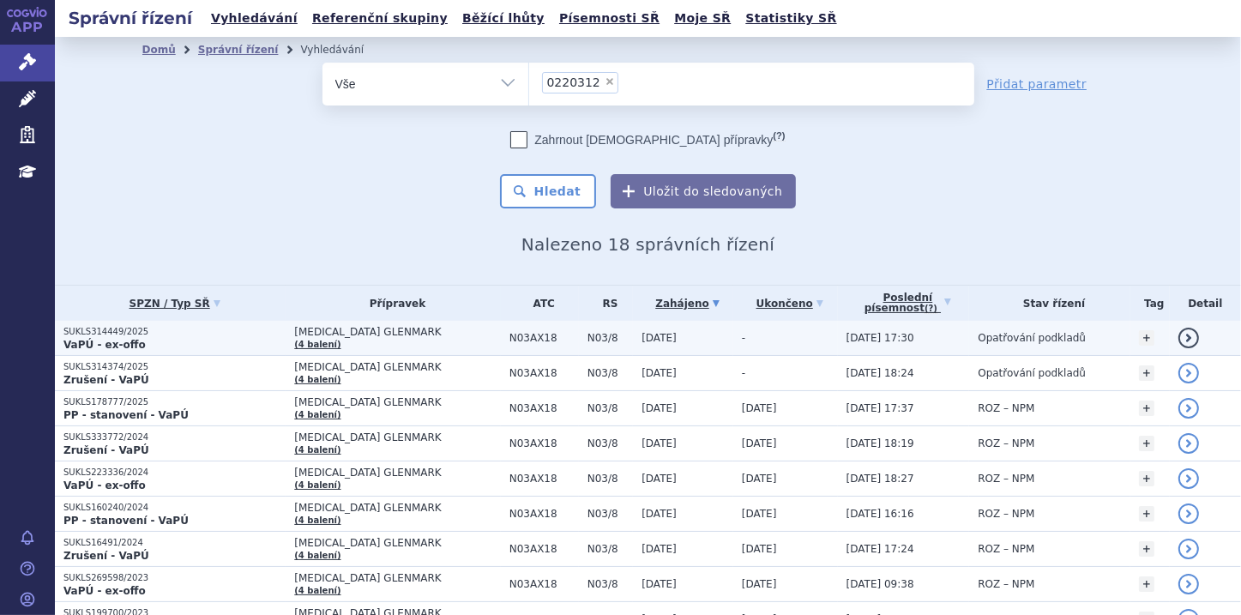
click at [119, 339] on strong "VaPÚ - ex-offo" at bounding box center [104, 345] width 82 height 12
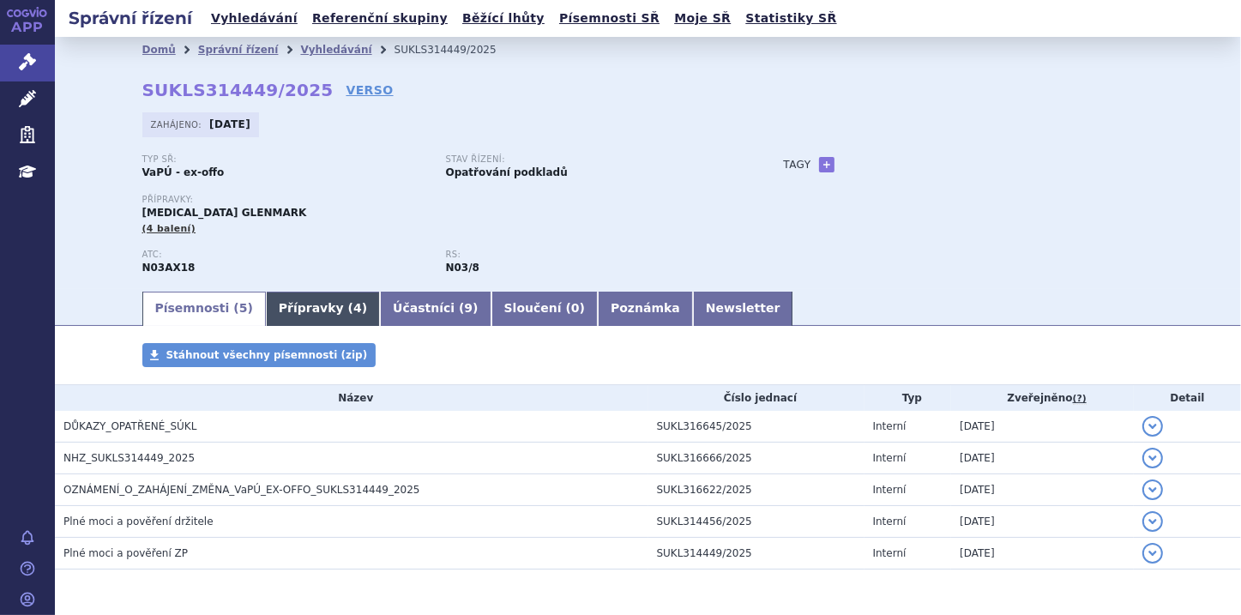
click at [281, 305] on link "Přípravky ( 4 )" at bounding box center [323, 309] width 114 height 34
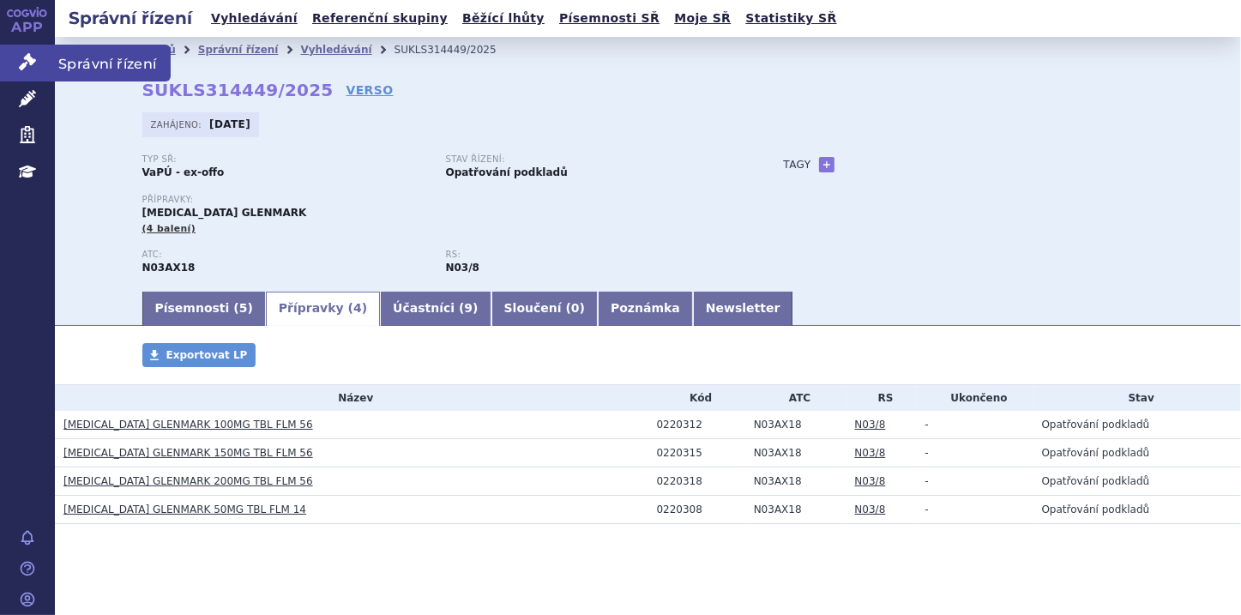
click at [17, 58] on link "Správní řízení" at bounding box center [27, 63] width 55 height 36
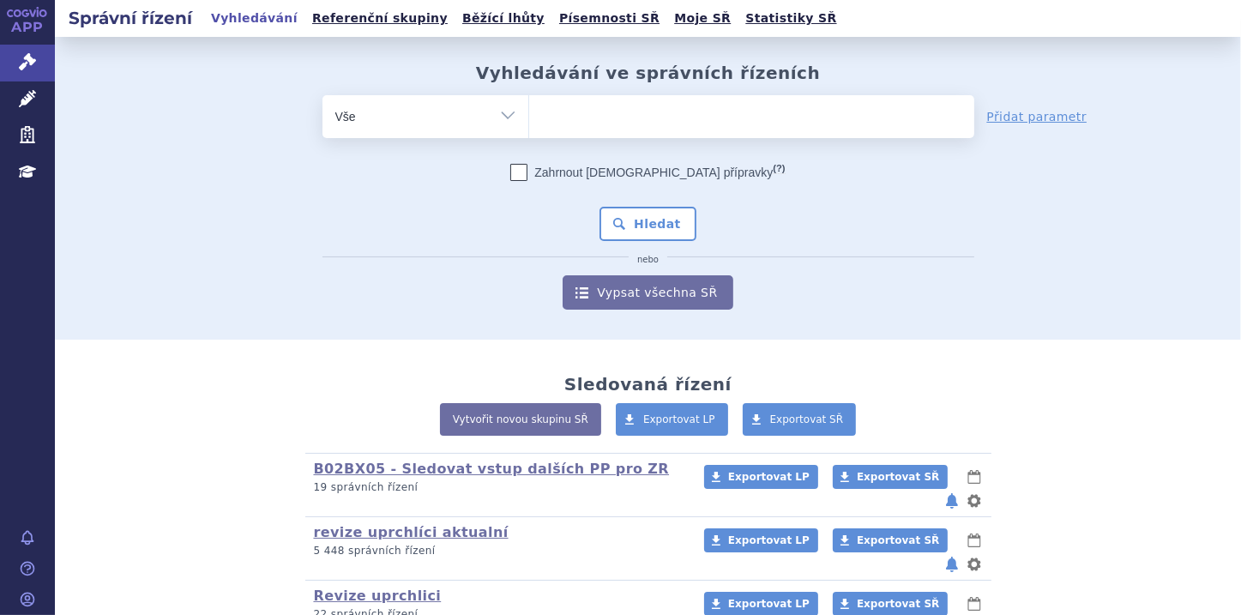
type input "JIVOLAR"
select select "JIVOLAR"
click at [638, 211] on button "Hledat" at bounding box center [647, 224] width 97 height 34
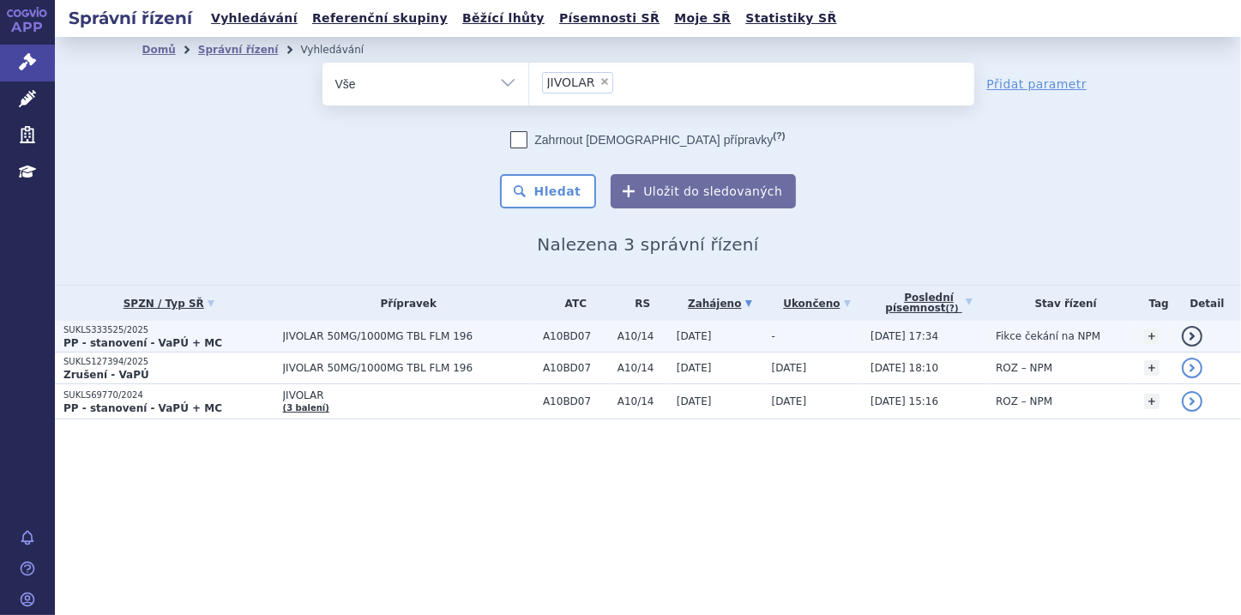
click at [89, 337] on strong "PP - stanovení - VaPÚ + MC" at bounding box center [142, 343] width 159 height 12
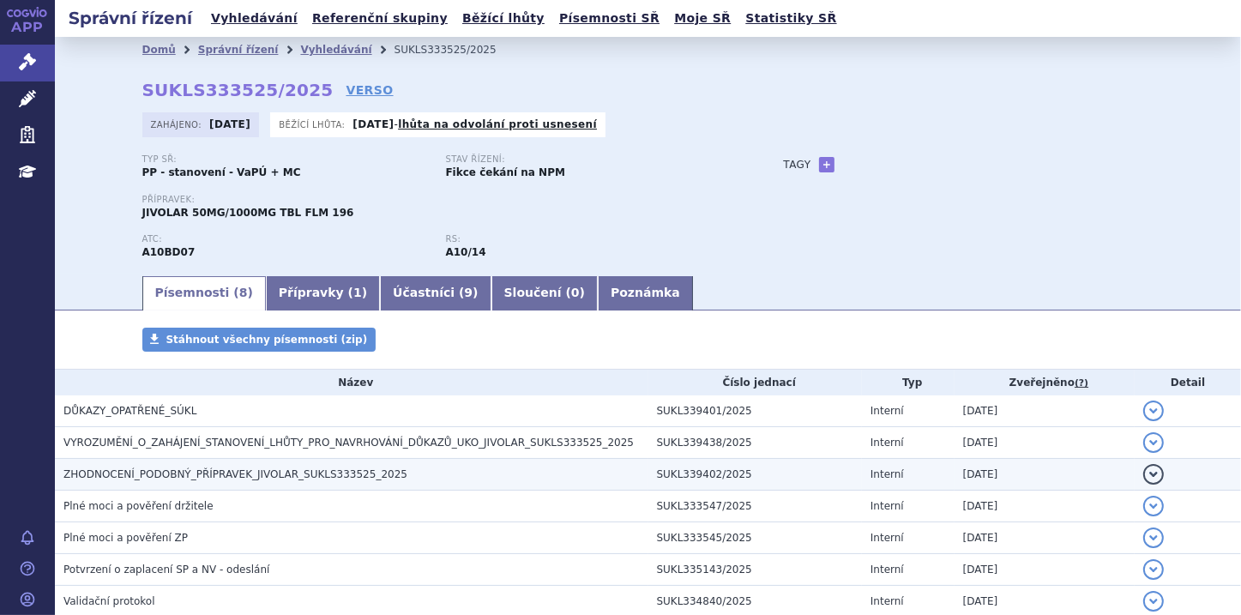
click at [342, 480] on span "ZHODNOCENÍ_PODOBNÝ_PŘÍPRAVEK_JIVOLAR_SUKLS333525_2025" at bounding box center [235, 474] width 344 height 12
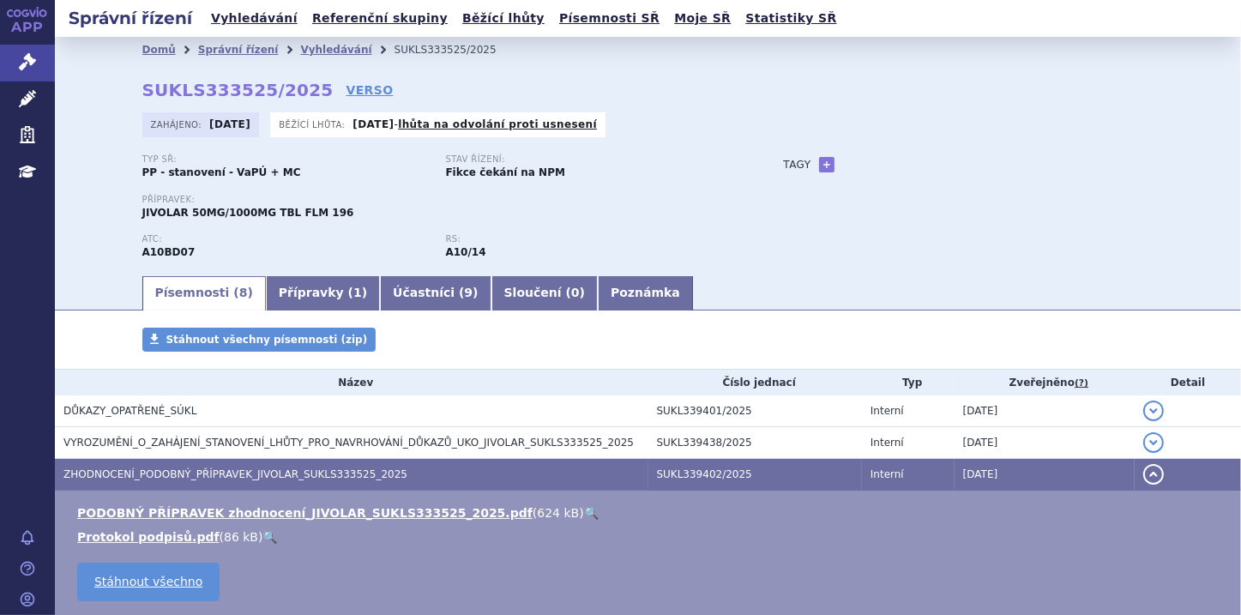
click at [584, 512] on link "🔍" at bounding box center [591, 513] width 15 height 14
click at [1146, 475] on button "detail" at bounding box center [1153, 474] width 21 height 21
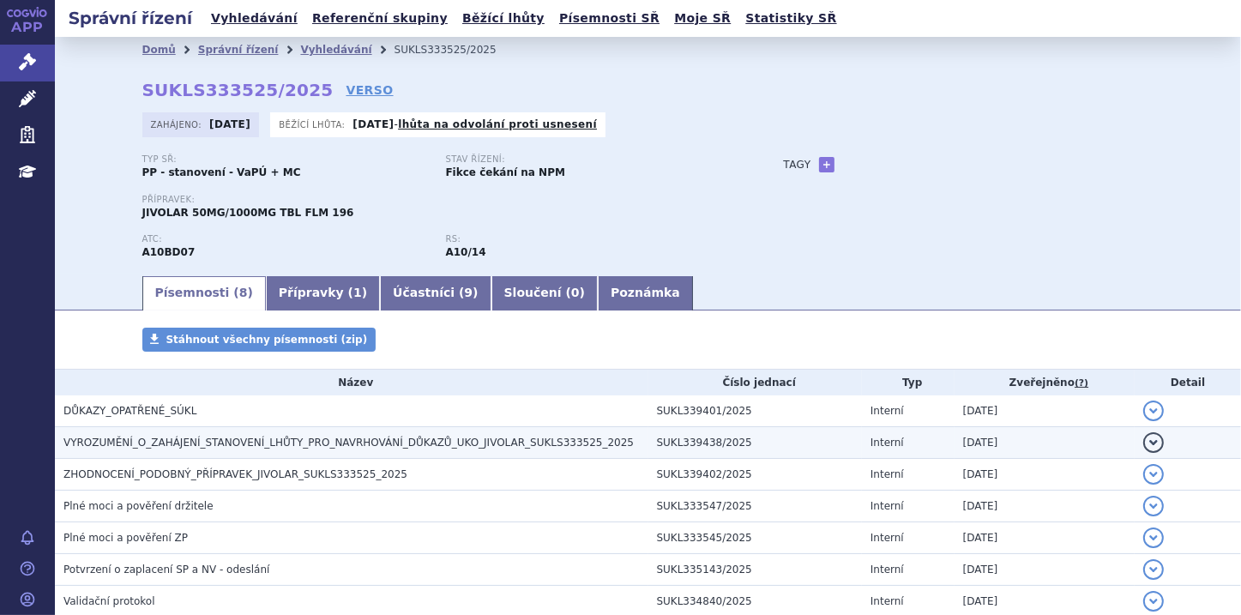
click at [536, 449] on span "VYROZUMĚNÍ_O_ZAHÁJENÍ_STANOVENÍ_LHŮTY_PRO_NAVRHOVÁNÍ_DŮKAZŮ_UKO_JIVOLAR_SUKLS33…" at bounding box center [348, 443] width 570 height 12
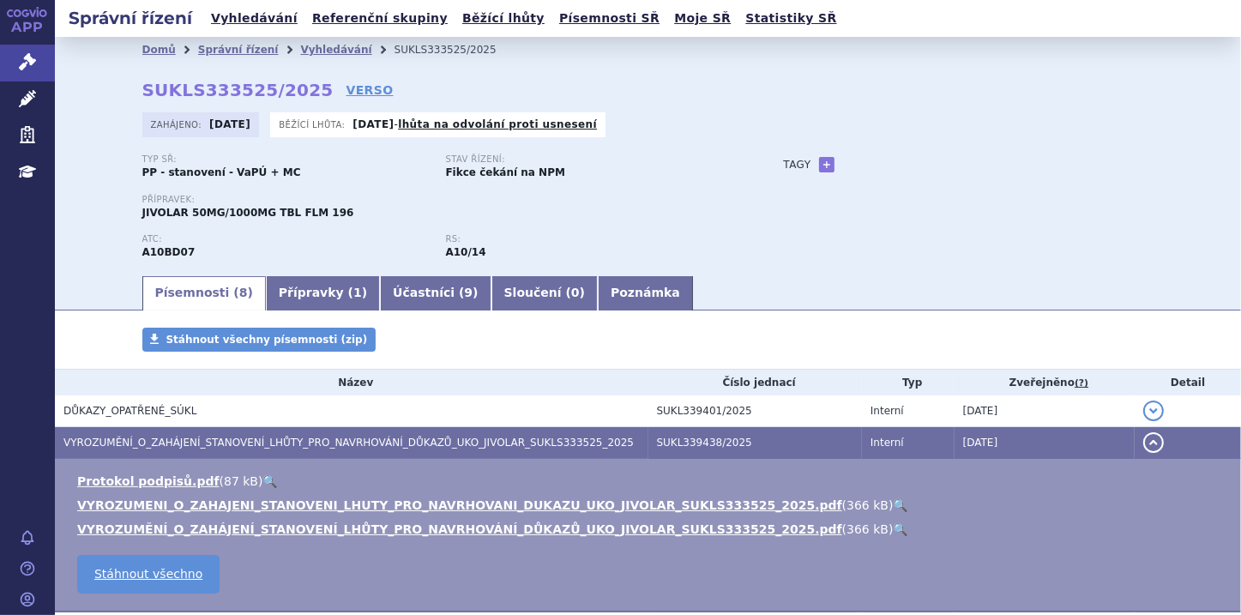
click at [899, 505] on li "VYROZUMENI_O_ZAHAJENI_STANOVENI_LHUTY_PRO_NAVRHOVANI_DUKAZU_UKO_JIVOLAR_SUKLS33…" at bounding box center [650, 505] width 1147 height 17
click at [1143, 443] on button "detail" at bounding box center [1153, 442] width 21 height 21
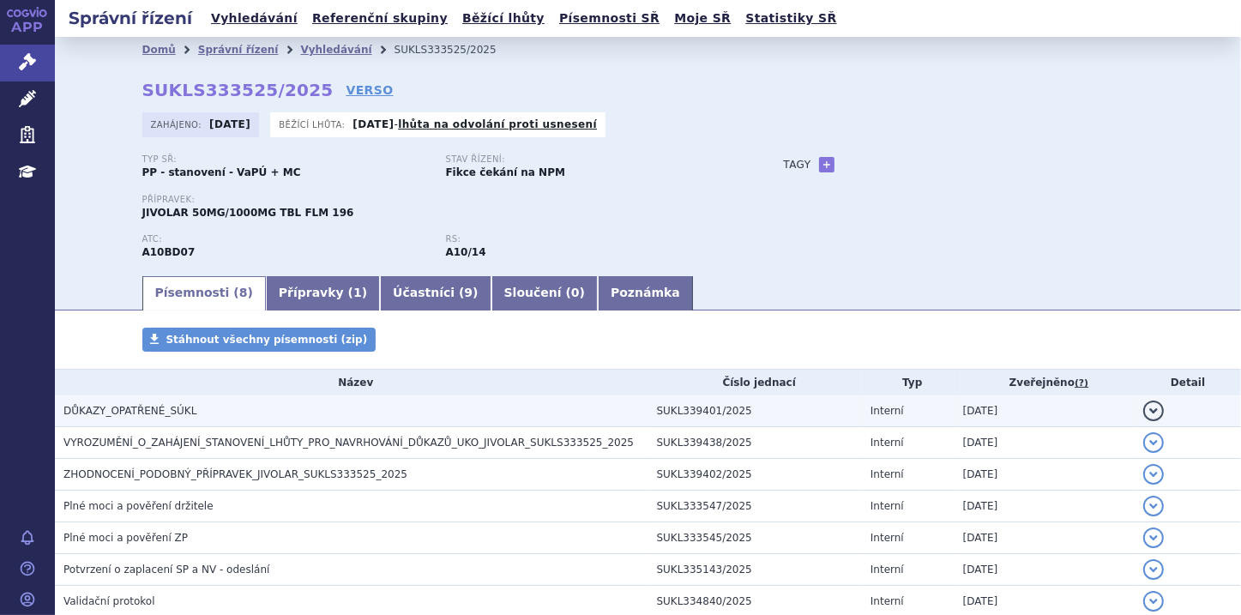
click at [1143, 414] on button "detail" at bounding box center [1153, 411] width 21 height 21
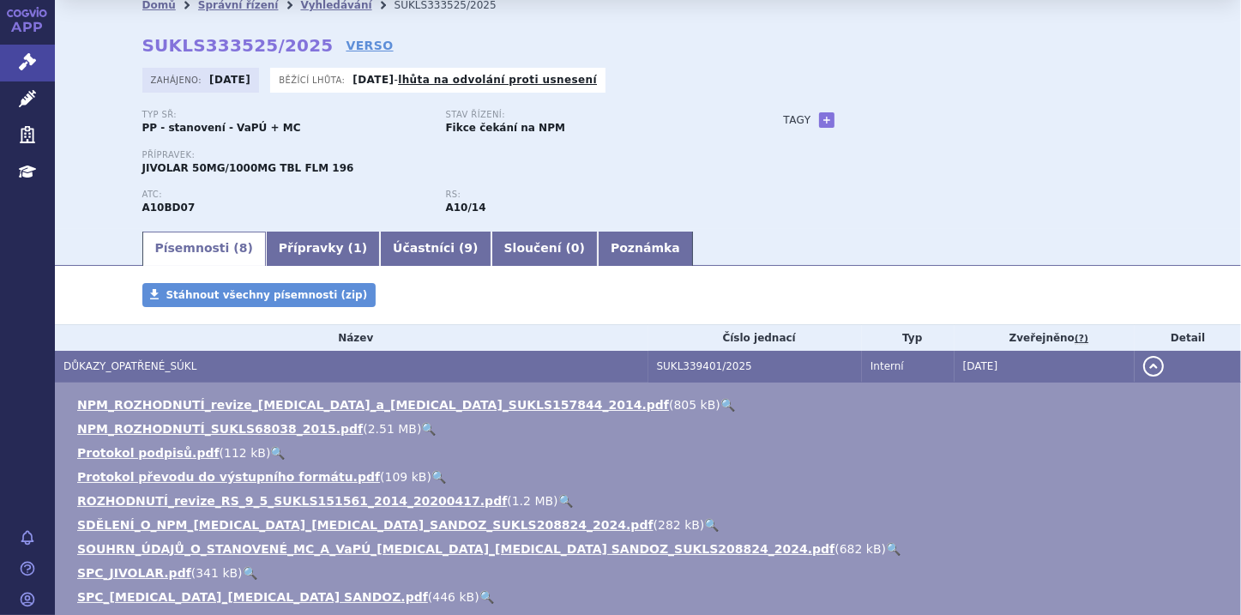
scroll to position [69, 0]
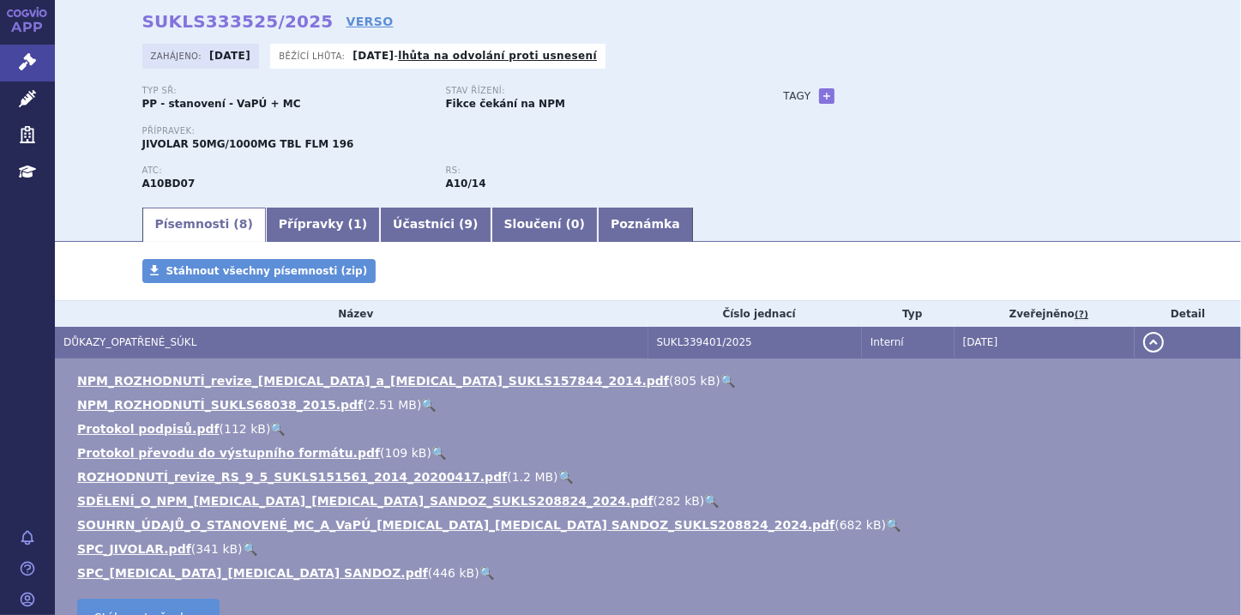
click at [558, 473] on link "🔍" at bounding box center [565, 477] width 15 height 14
click at [27, 62] on icon at bounding box center [27, 61] width 17 height 17
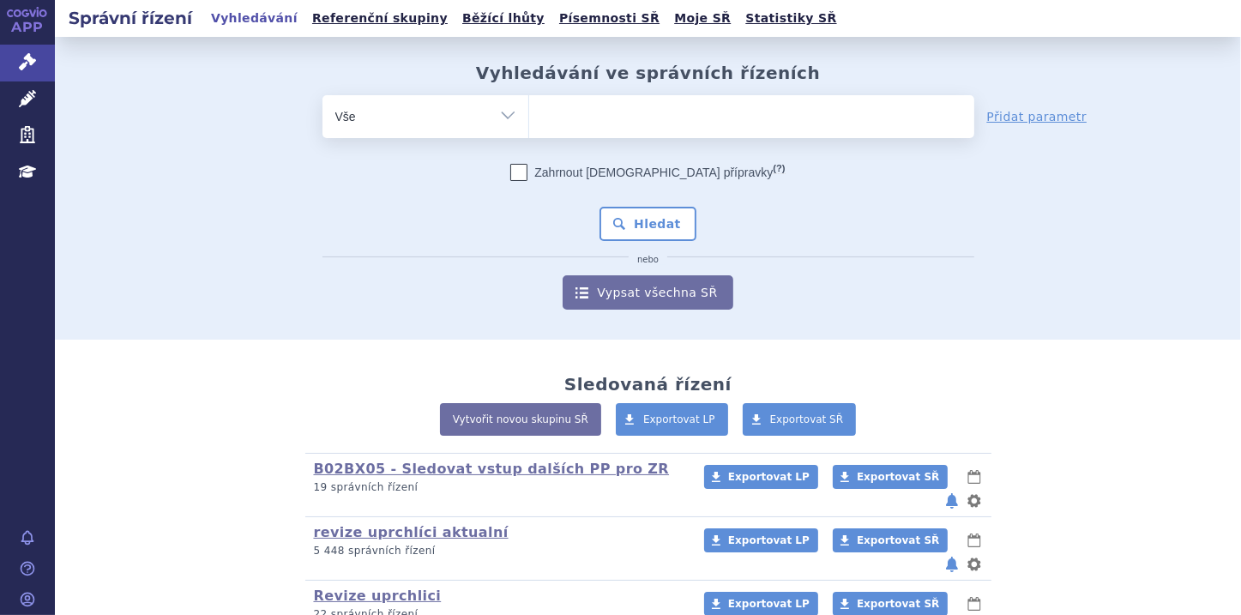
click at [501, 113] on select "Vše Spisová značka Typ SŘ Přípravek/SUKL kód Účastník/Držitel" at bounding box center [425, 114] width 206 height 39
select select "filter-file-number"
click at [322, 95] on select "Vše Spisová značka Typ SŘ Přípravek/SUKL kód Účastník/Držitel" at bounding box center [425, 114] width 206 height 39
click at [555, 105] on ul at bounding box center [751, 113] width 445 height 36
click at [529, 105] on select at bounding box center [528, 115] width 1 height 43
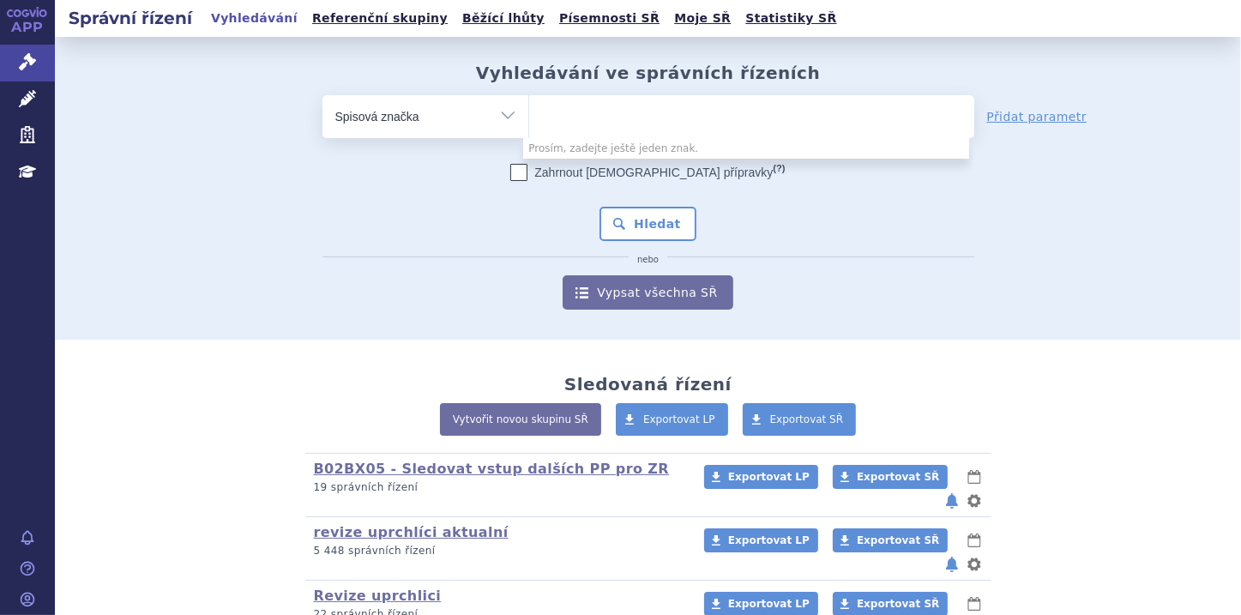
paste input "SUKLS339538/2025"
type input "SUKLS339538/2025"
select select "SUKLS339538/2025"
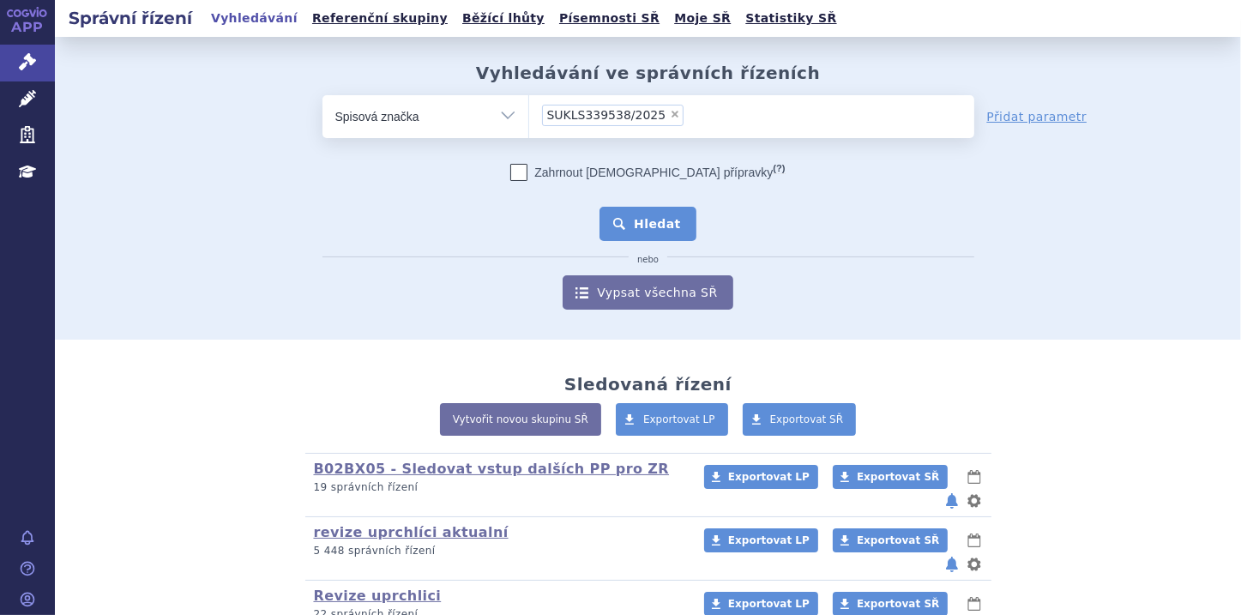
click at [669, 223] on button "Hledat" at bounding box center [647, 224] width 97 height 34
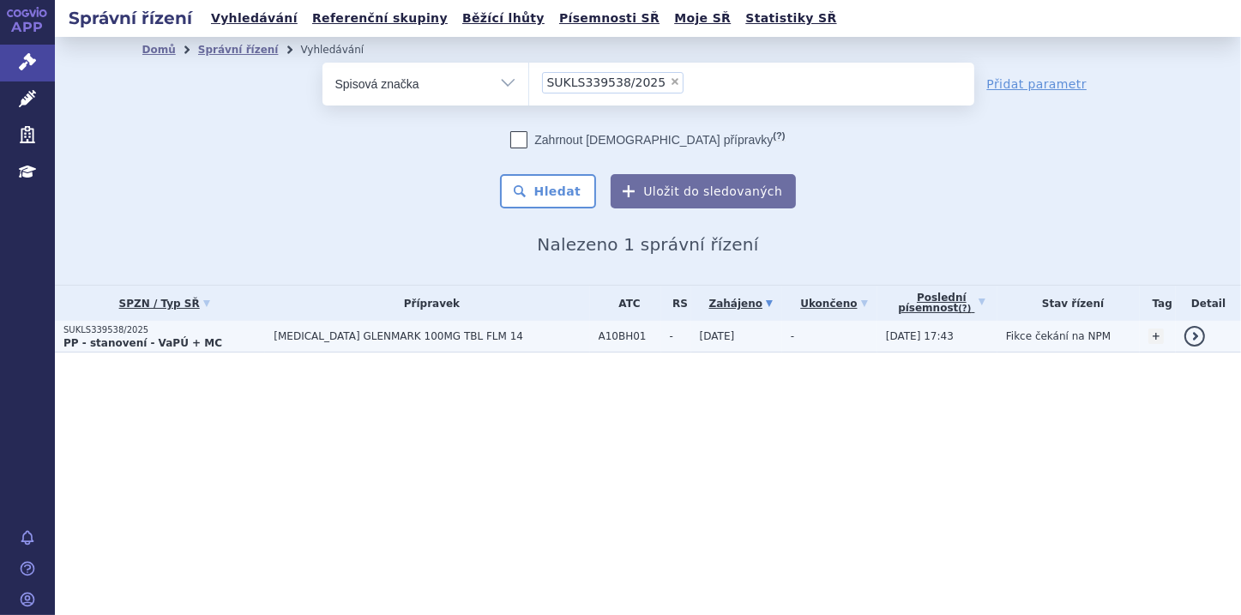
click at [111, 337] on strong "PP - stanovení - VaPÚ + MC" at bounding box center [142, 343] width 159 height 12
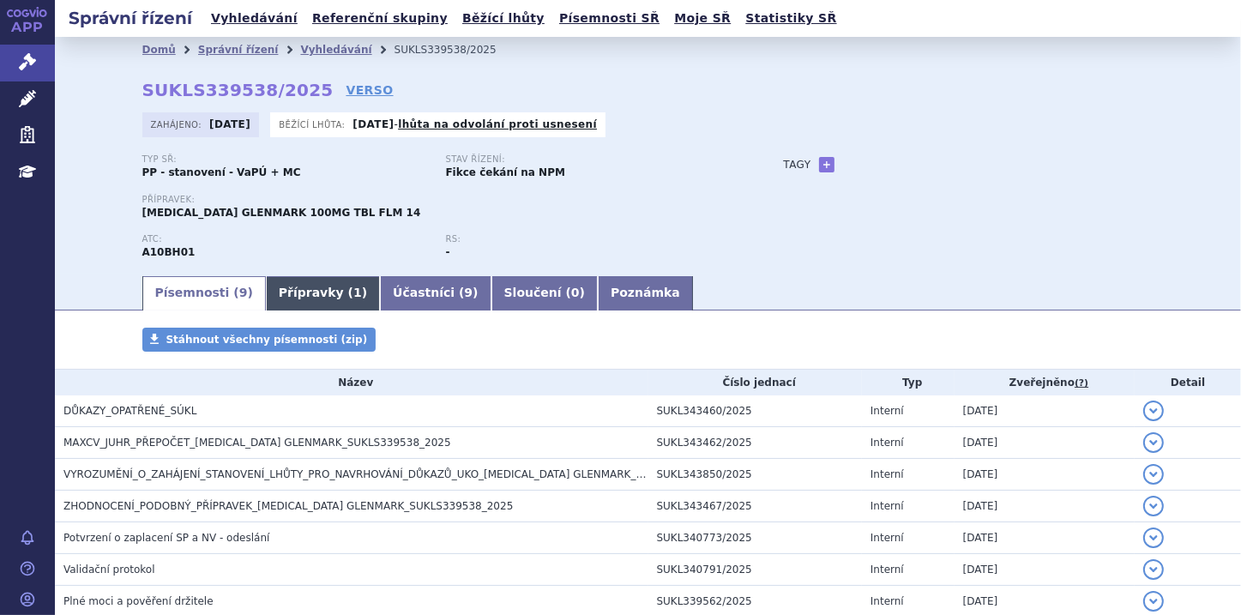
click at [302, 290] on link "Přípravky ( 1 )" at bounding box center [323, 293] width 114 height 34
